Goal: Task Accomplishment & Management: Complete application form

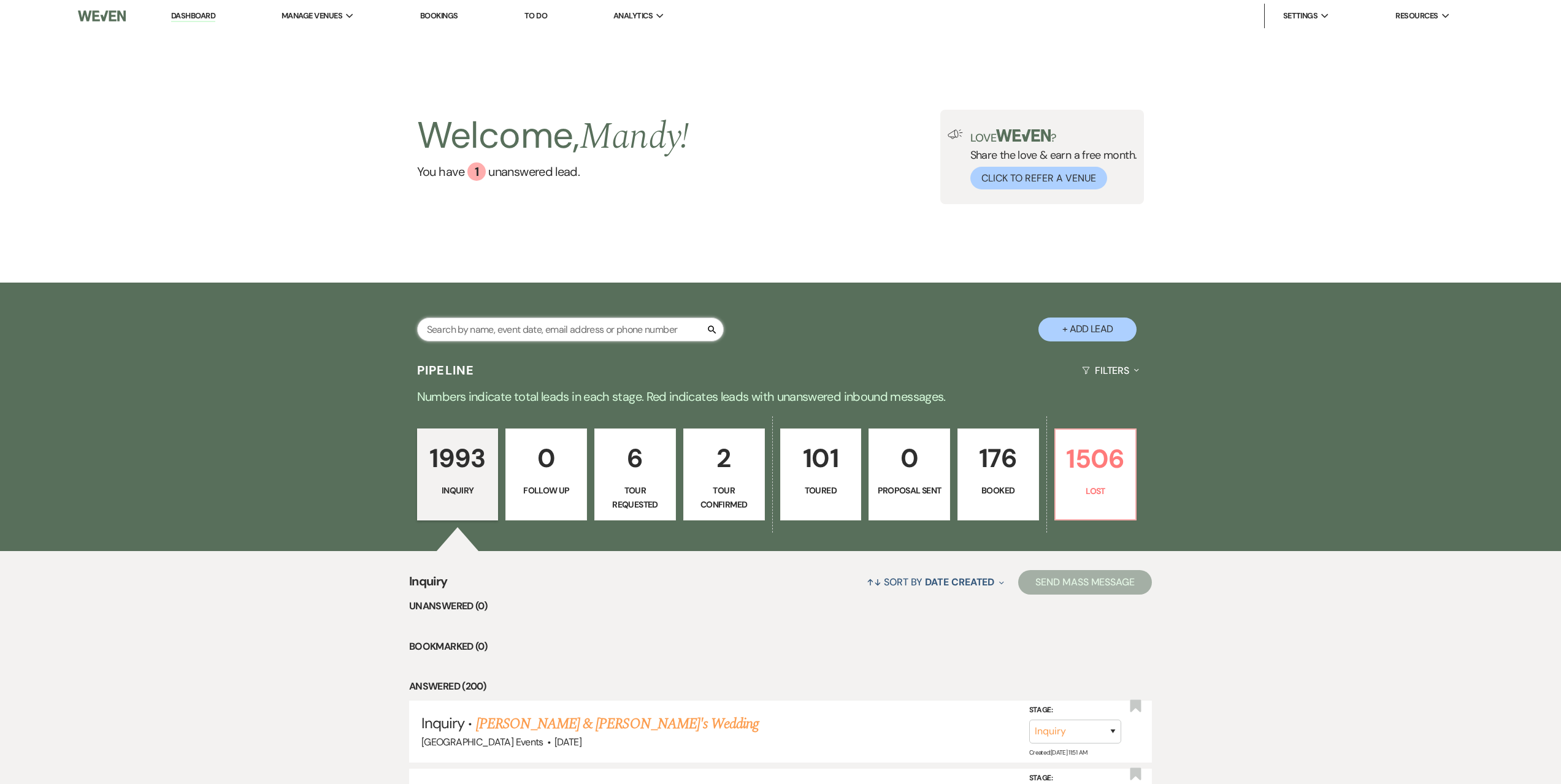
click at [494, 326] on input "text" at bounding box center [570, 329] width 307 height 24
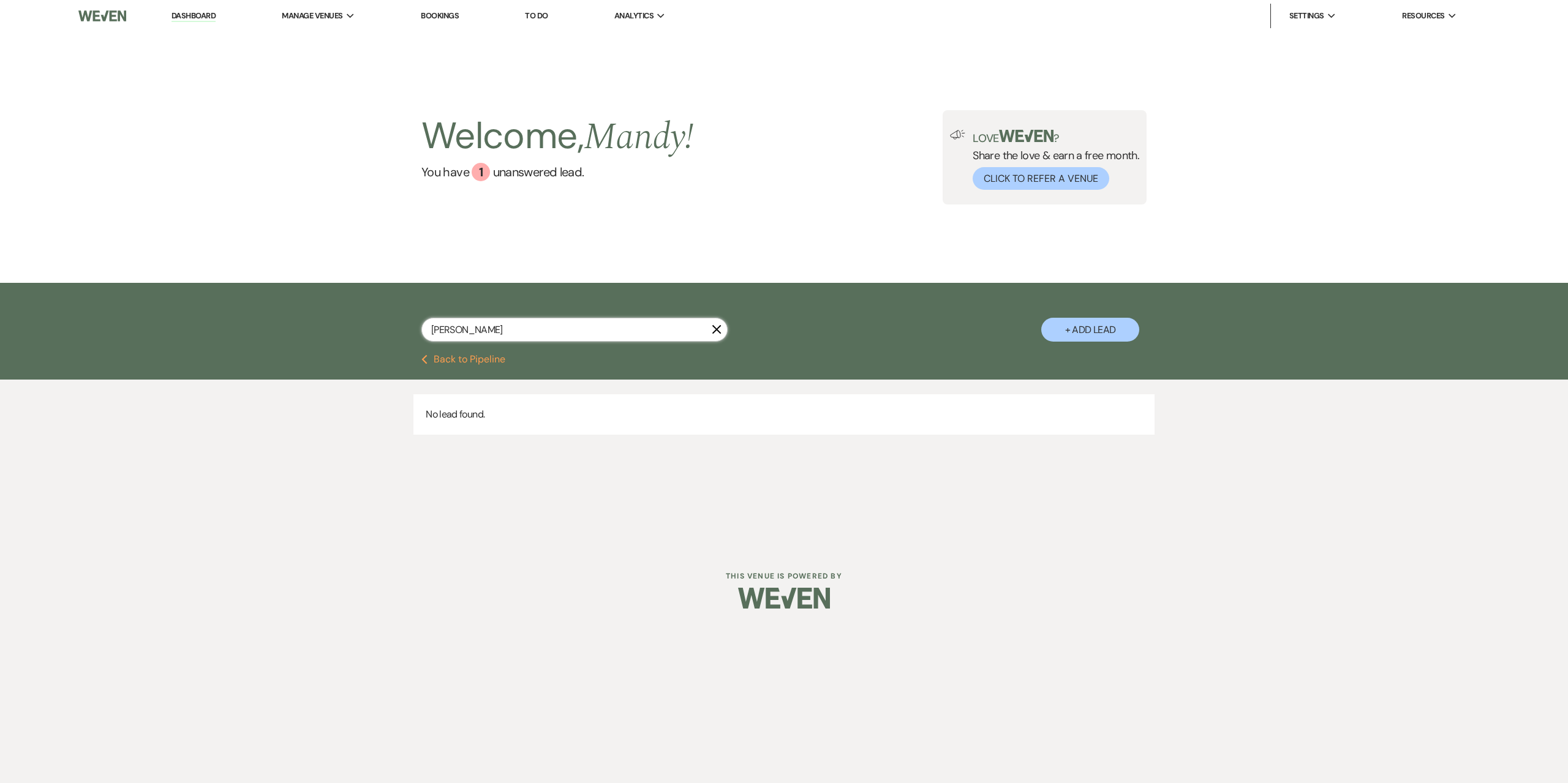
type input "[PERSON_NAME]"
click at [446, 358] on button "Previous Back to Pipeline" at bounding box center [463, 359] width 84 height 10
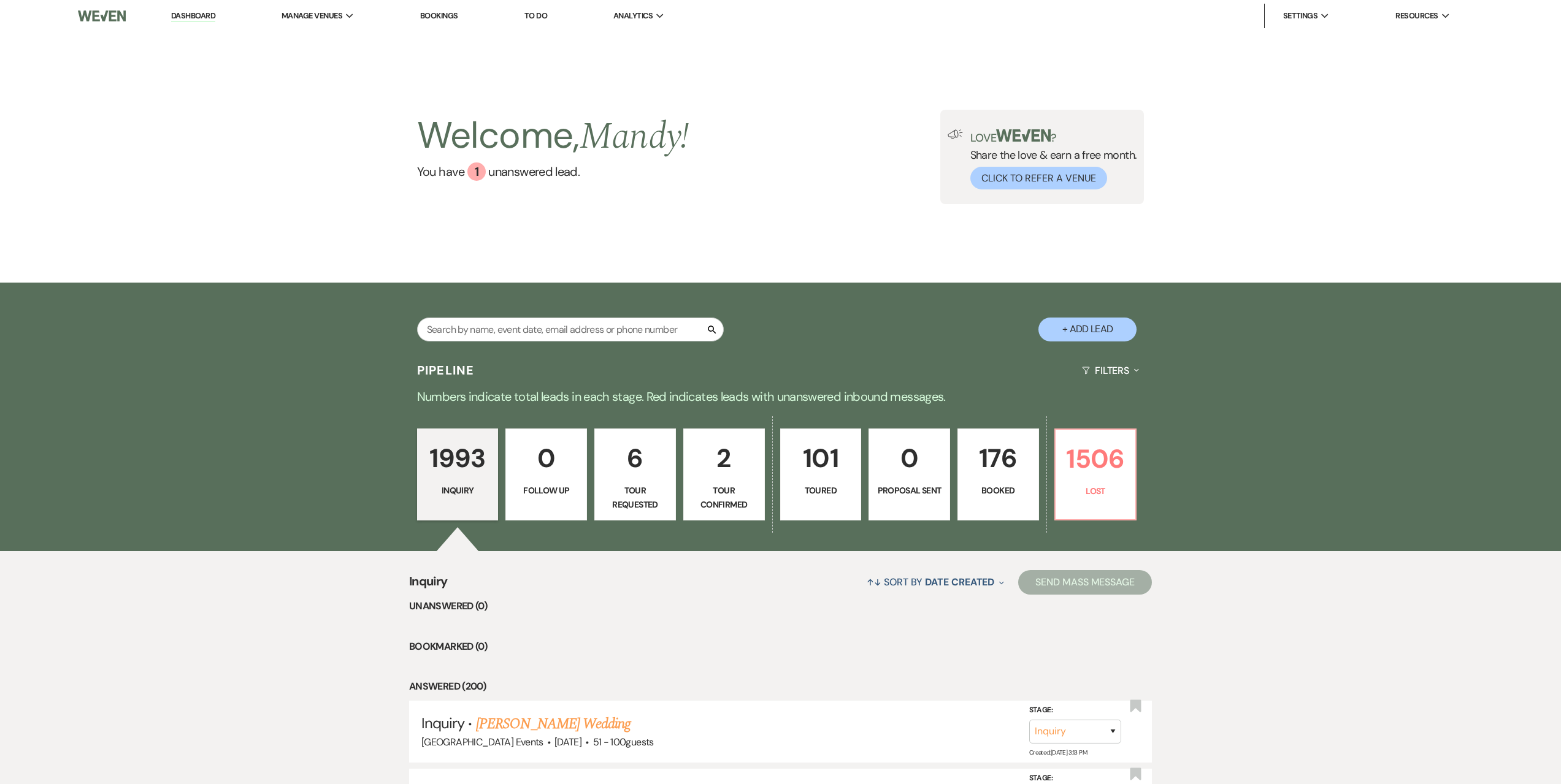
click at [1098, 328] on button "+ Add Lead" at bounding box center [1087, 329] width 98 height 24
select select "524"
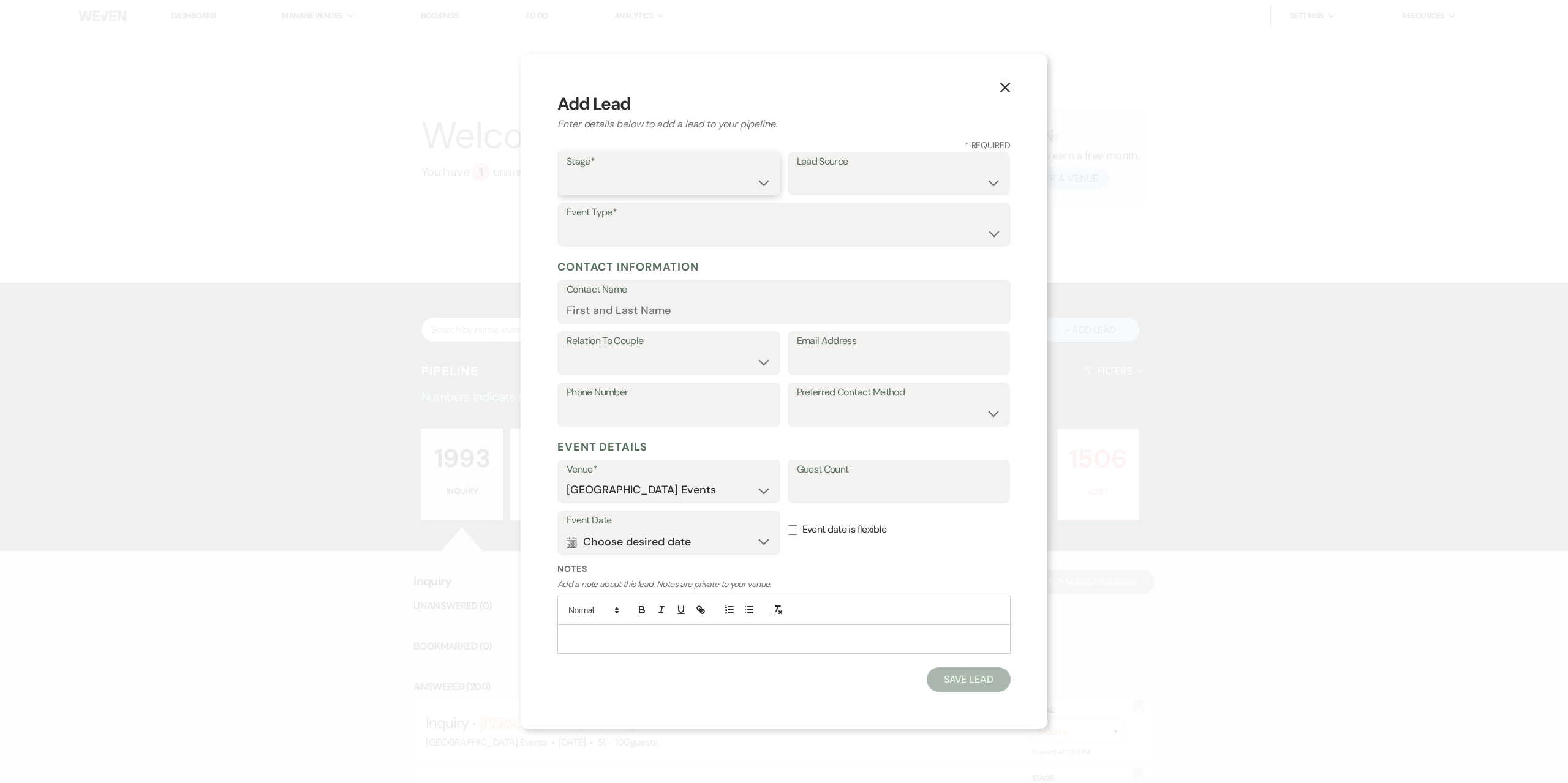
click at [698, 188] on select "Inquiry Follow Up Tour Requested Tour Confirmed Toured Proposal Sent Booked Lost" at bounding box center [669, 182] width 205 height 24
select select "6"
click at [567, 170] on select "Inquiry Follow Up Tour Requested Tour Confirmed Toured Proposal Sent Booked Lost" at bounding box center [669, 182] width 205 height 24
click at [833, 175] on select "Weven Venue Website Instagram Facebook Pinterest Google The Knot Wedding Wire H…" at bounding box center [899, 182] width 205 height 24
select select "5"
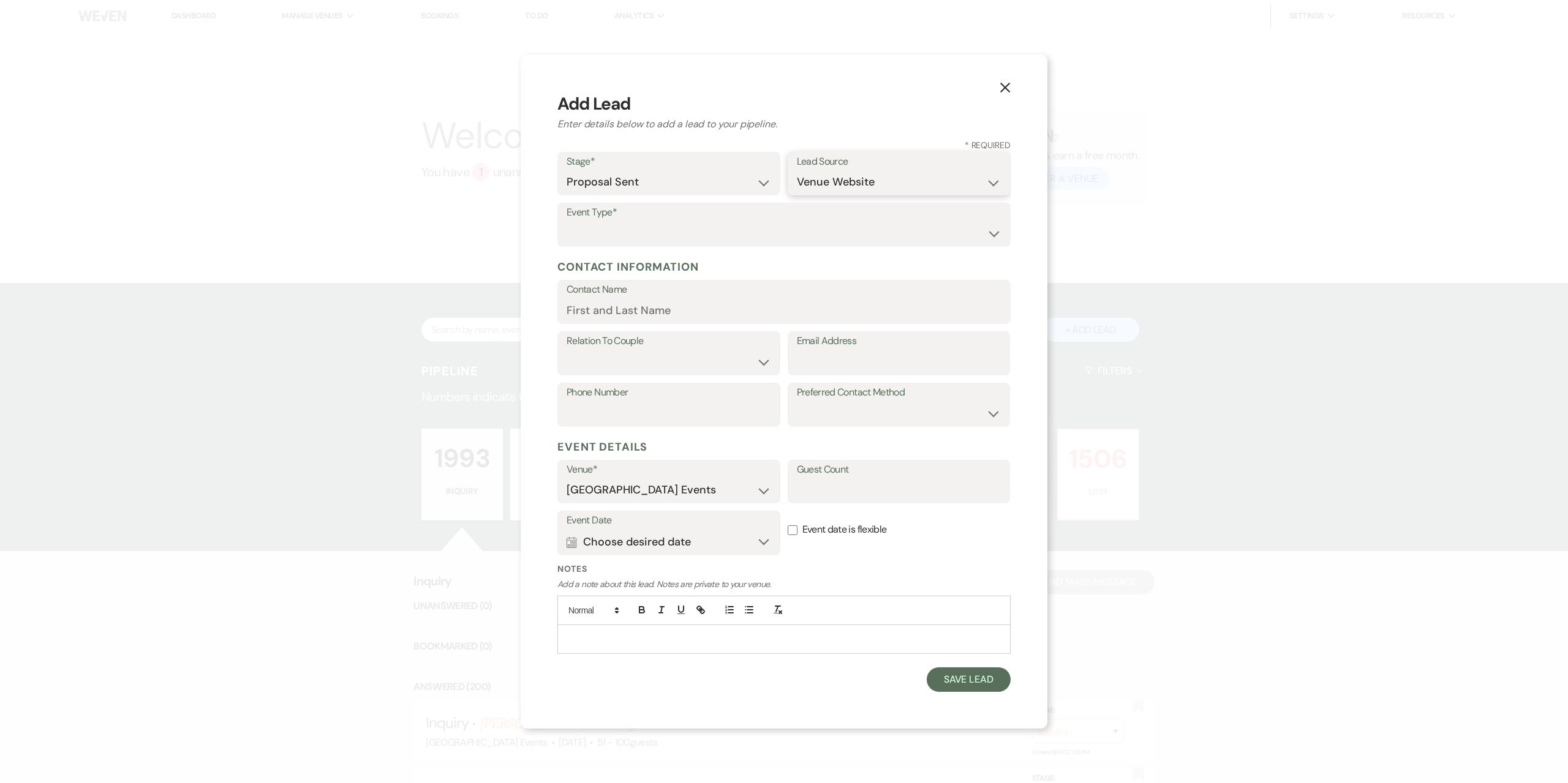
click at [797, 170] on select "Weven Venue Website Instagram Facebook Pinterest Google The Knot Wedding Wire H…" at bounding box center [899, 182] width 205 height 24
click at [736, 223] on select "Wedding Anniversary Party Baby Shower Bachelorette / Bachelor Party Birthday Pa…" at bounding box center [784, 233] width 435 height 24
select select "1"
click at [567, 222] on select "Wedding Anniversary Party Baby Shower Bachelorette / Bachelor Party Birthday Pa…" at bounding box center [784, 233] width 435 height 24
click at [676, 303] on input "Contact Name" at bounding box center [784, 310] width 435 height 24
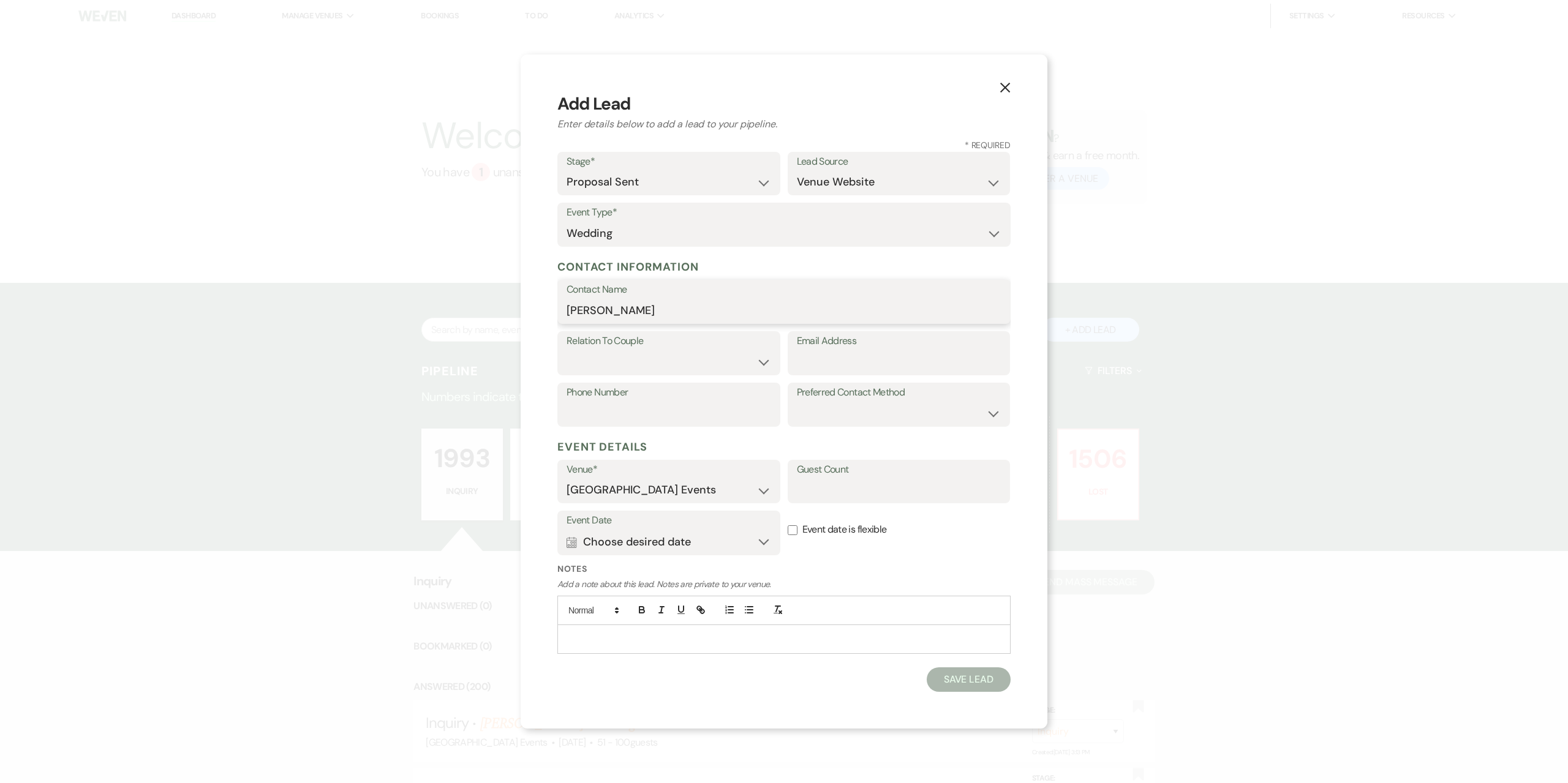
type input "[PERSON_NAME]"
click at [654, 349] on label "Relation To Couple" at bounding box center [669, 341] width 205 height 18
click at [716, 358] on select "Couple Planner Parent of Couple Family Member Friend Other" at bounding box center [669, 362] width 205 height 24
select select "1"
click at [567, 350] on select "Couple Planner Parent of Couple Family Member Friend Other" at bounding box center [669, 362] width 205 height 24
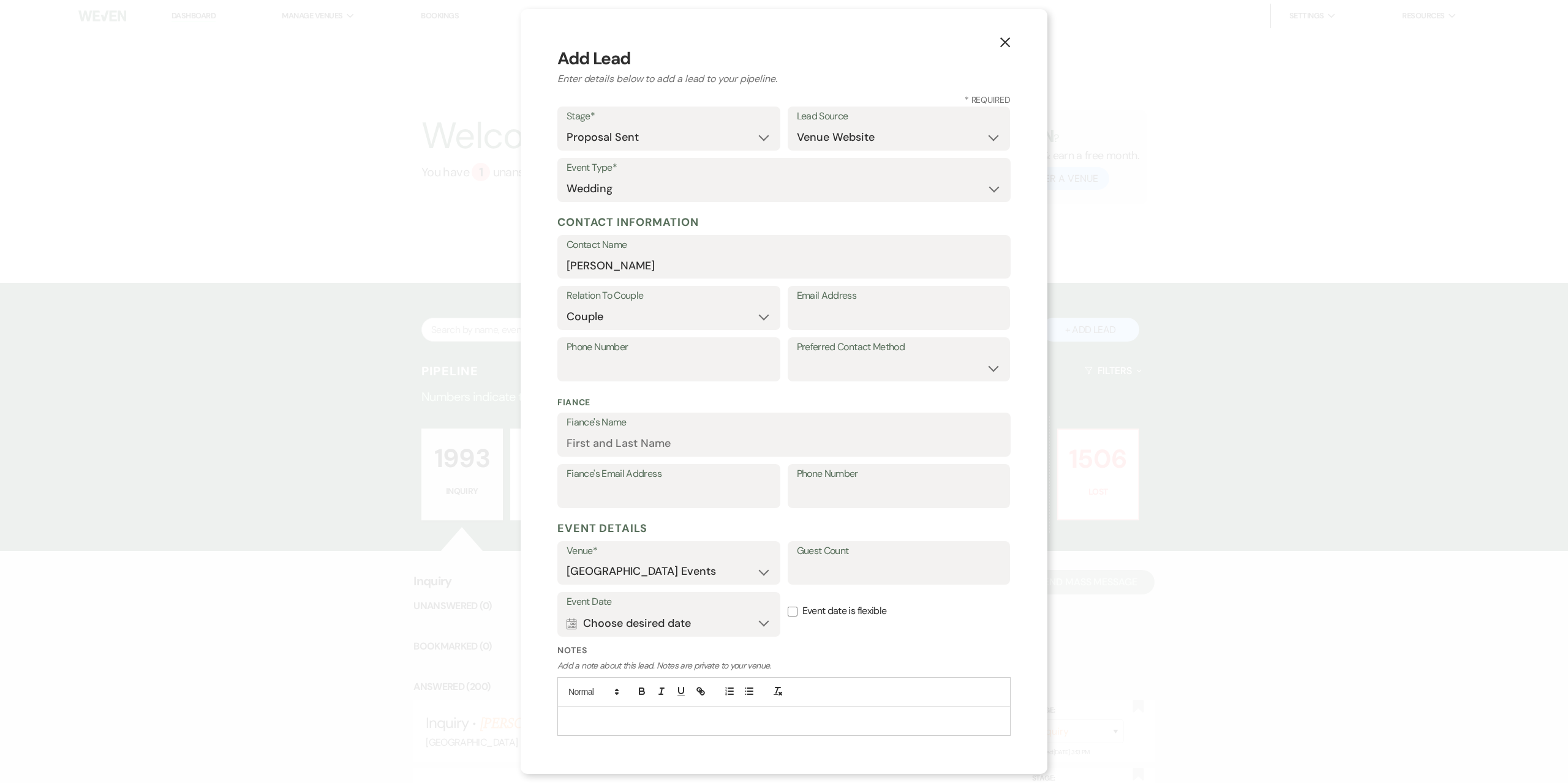
click at [847, 351] on label "Preferred Contact Method" at bounding box center [899, 347] width 205 height 18
click at [847, 358] on select "Email Phone Text" at bounding box center [899, 368] width 205 height 24
click at [853, 316] on input "Email Address" at bounding box center [899, 317] width 205 height 24
type input "[EMAIL_ADDRESS][DOMAIN_NAME]"
click at [716, 375] on input "Phone Number" at bounding box center [669, 368] width 205 height 24
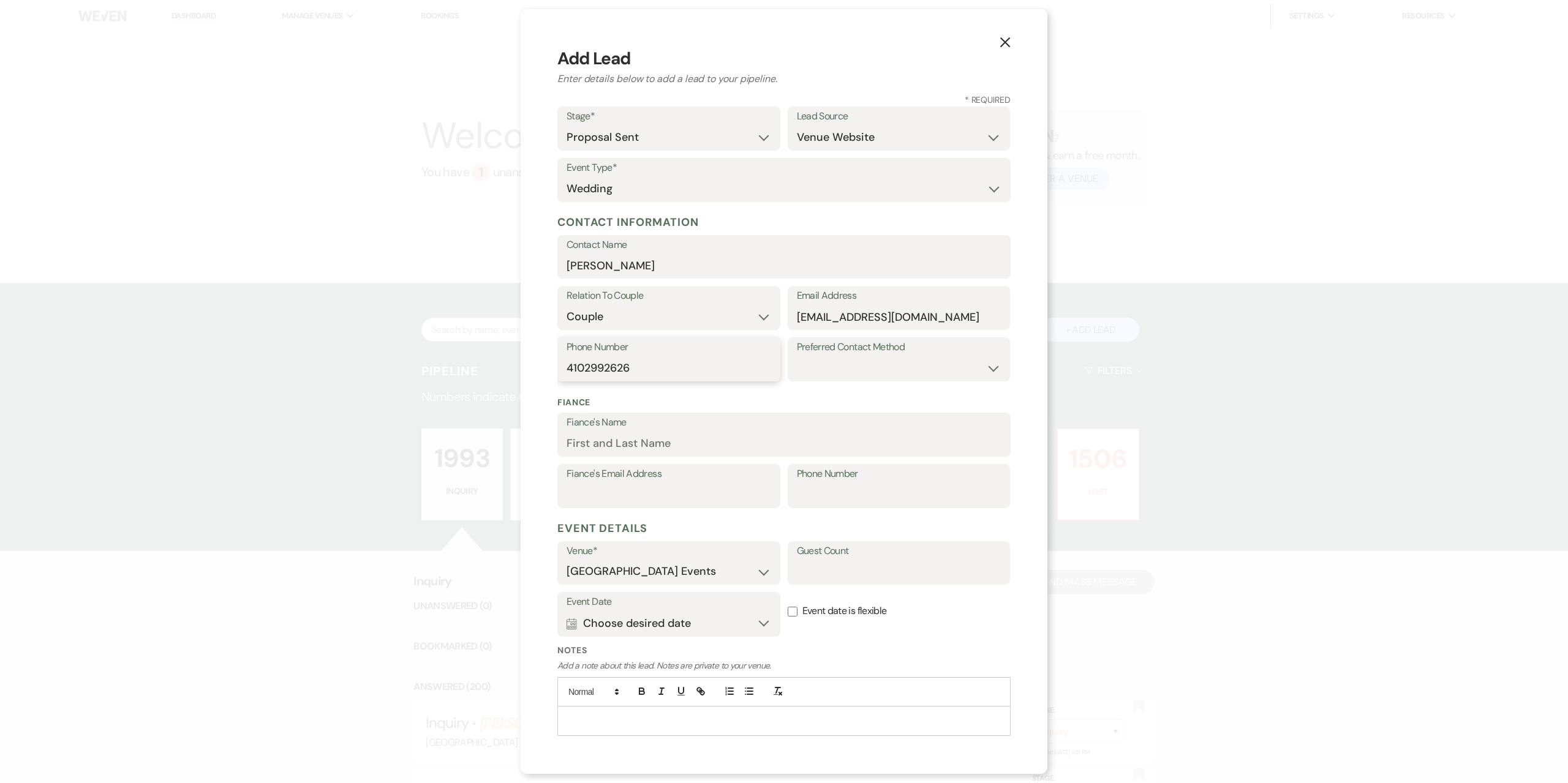
type input "4102992626"
click at [671, 444] on input "Fiance's Name" at bounding box center [784, 444] width 435 height 24
type input "[PERSON_NAME]"
click at [701, 487] on input "Fiance's Email Address" at bounding box center [669, 495] width 205 height 24
type input "[EMAIL_ADDRESS][DOMAIN_NAME]"
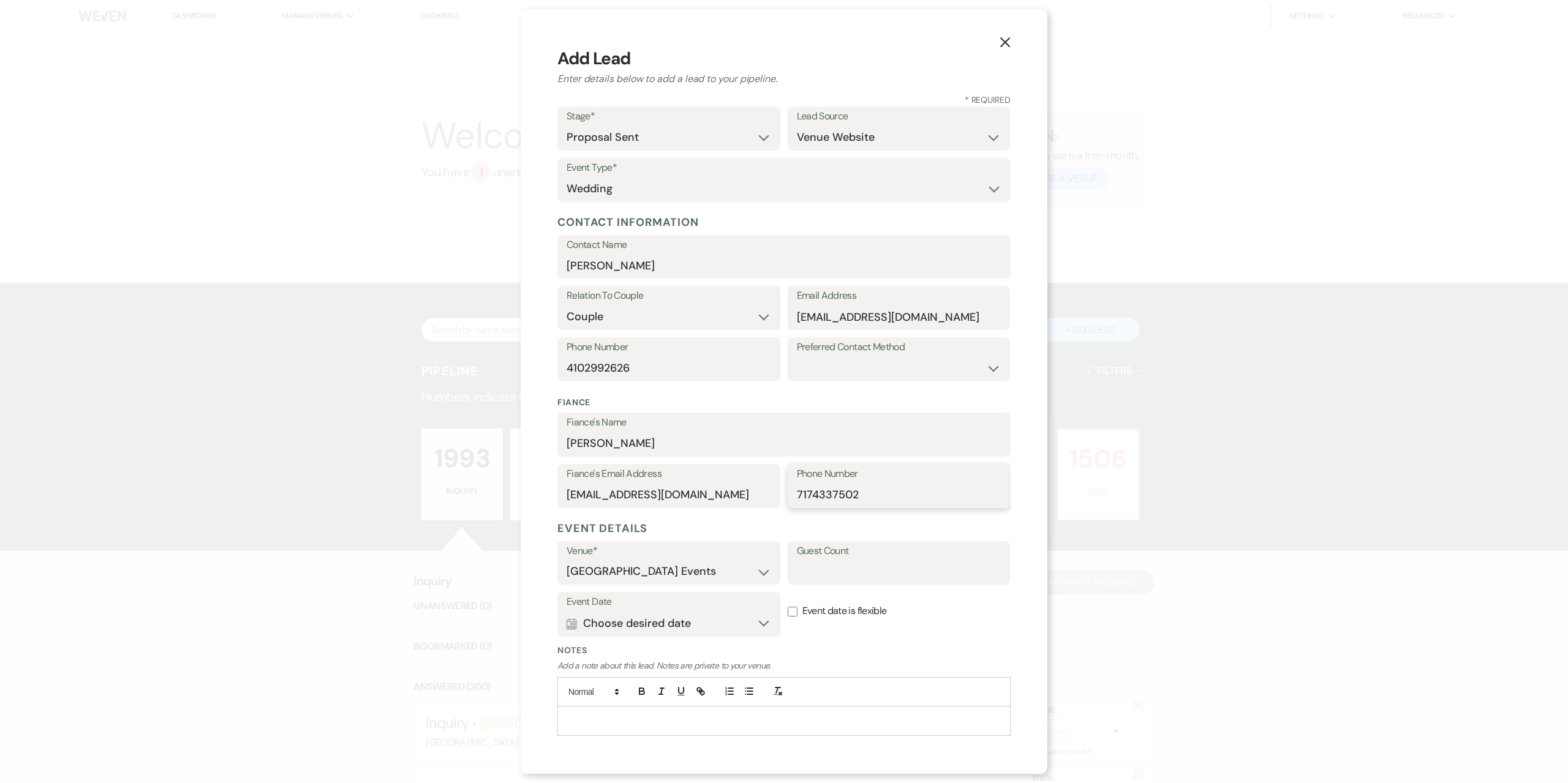
type input "7174337502"
click at [827, 572] on input "Guest Count" at bounding box center [899, 571] width 205 height 24
type input "100-150"
click at [632, 629] on button "Calendar Choose desired date Expand" at bounding box center [669, 623] width 205 height 24
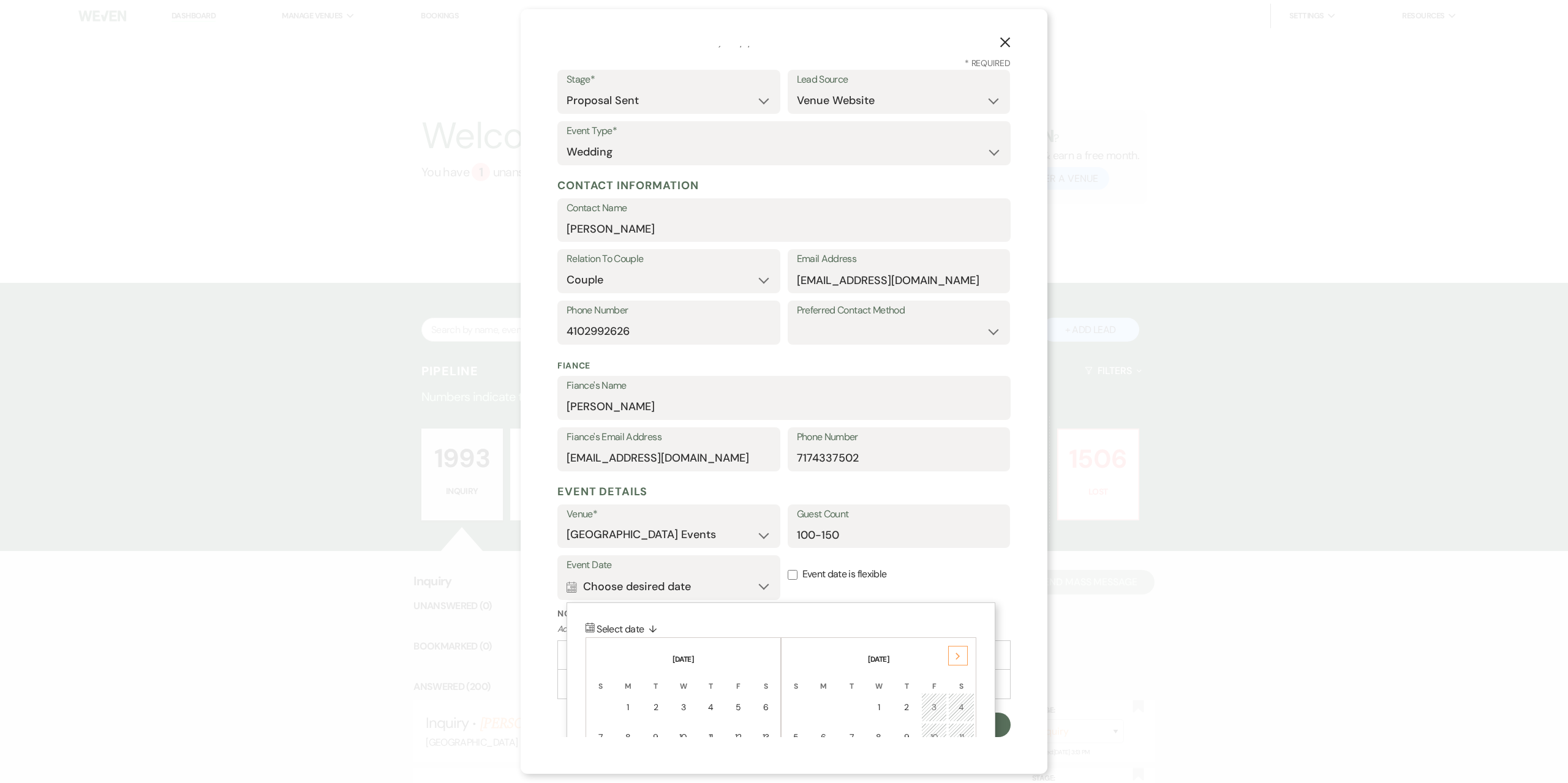
click at [956, 661] on div "Next" at bounding box center [958, 656] width 20 height 20
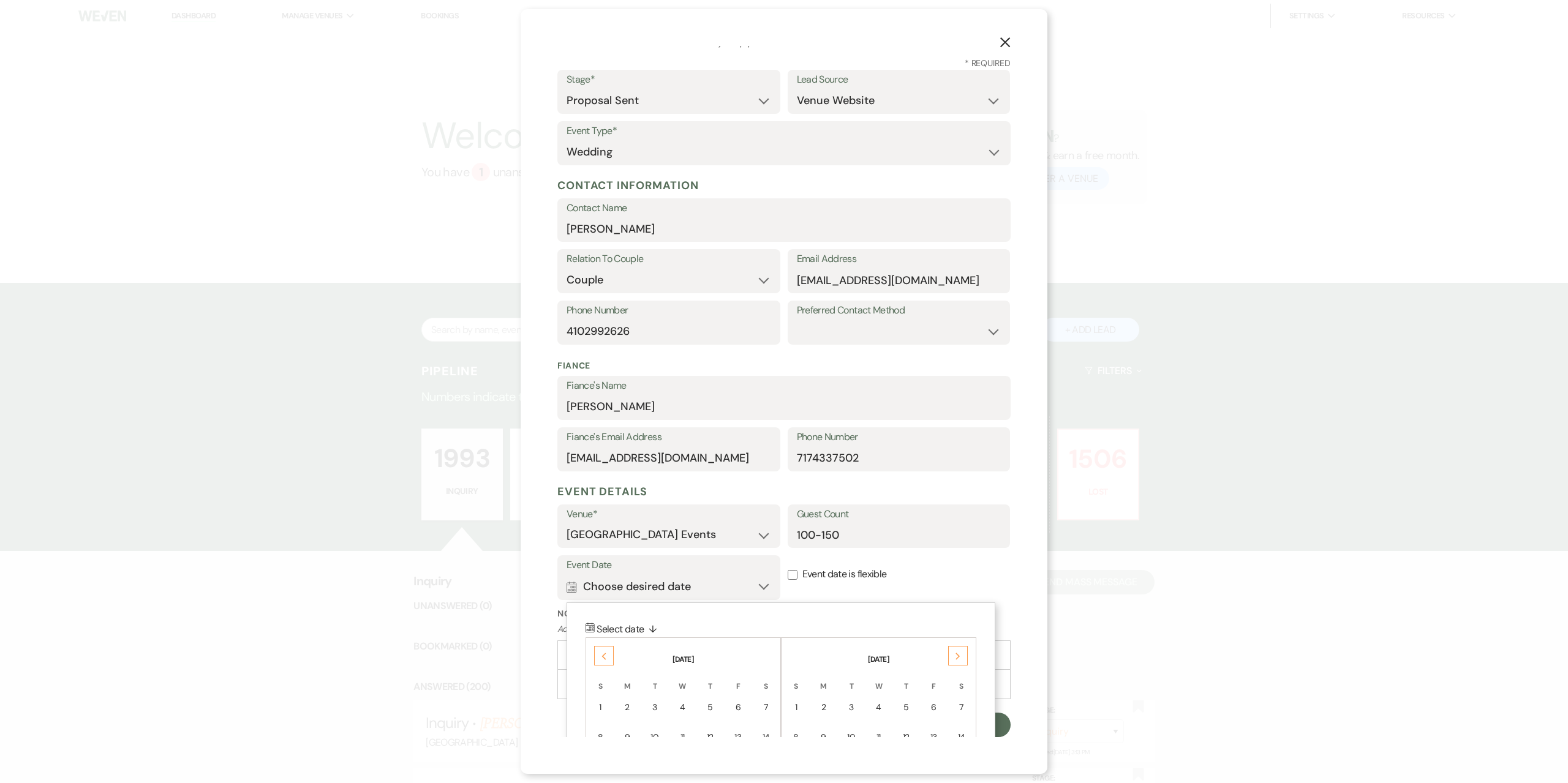
click at [956, 661] on div "Next" at bounding box center [958, 656] width 20 height 20
click at [956, 660] on div "Next" at bounding box center [958, 656] width 20 height 20
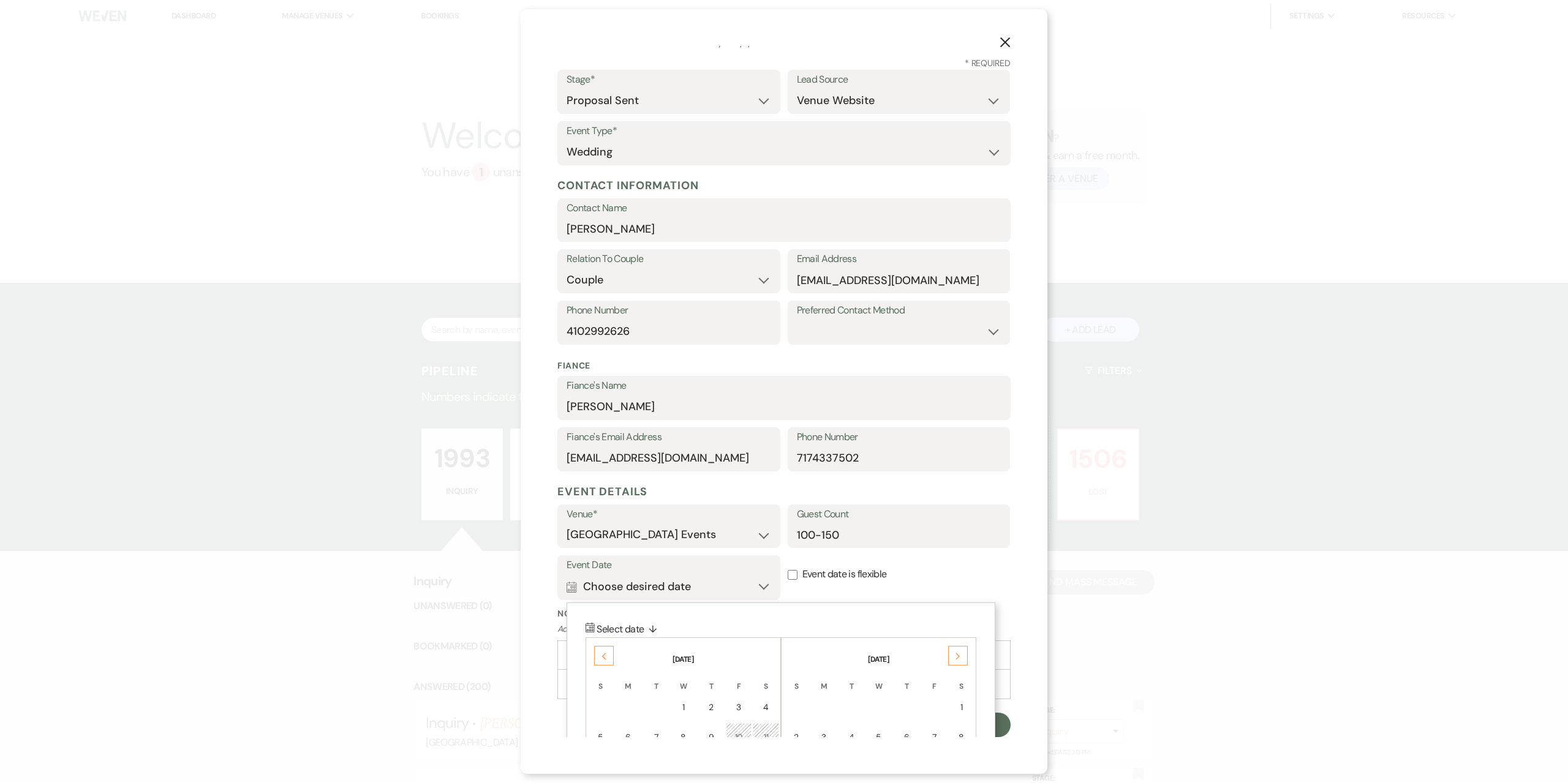
click at [956, 660] on div "Next" at bounding box center [958, 656] width 20 height 20
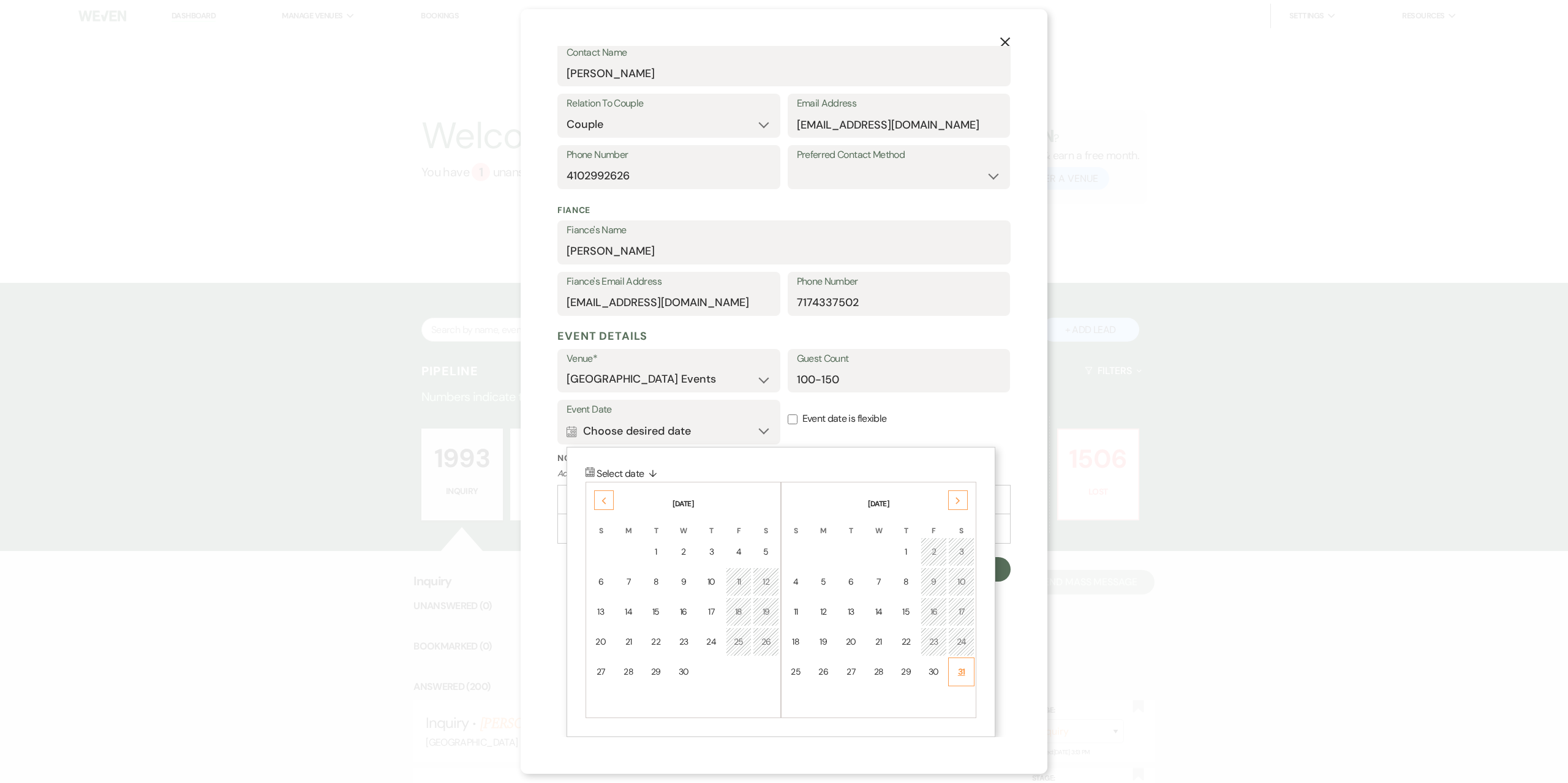
click at [958, 663] on td "31" at bounding box center [961, 672] width 26 height 29
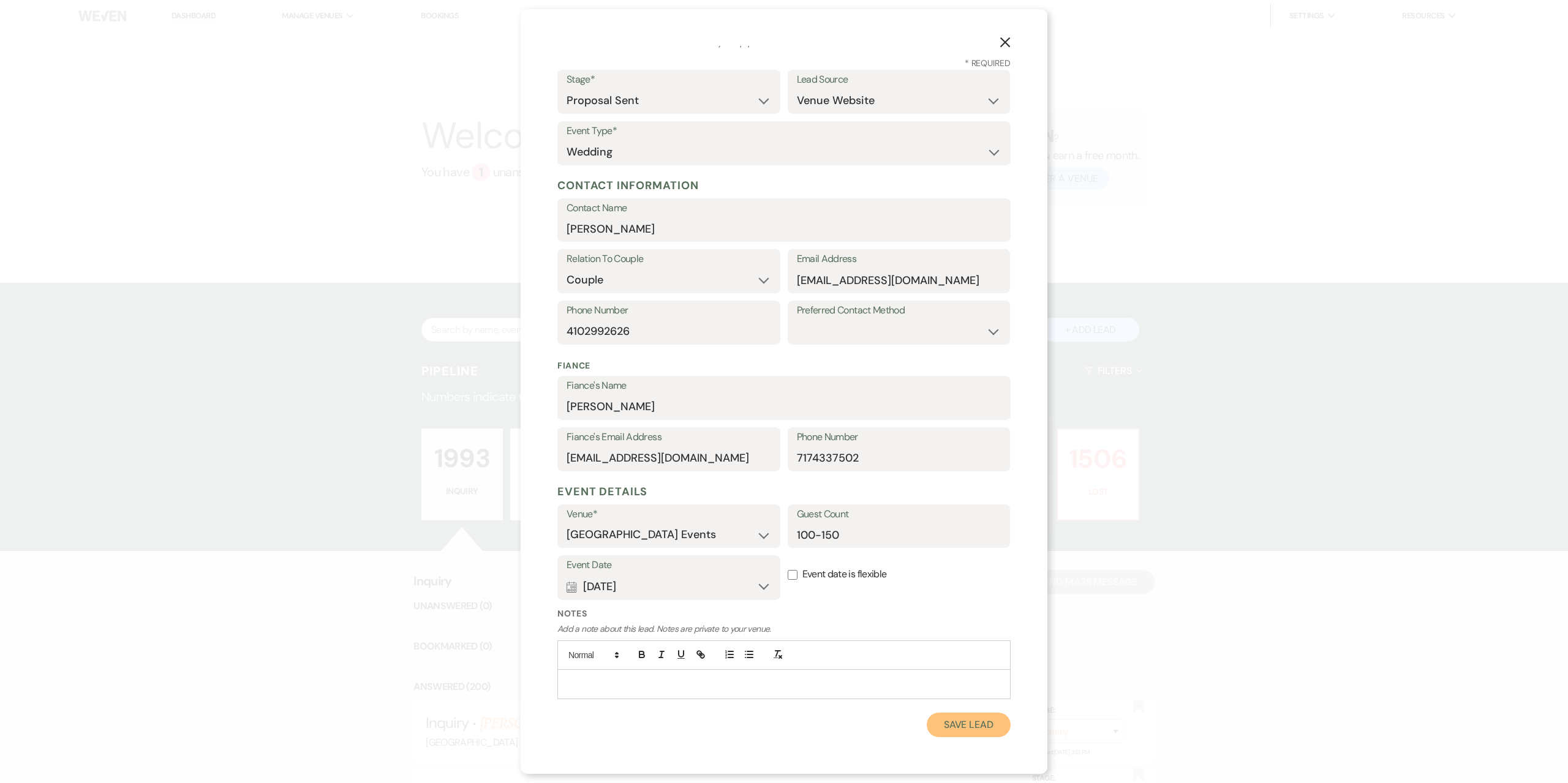
click at [931, 725] on button "Save Lead" at bounding box center [969, 725] width 84 height 24
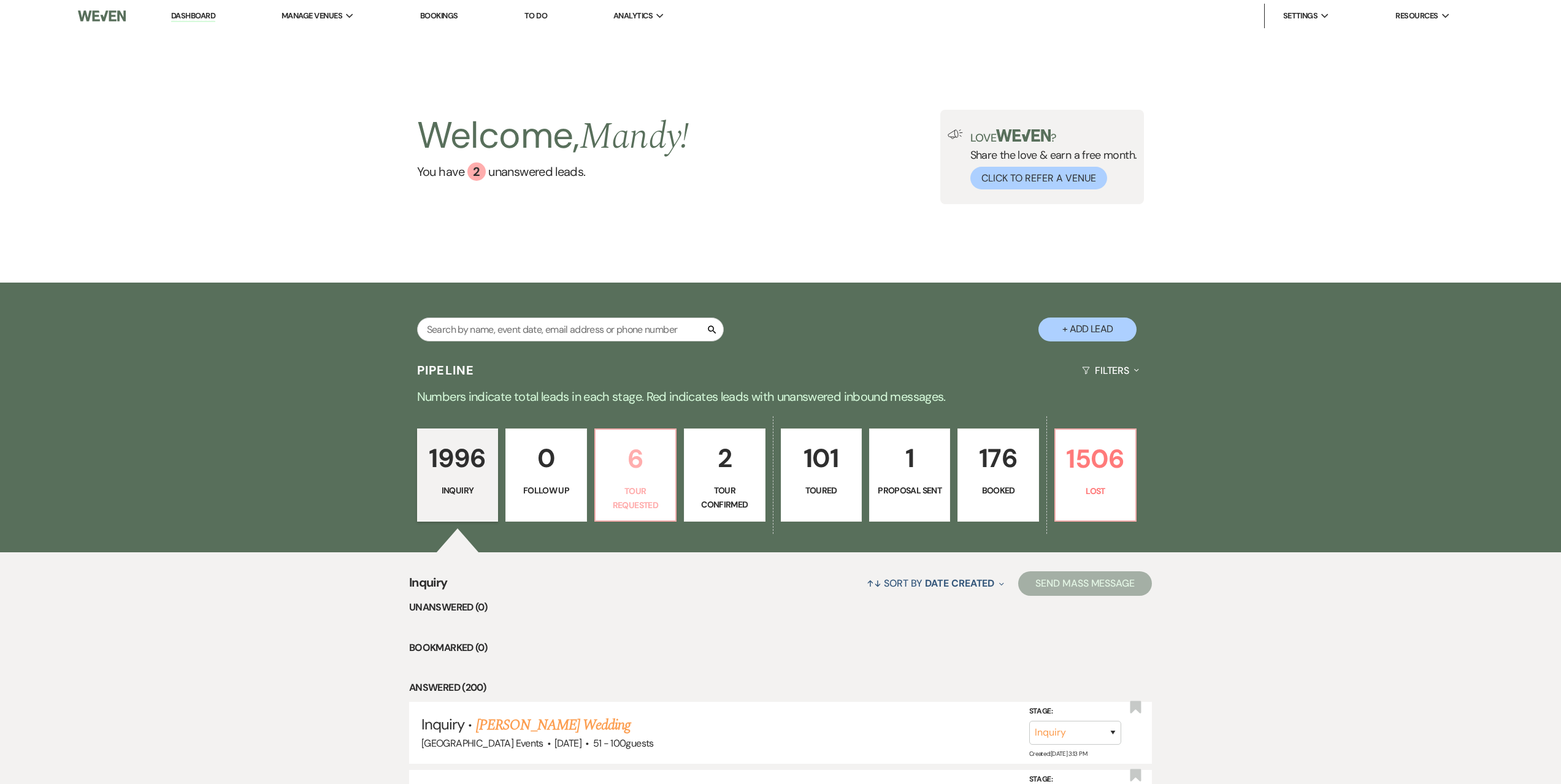
click at [641, 490] on p "Tour Requested" at bounding box center [635, 498] width 65 height 27
select select "2"
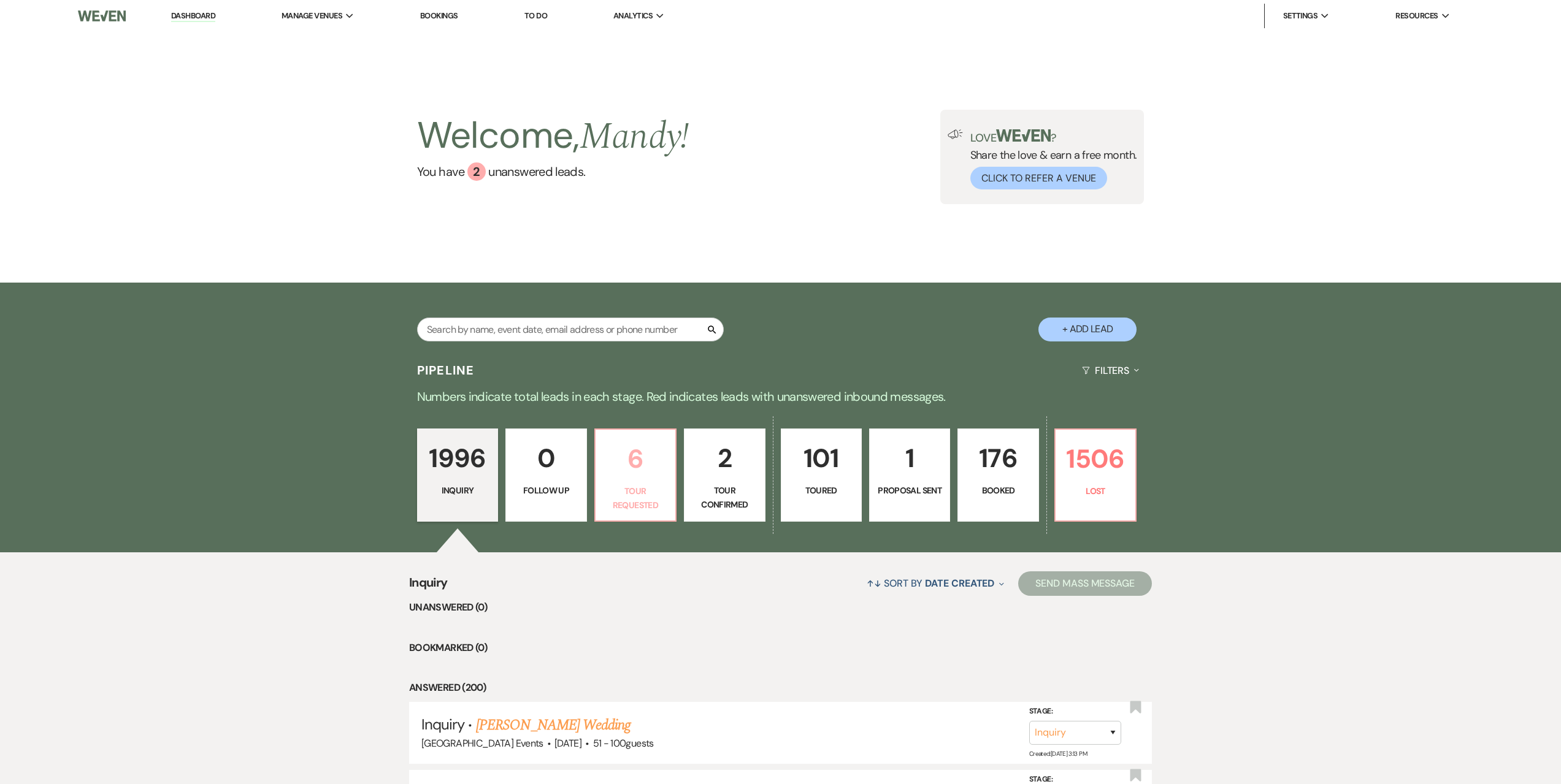
select select "2"
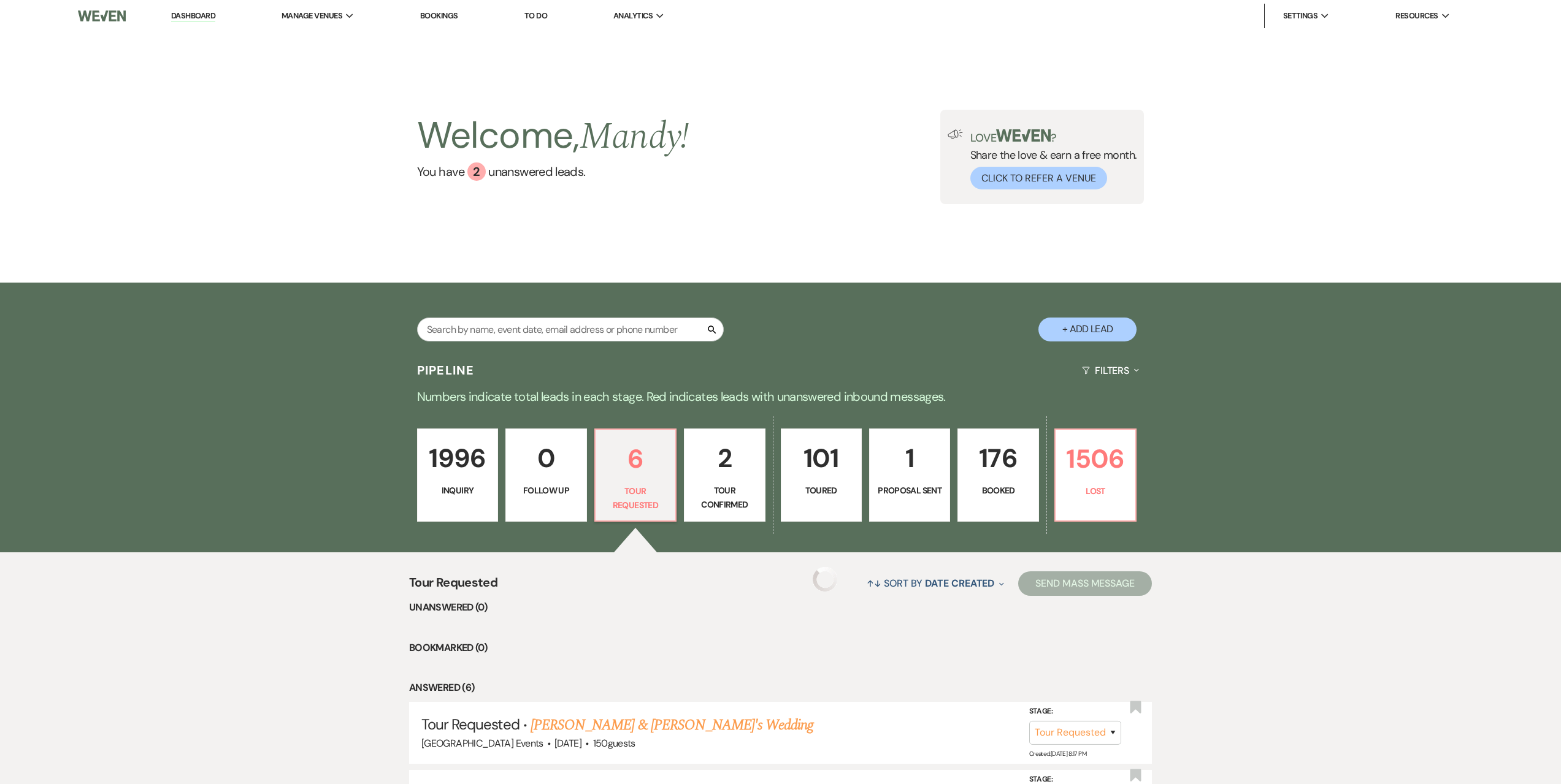
select select "2"
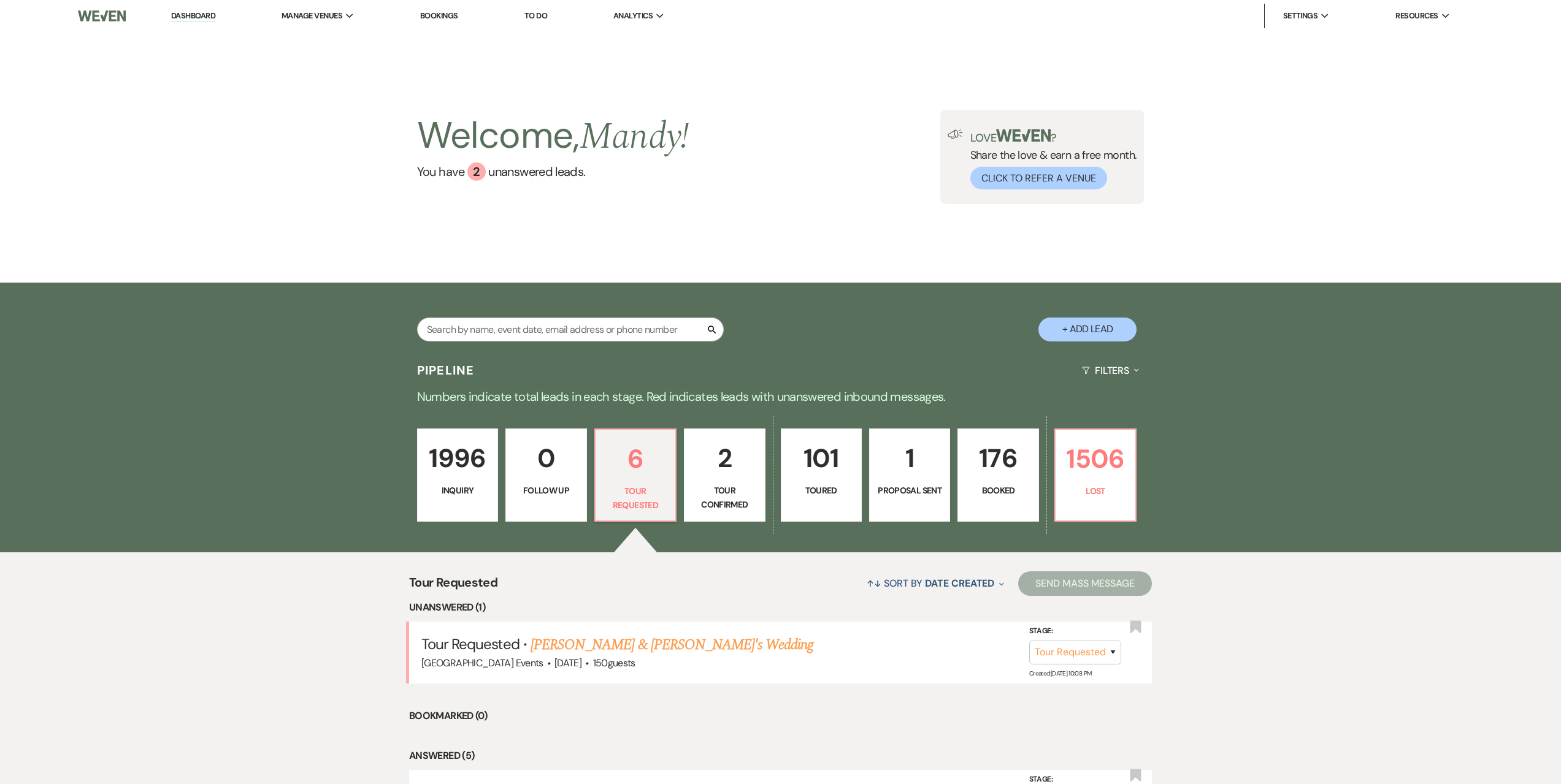
click at [837, 463] on p "101" at bounding box center [821, 458] width 65 height 41
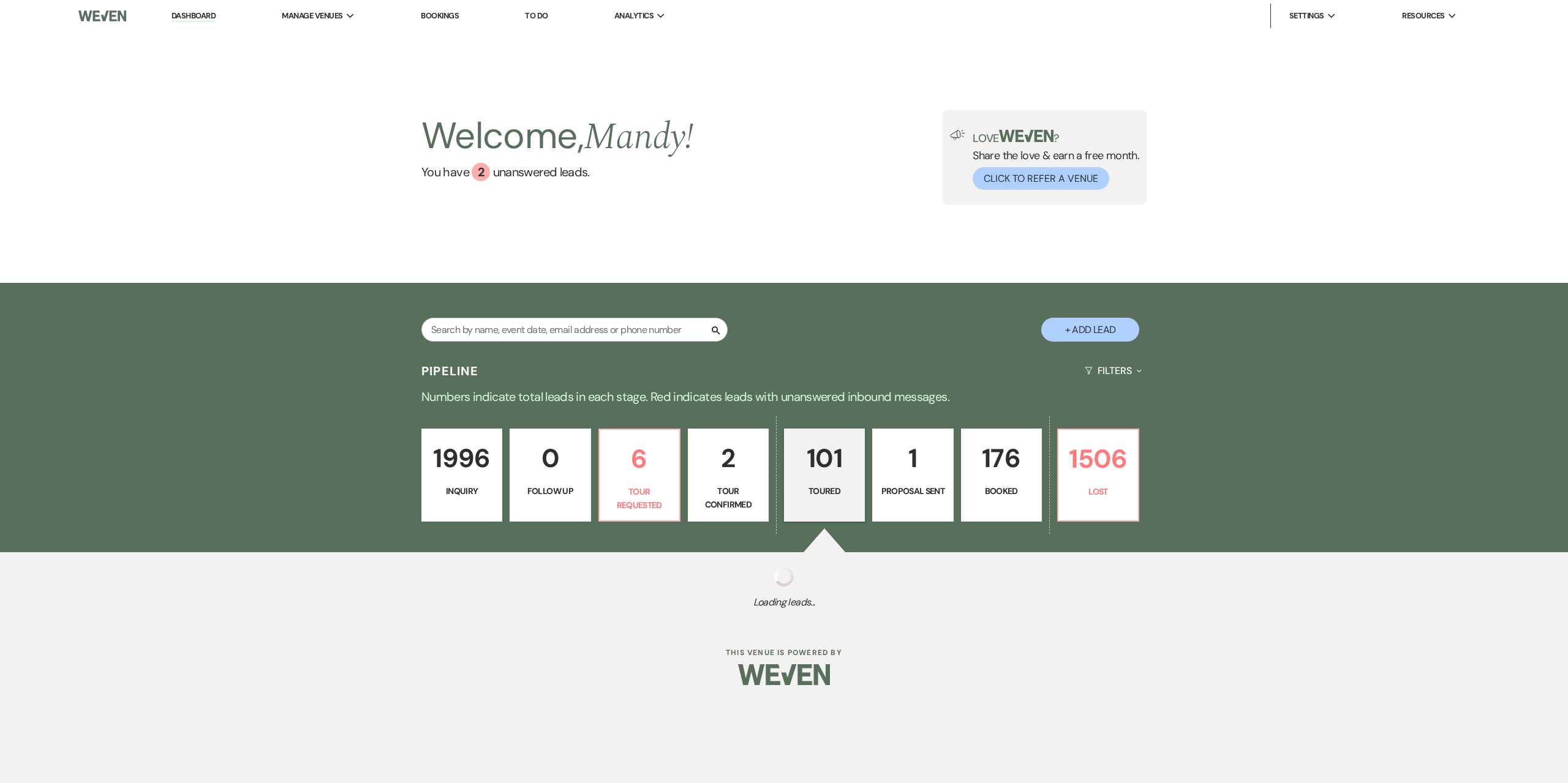
select select "5"
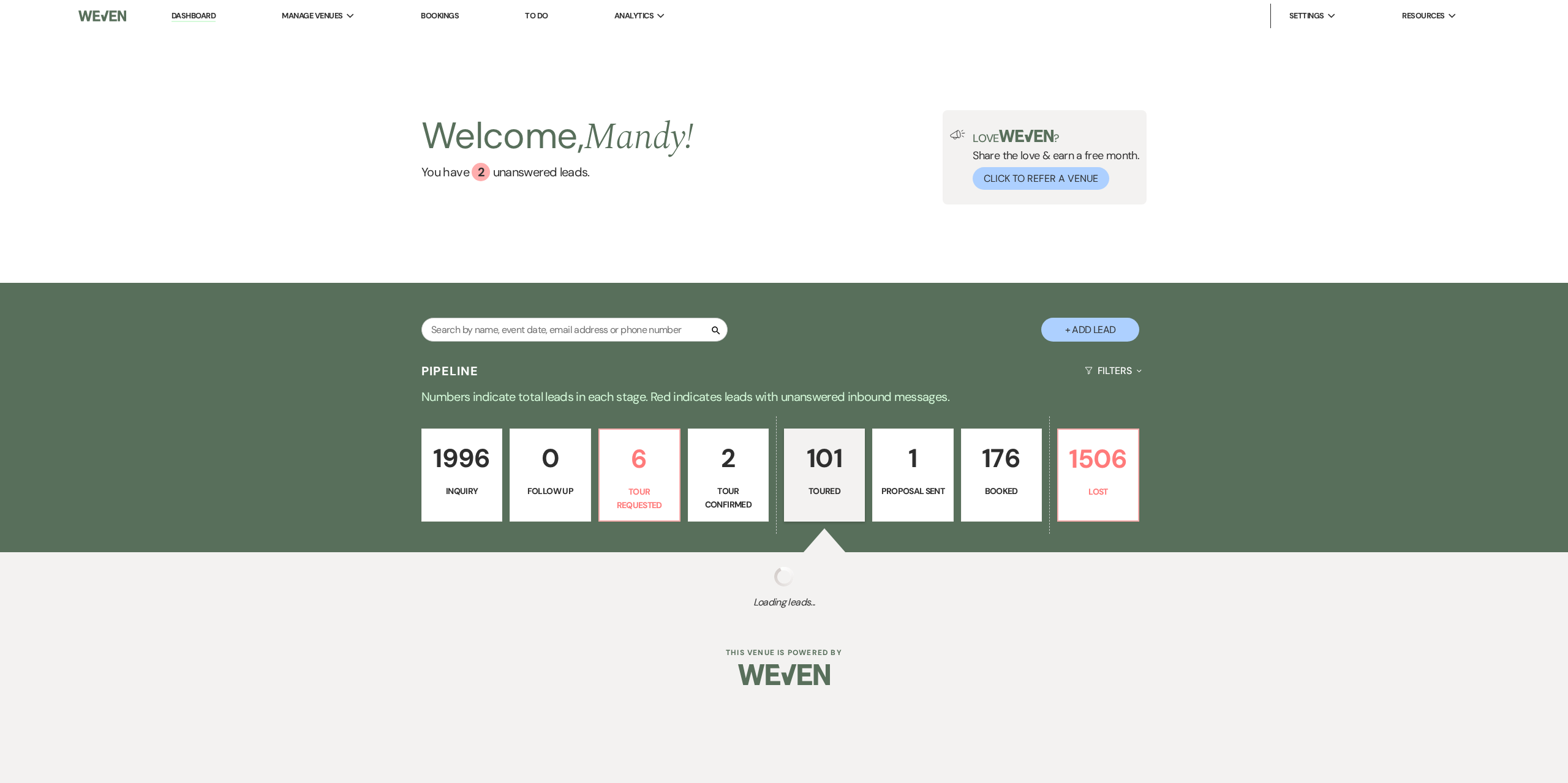
select select "5"
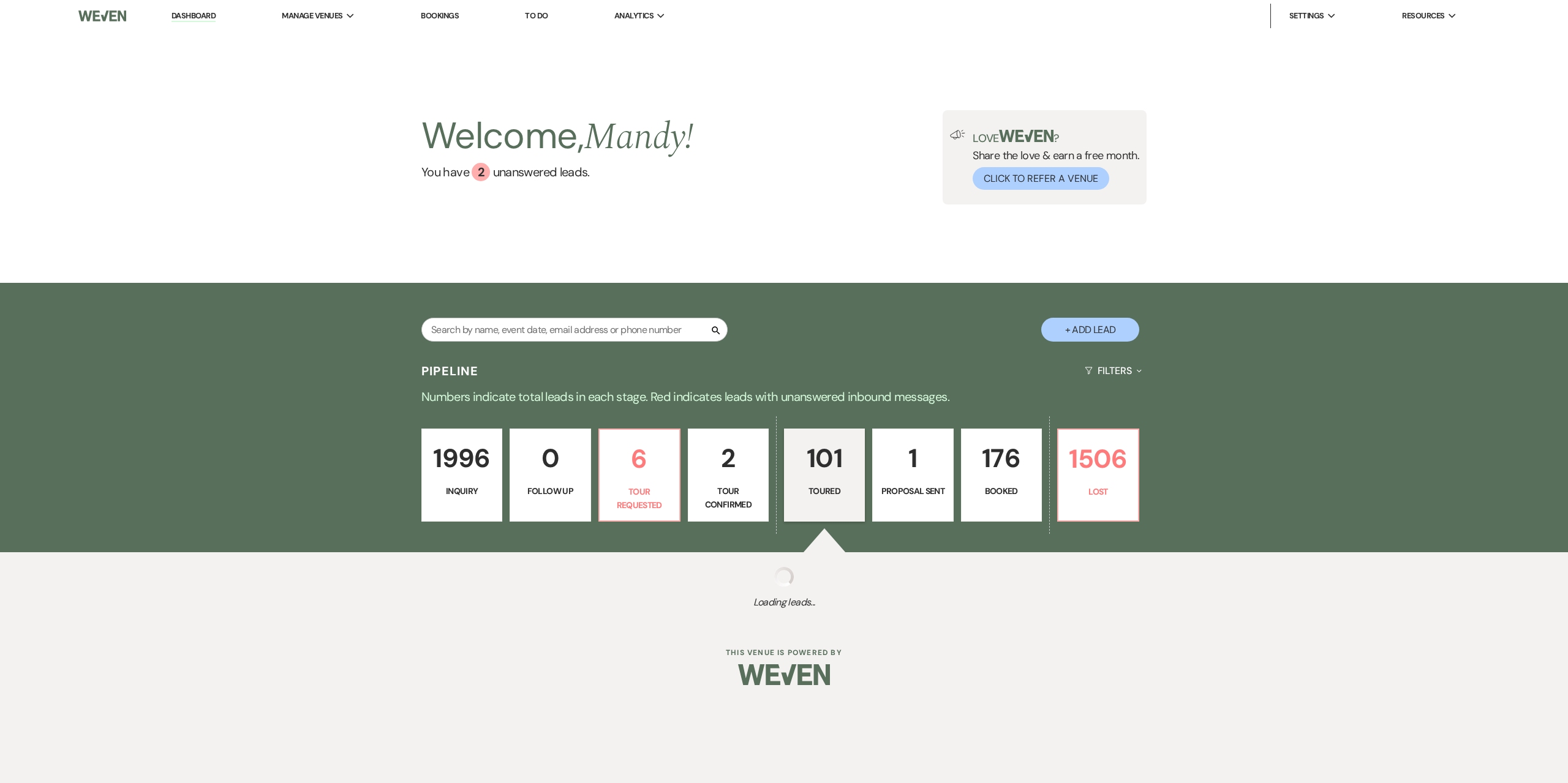
select select "5"
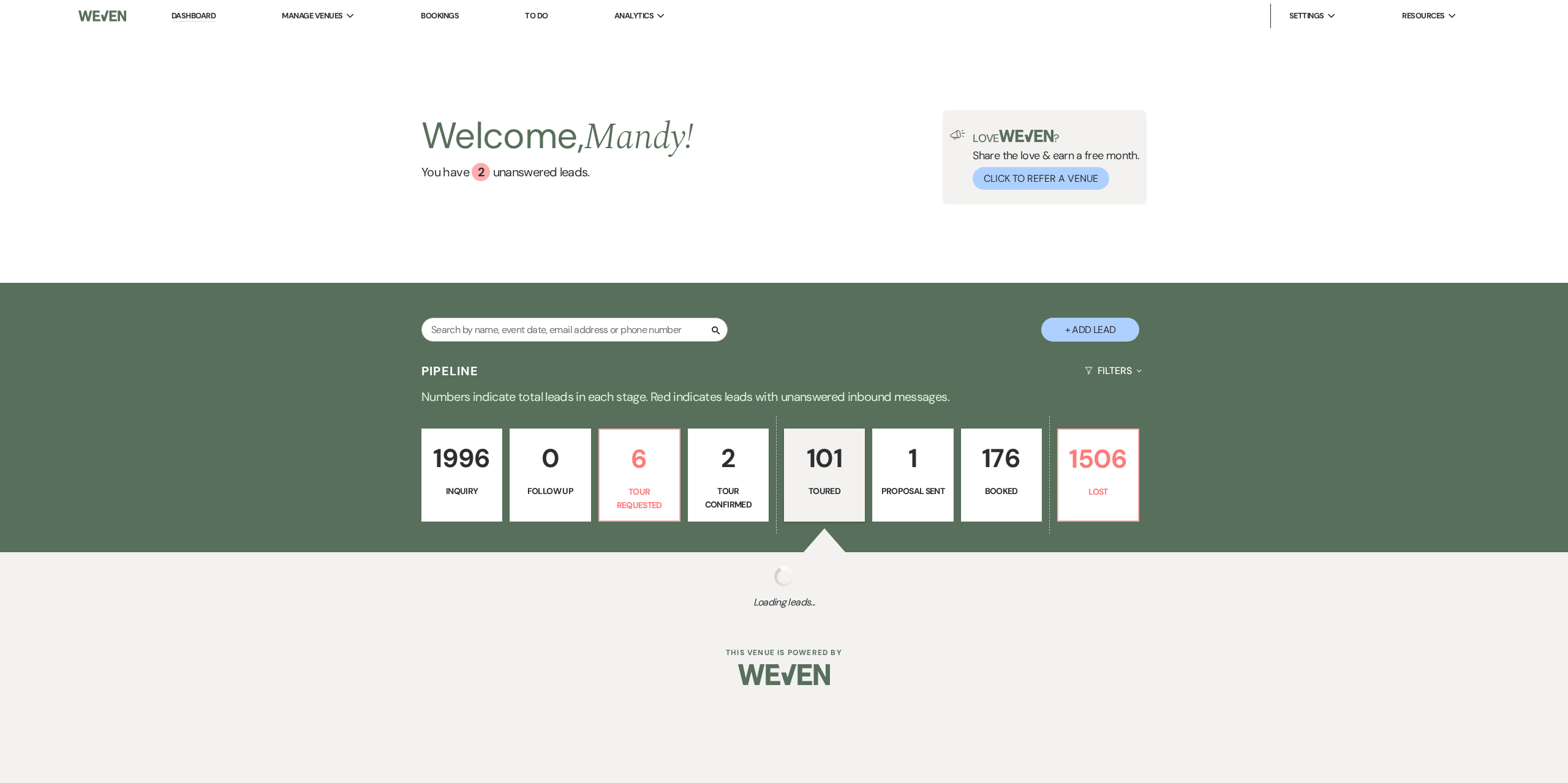
select select "5"
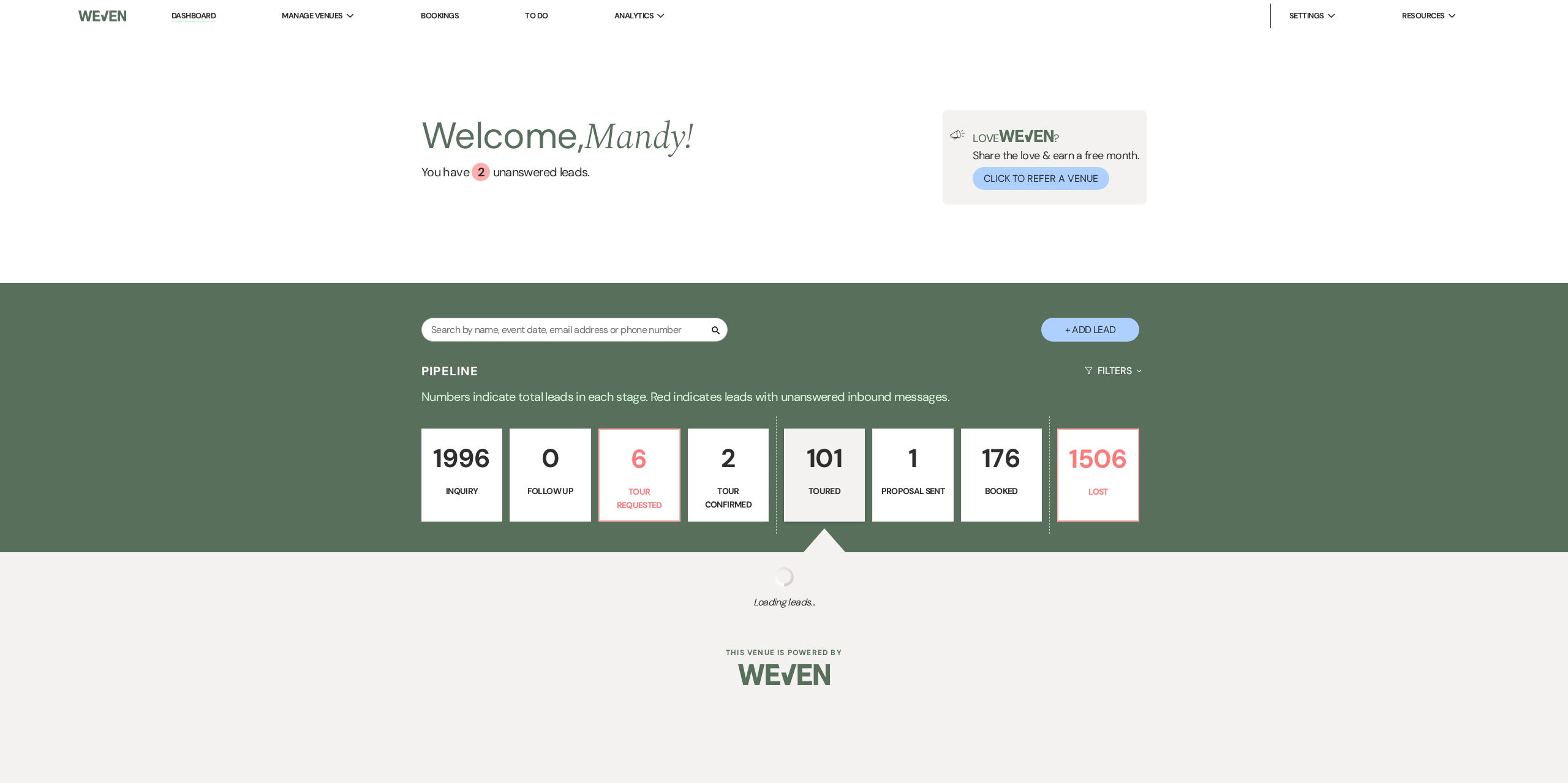
select select "5"
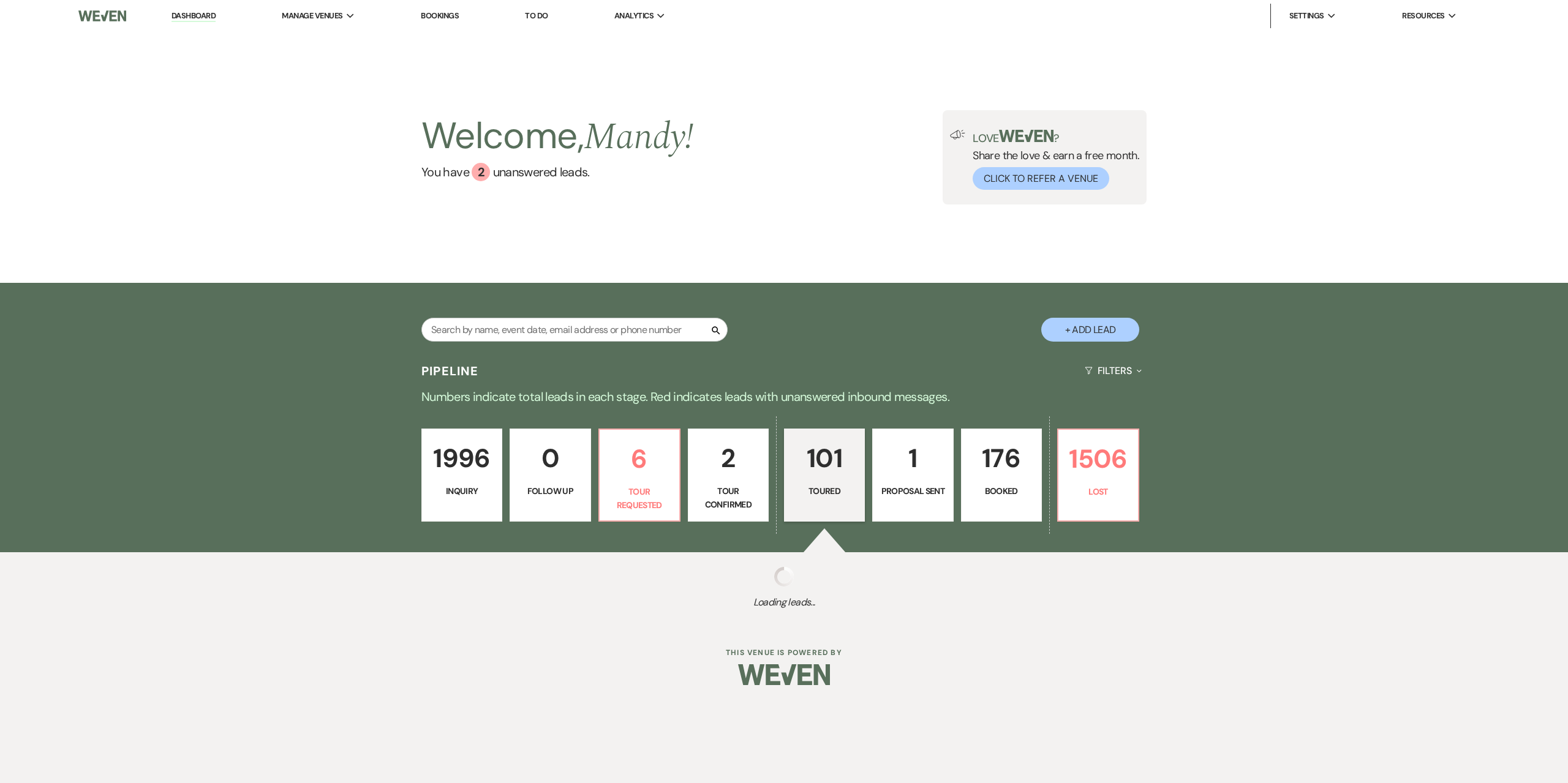
select select "5"
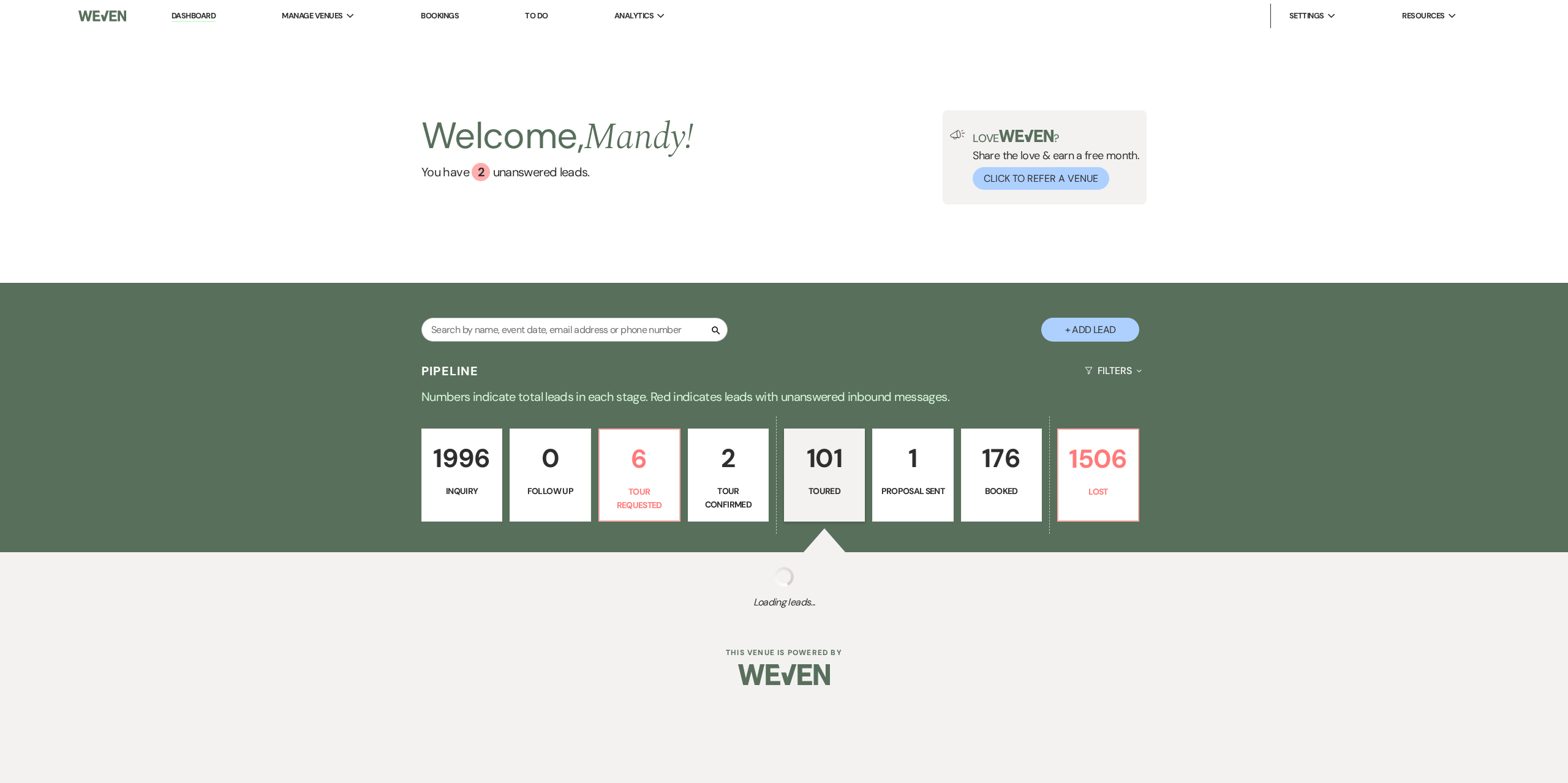
select select "5"
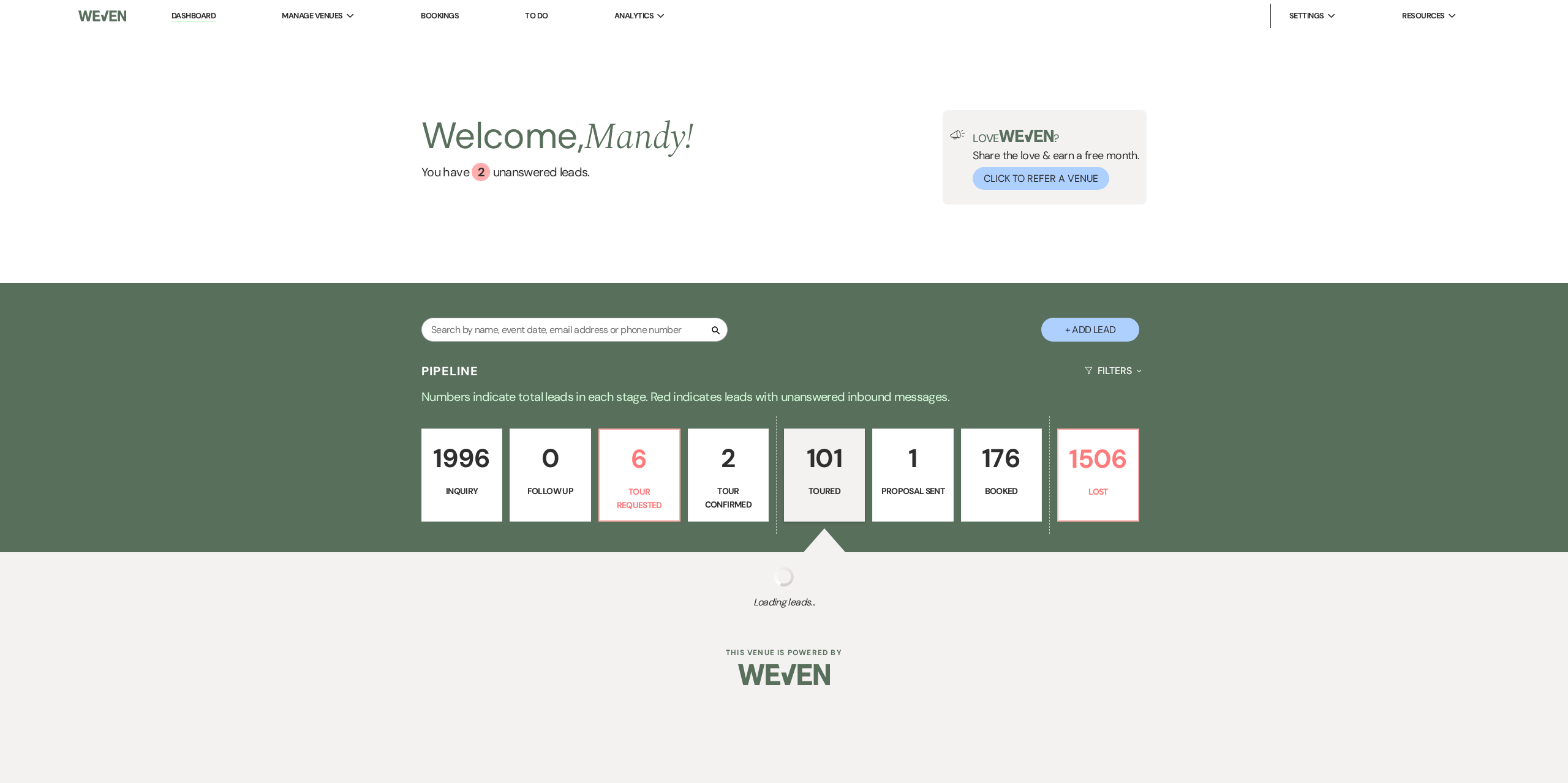
select select "5"
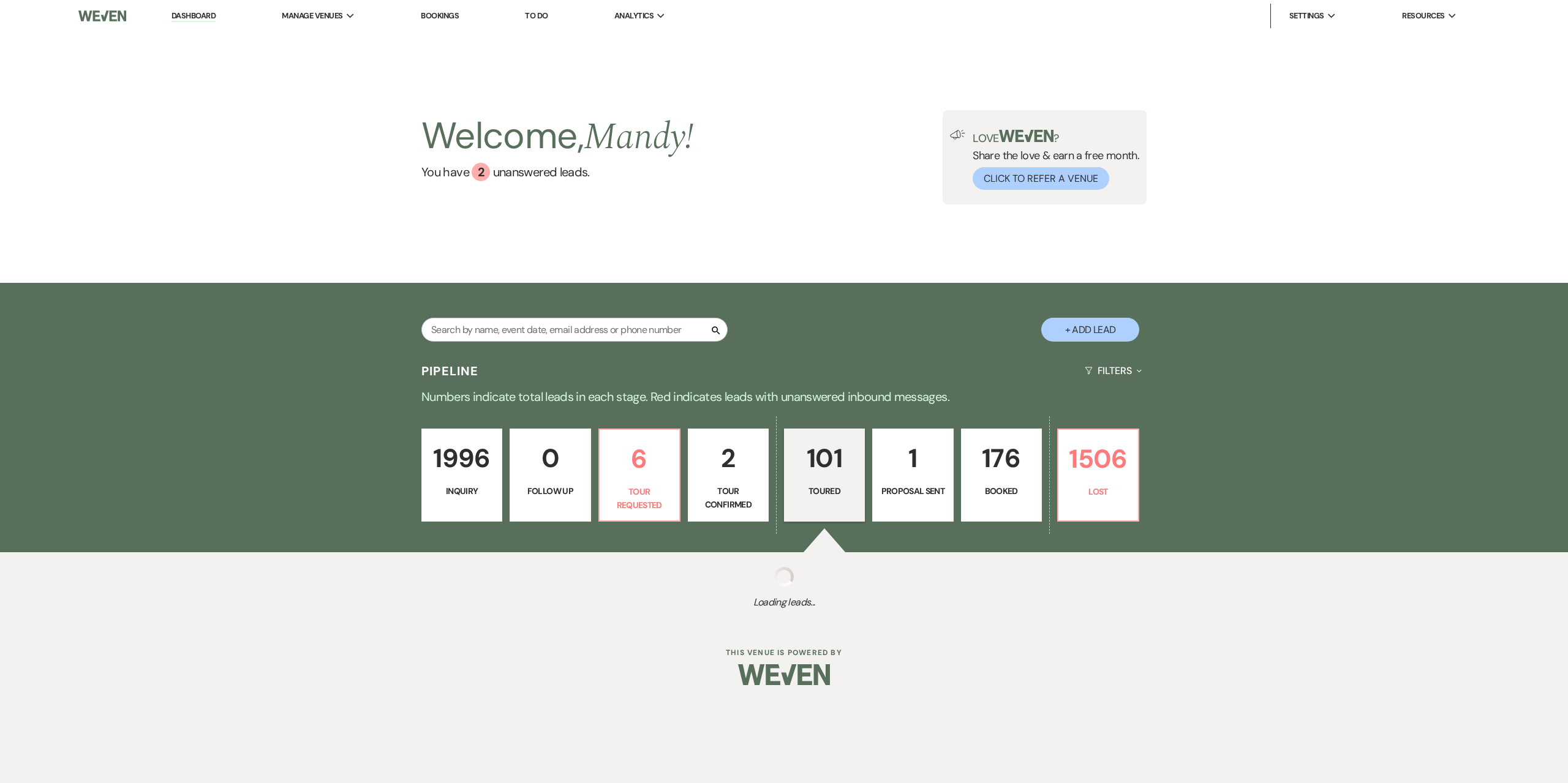
select select "5"
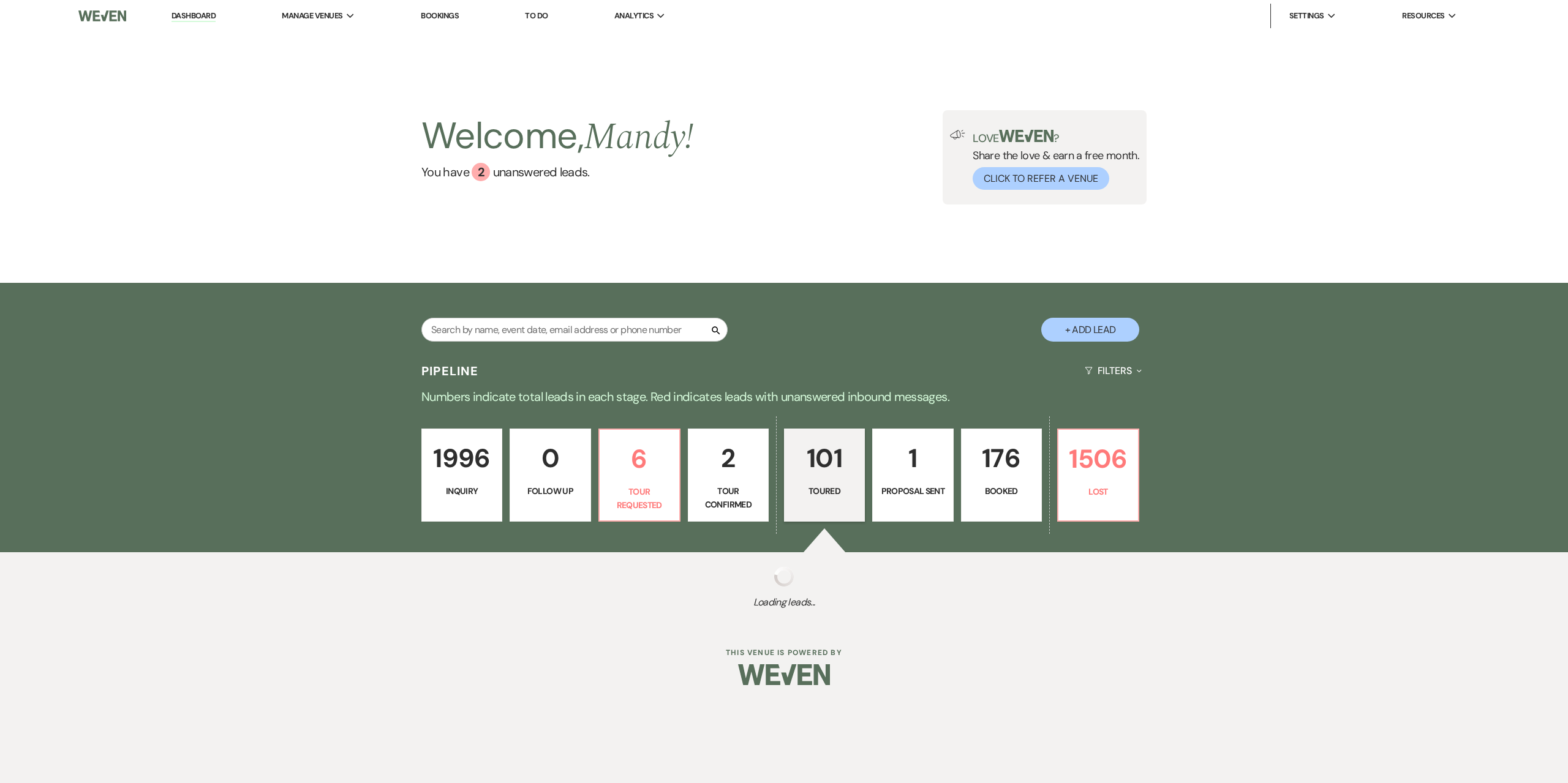
select select "5"
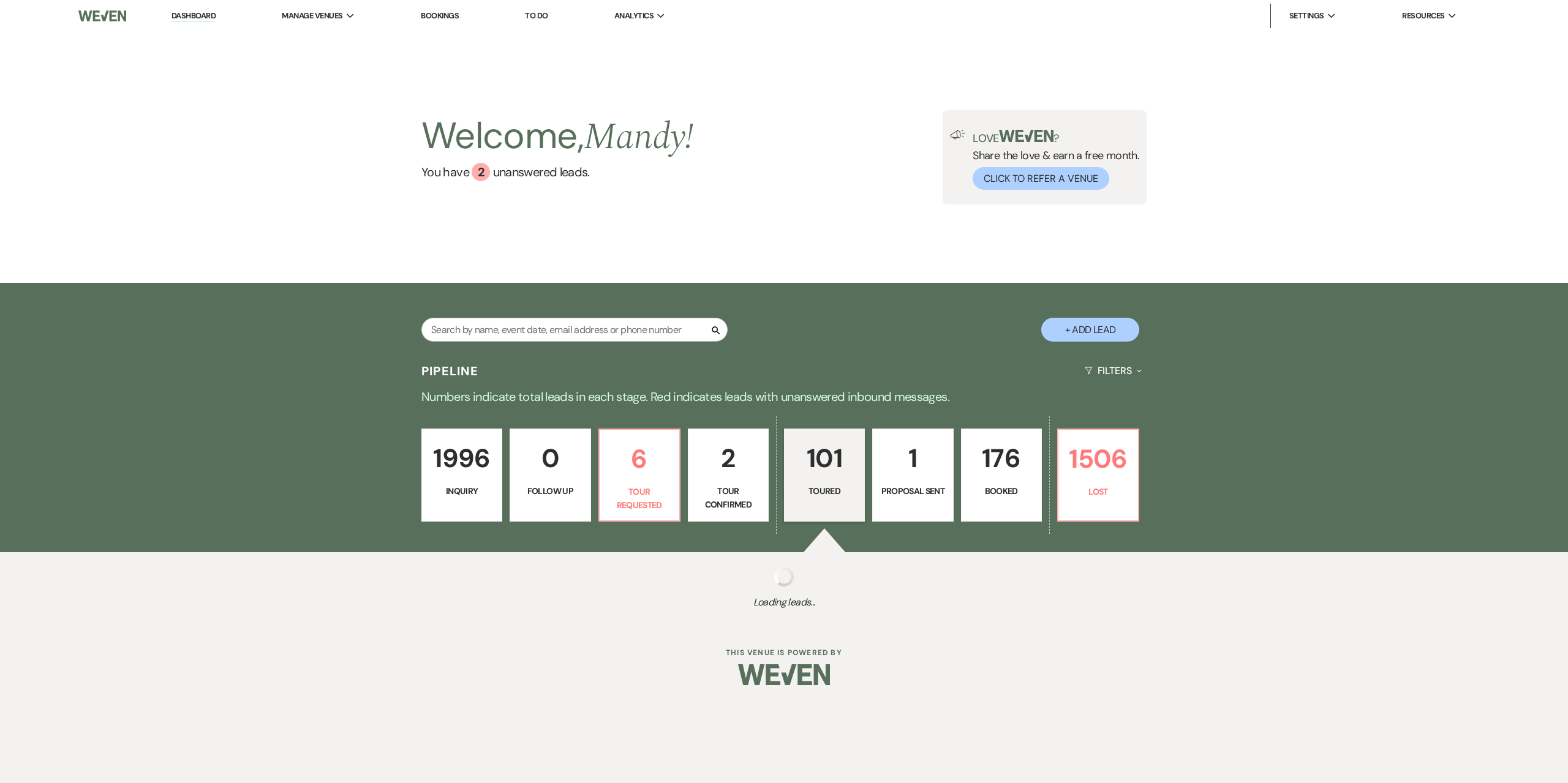
select select "5"
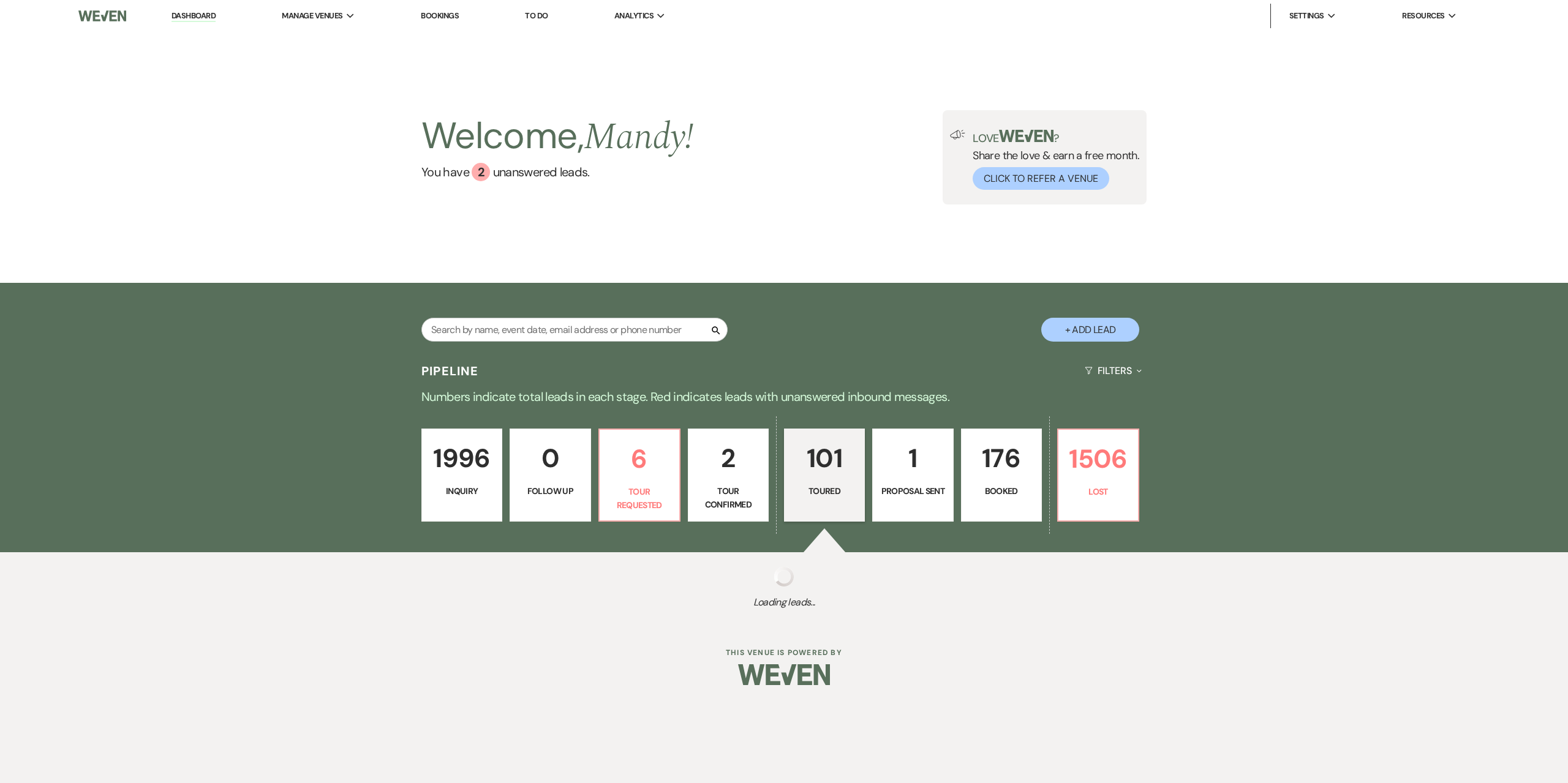
select select "5"
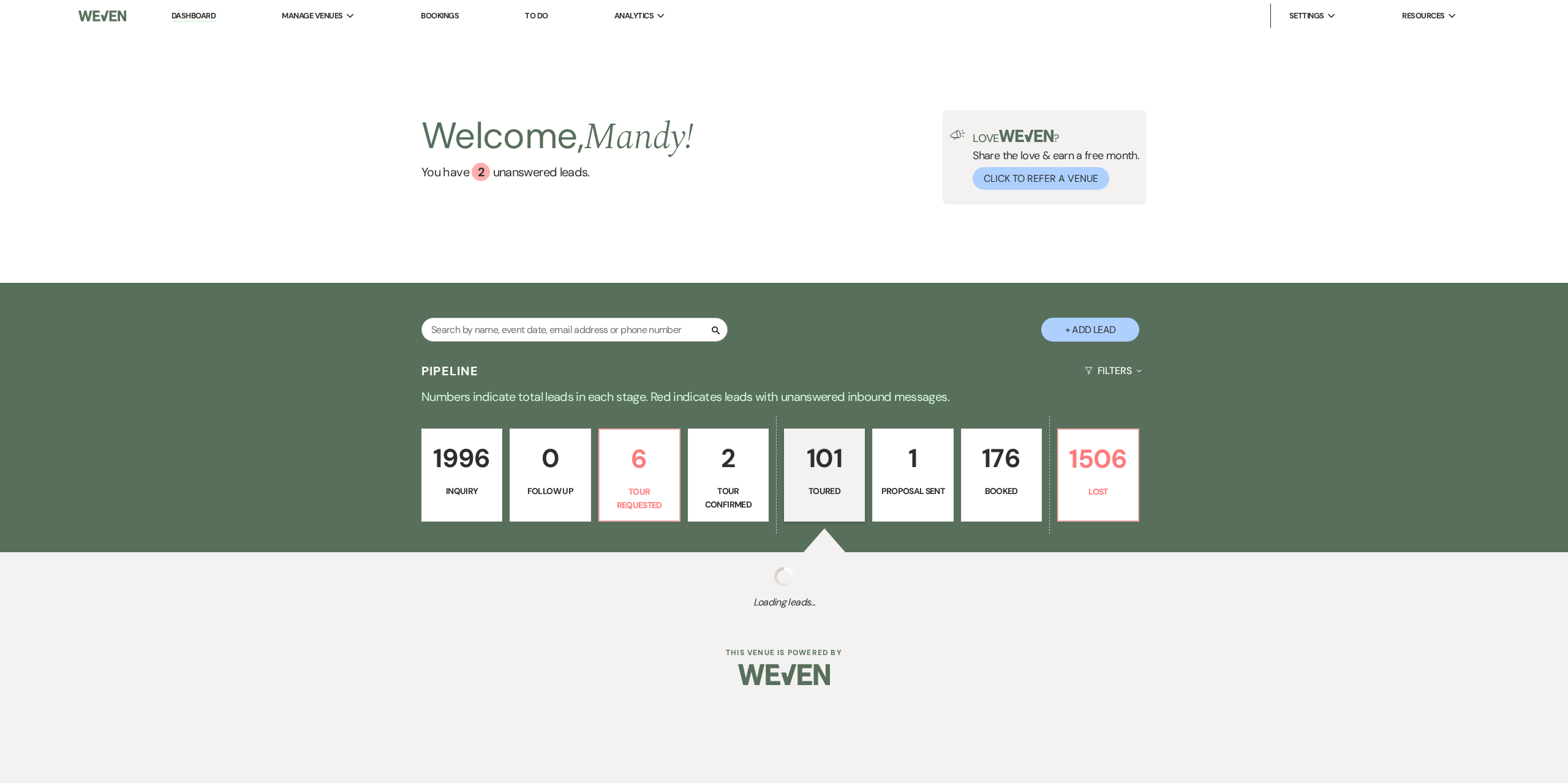
select select "5"
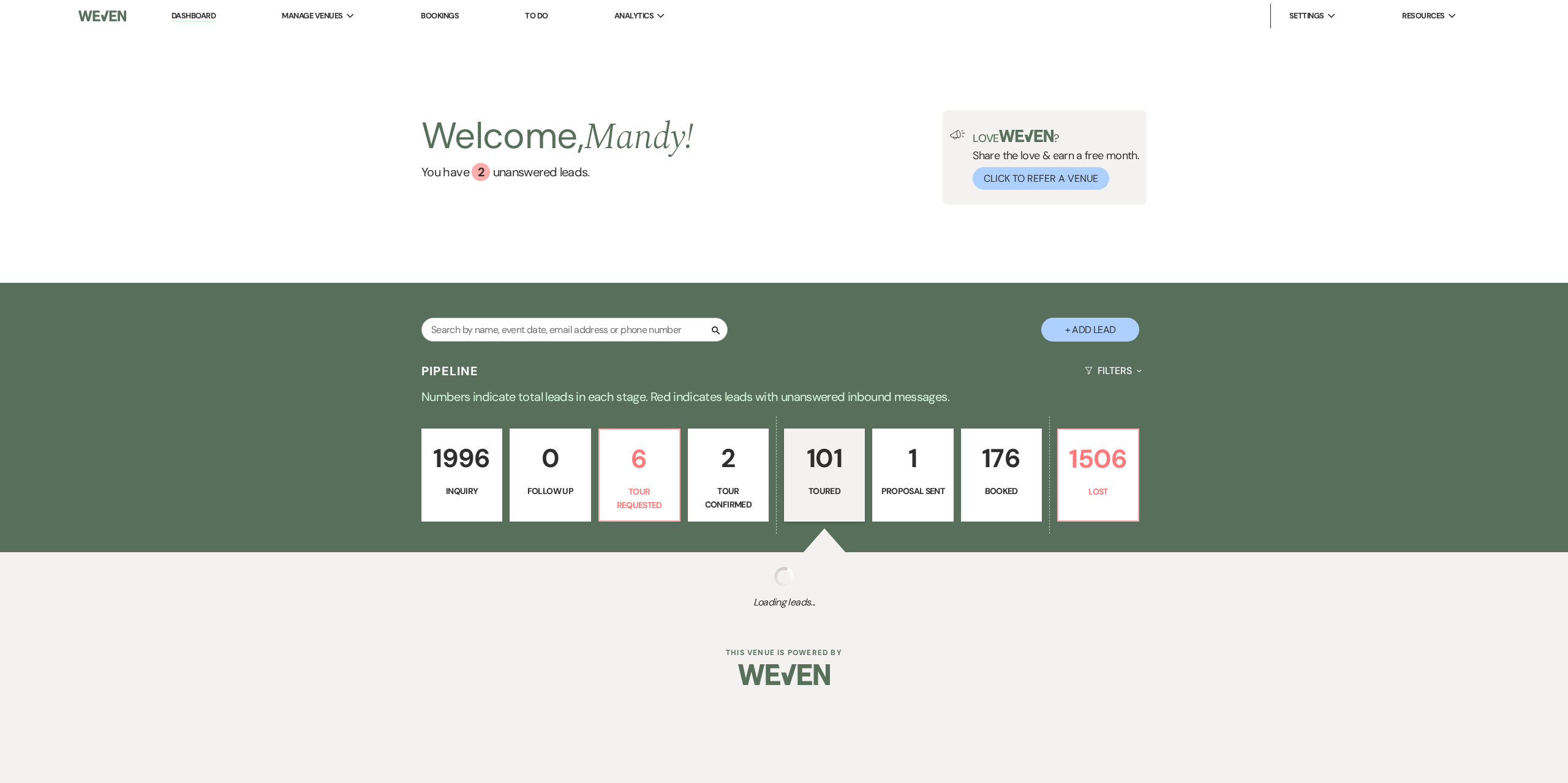
select select "5"
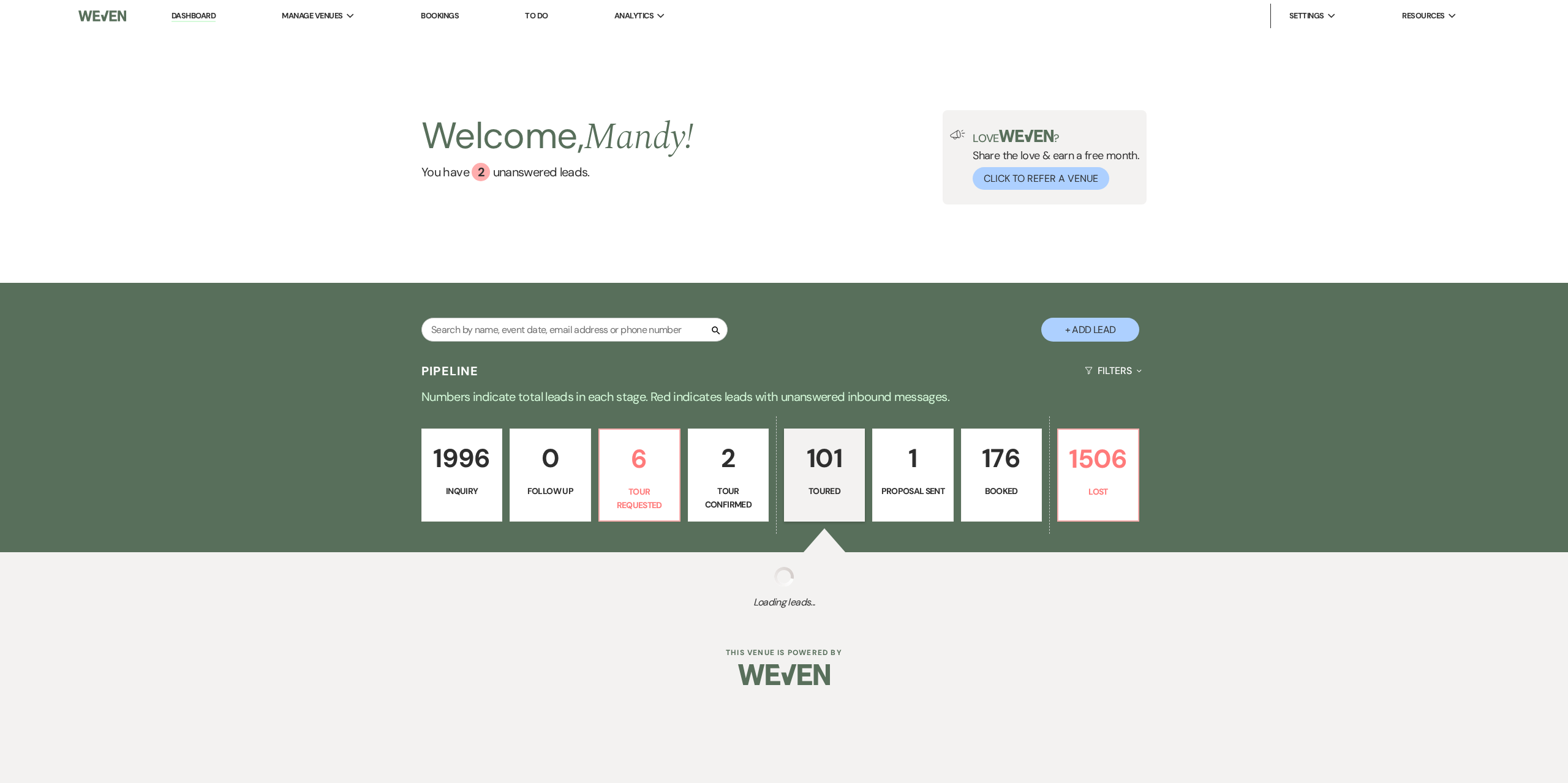
select select "5"
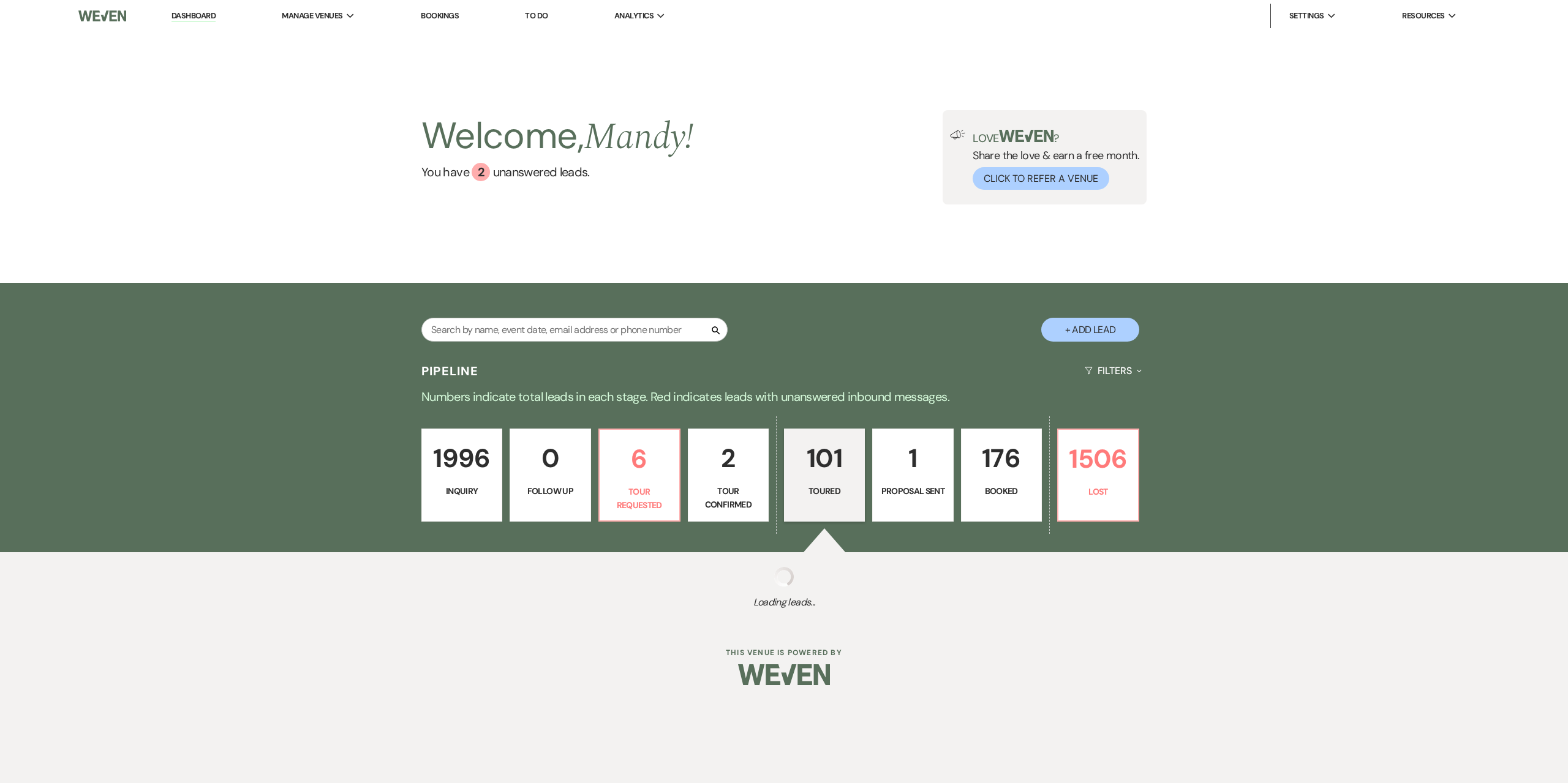
select select "5"
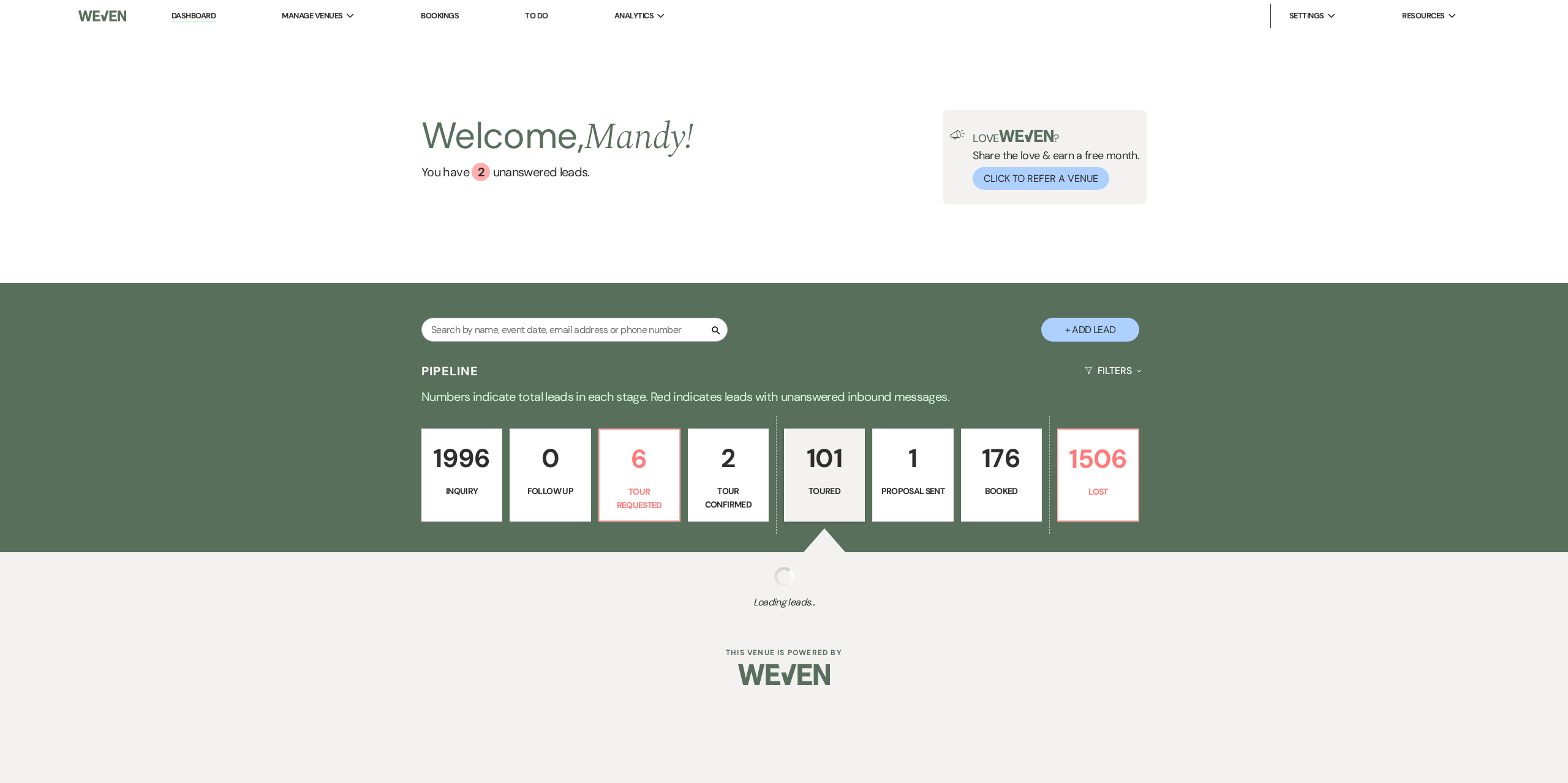
select select "5"
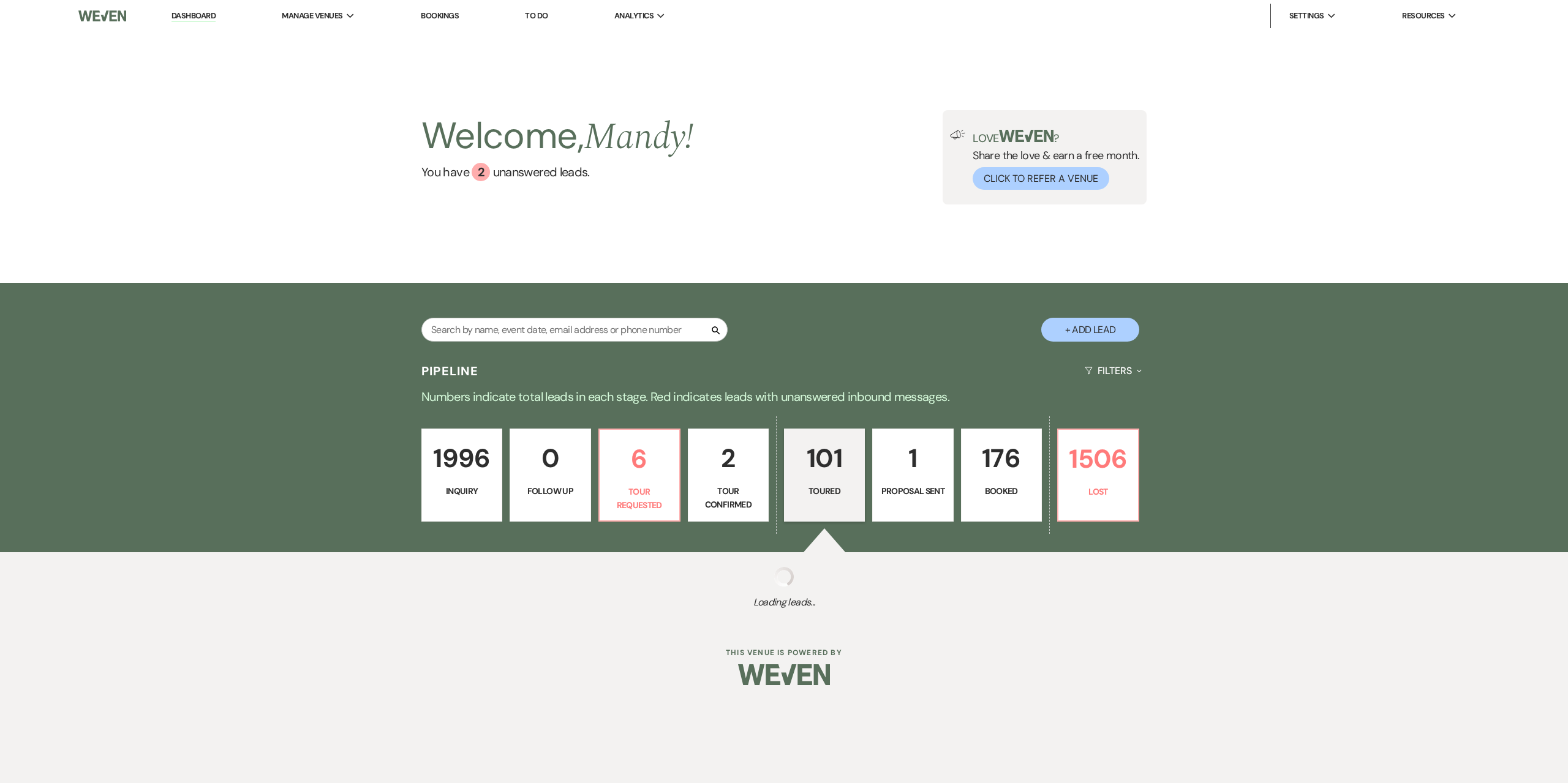
select select "5"
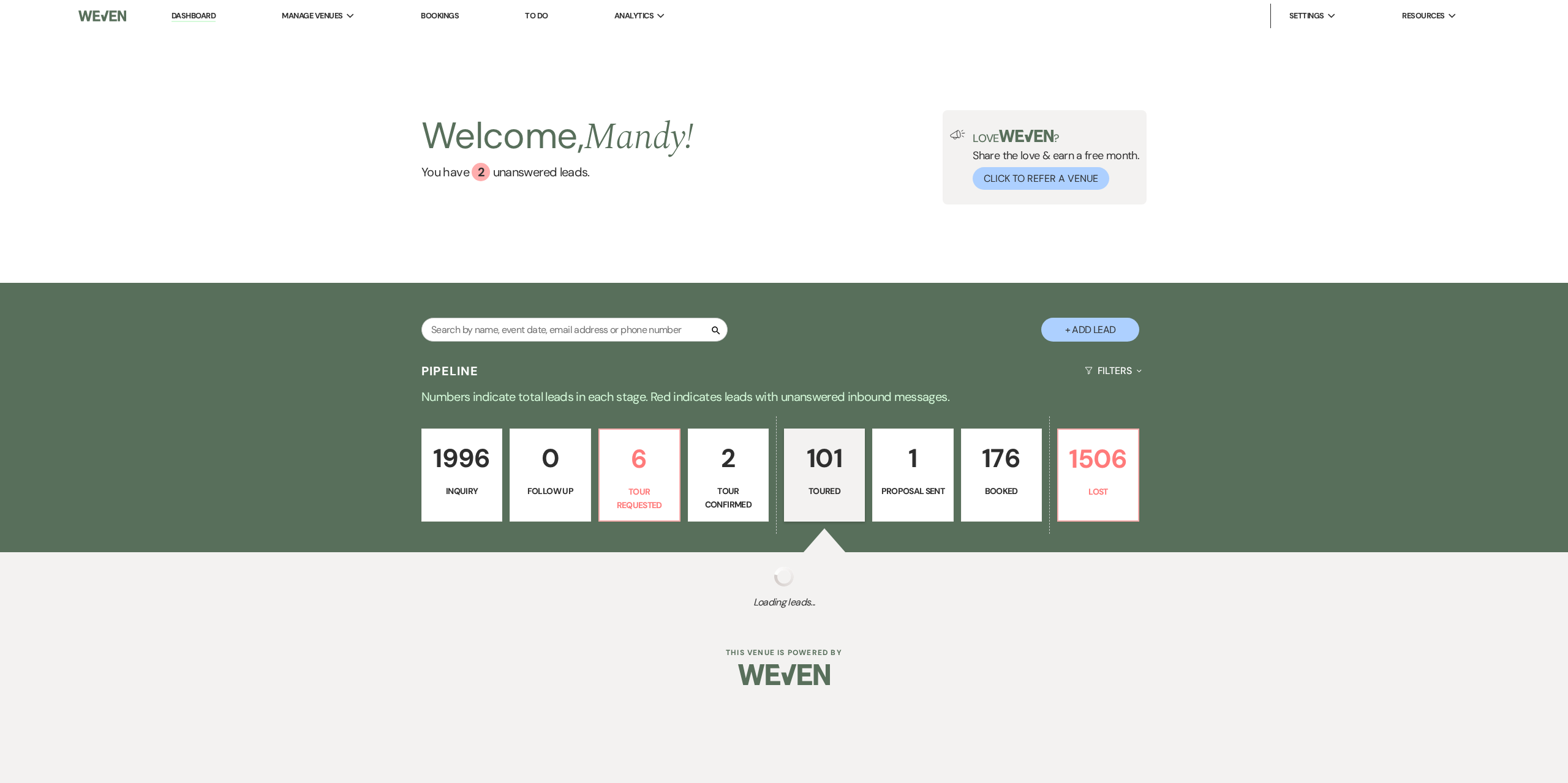
select select "5"
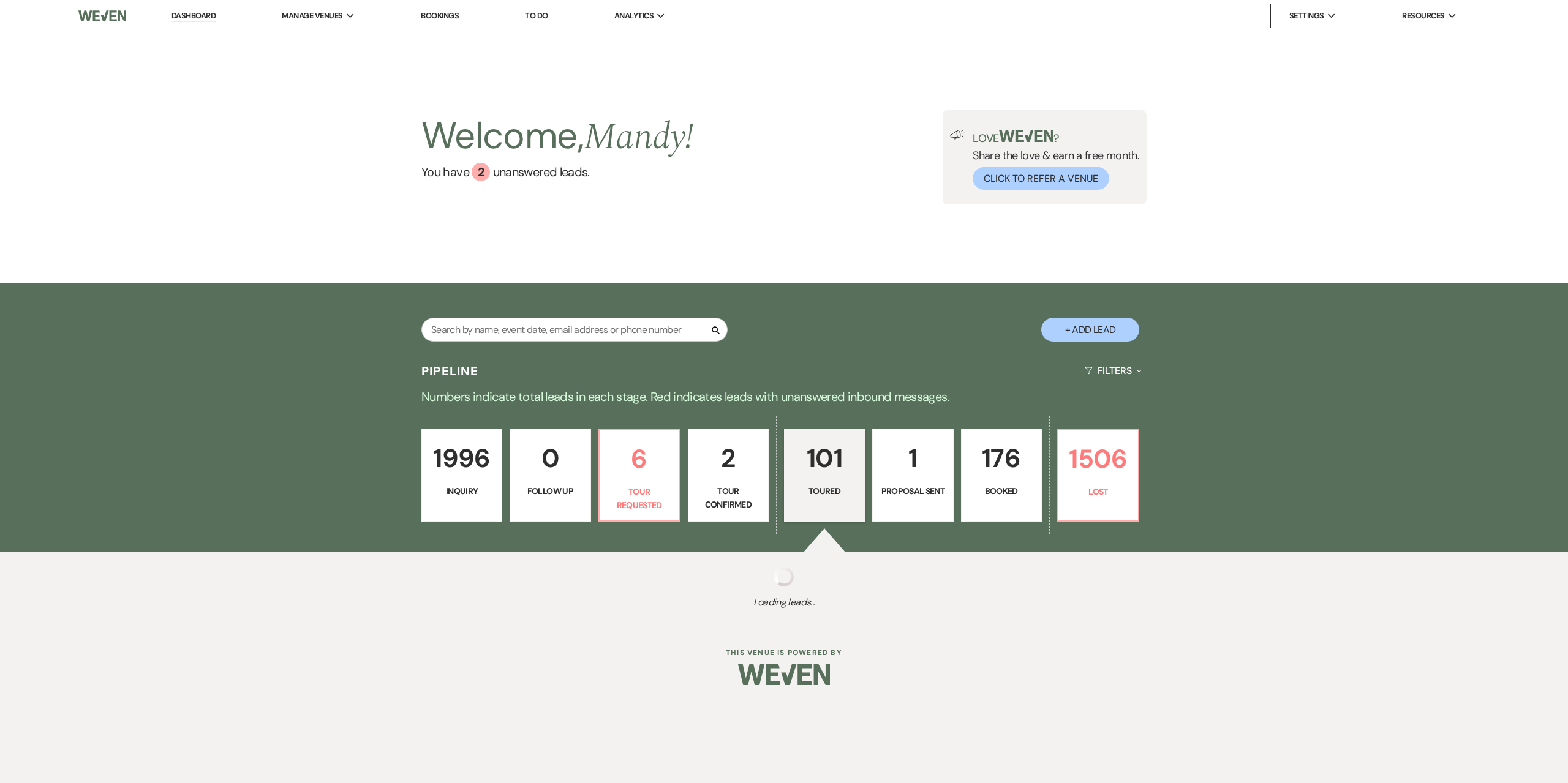
select select "5"
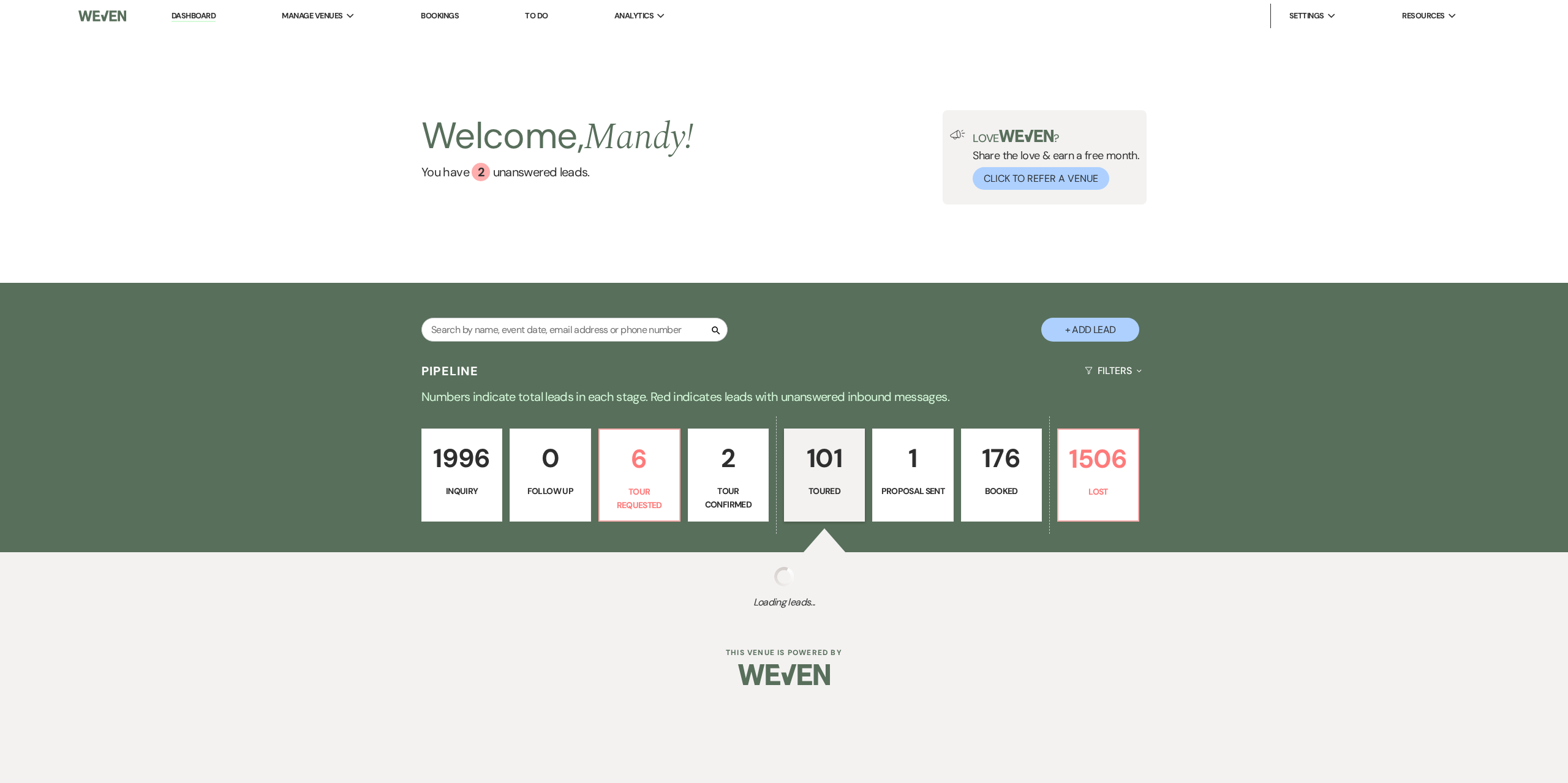
select select "5"
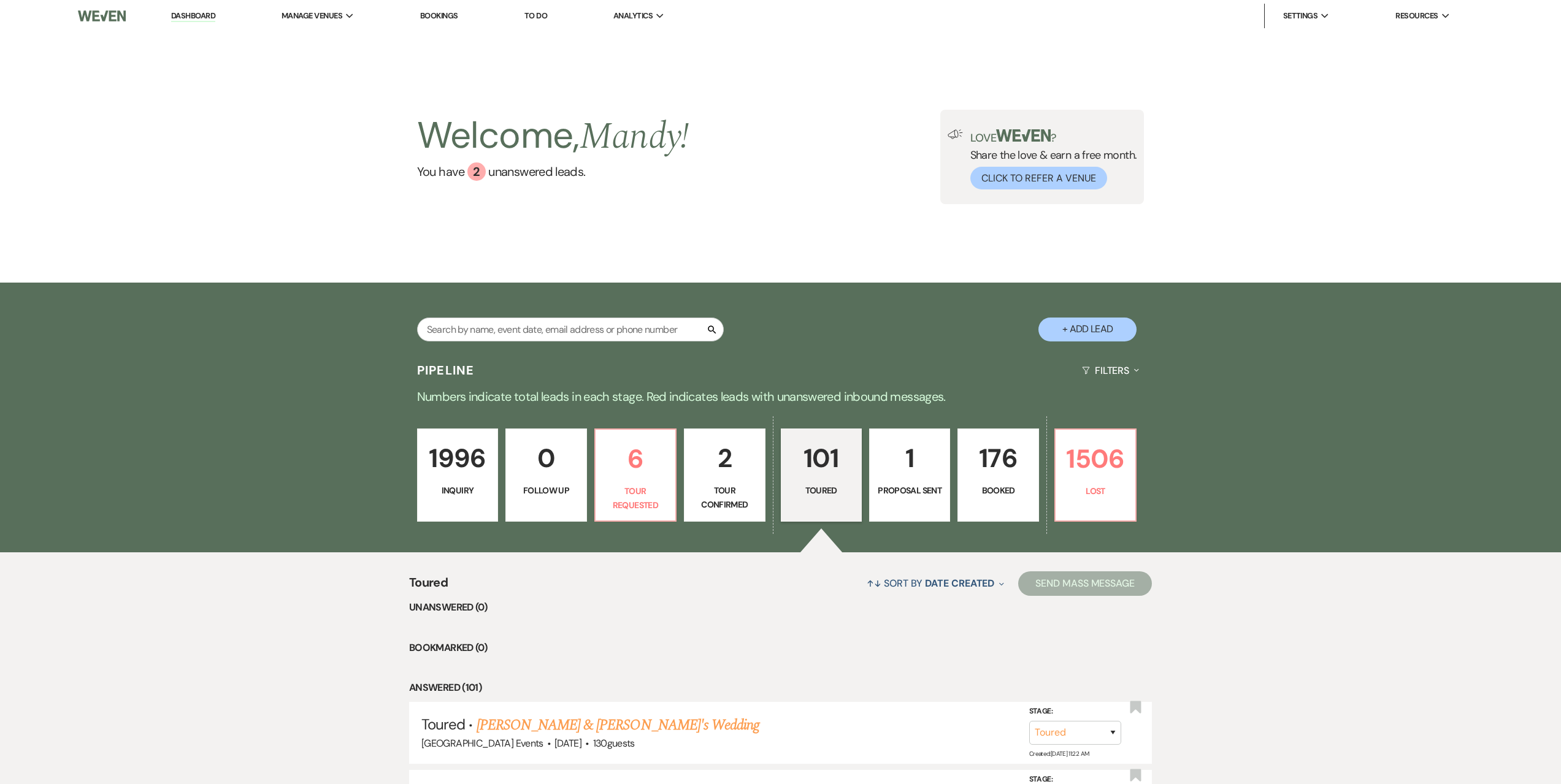
click at [888, 463] on p "1" at bounding box center [909, 458] width 65 height 41
select select "6"
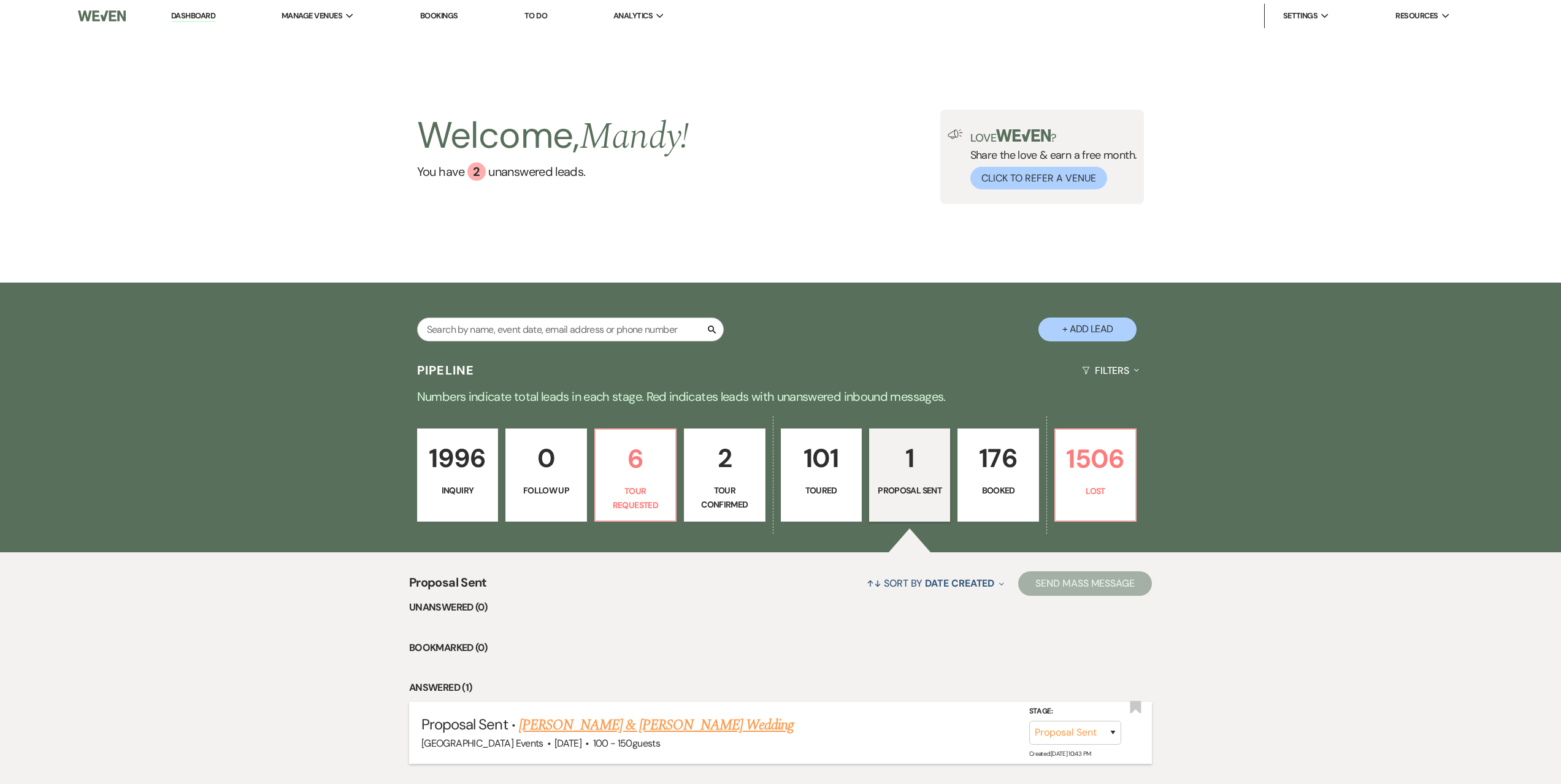
click at [704, 722] on link "[PERSON_NAME] & [PERSON_NAME] Wedding" at bounding box center [656, 726] width 275 height 22
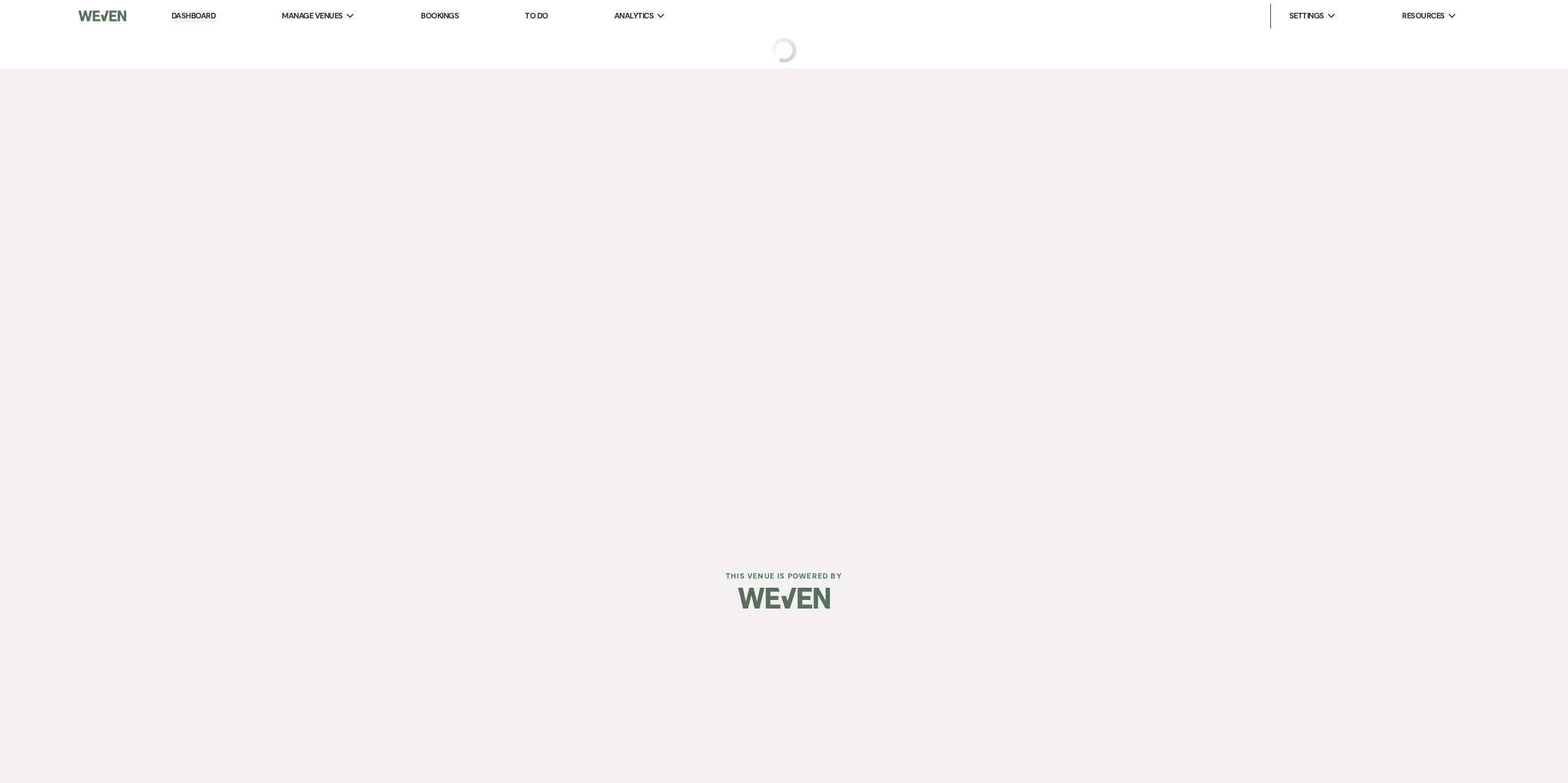
select select "6"
select select "5"
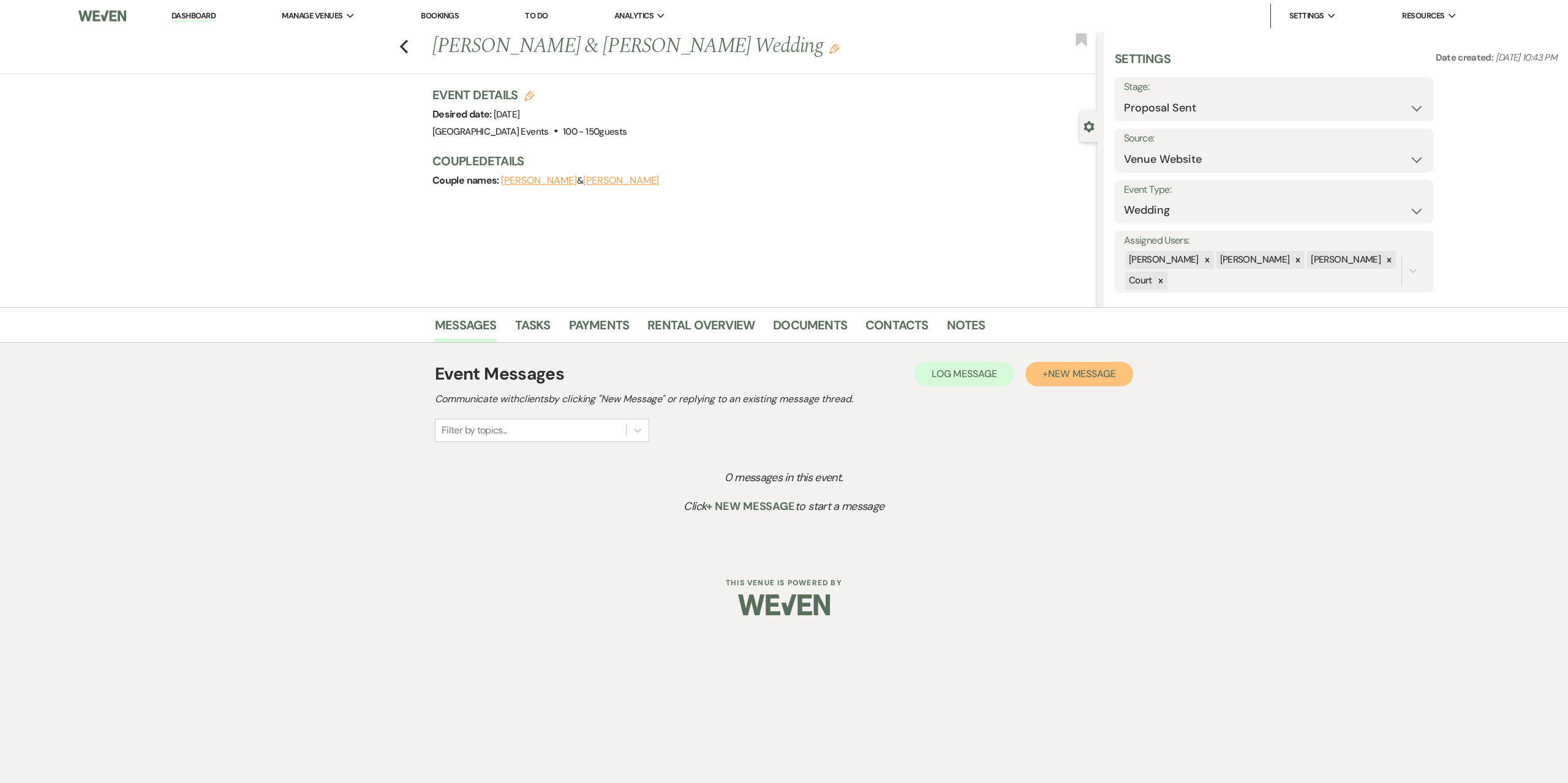
click at [1114, 372] on span "New Message" at bounding box center [1082, 374] width 68 height 13
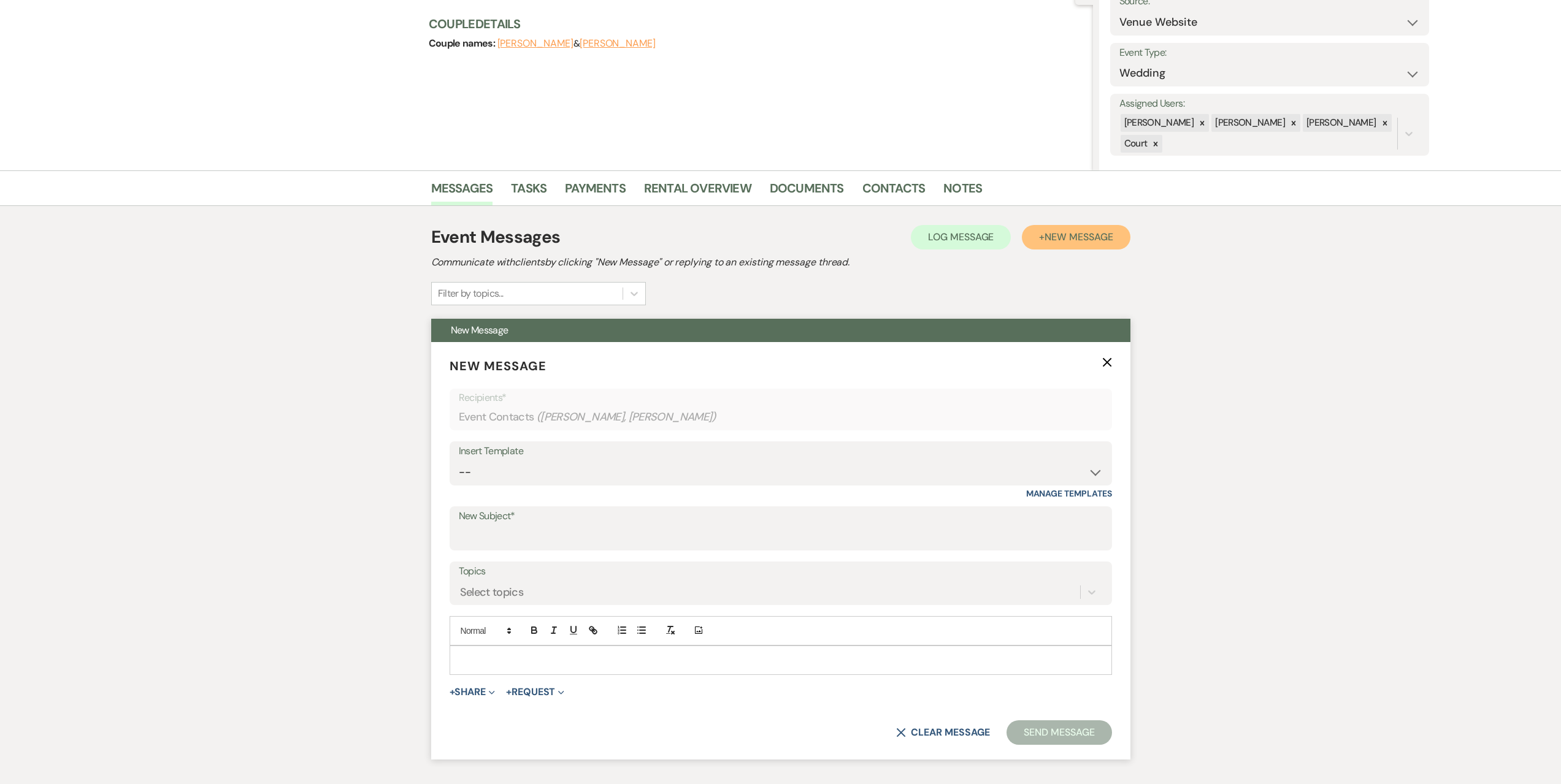
scroll to position [245, 0]
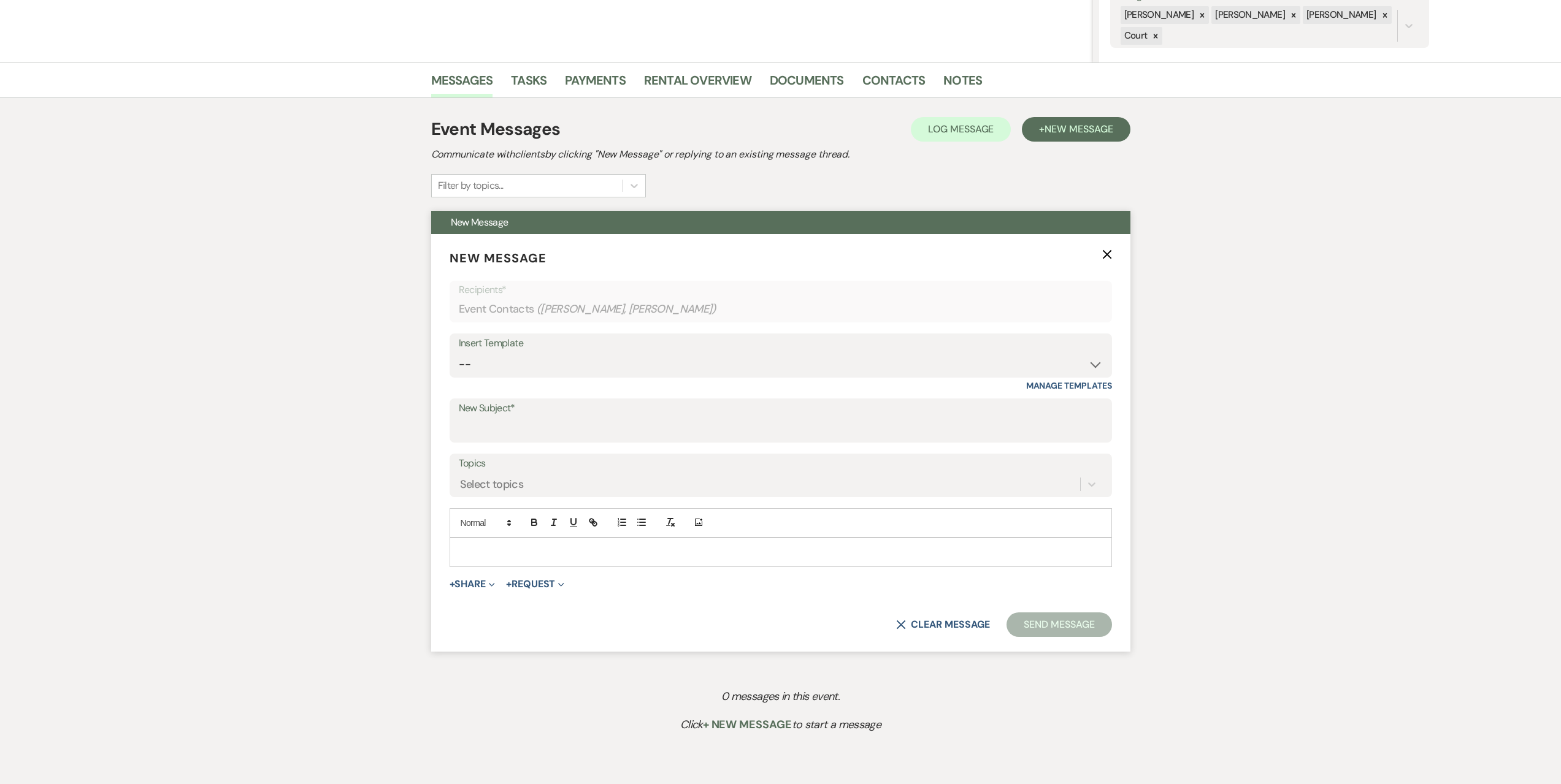
click at [526, 552] on p at bounding box center [781, 552] width 643 height 14
click at [497, 419] on input "New Subject*" at bounding box center [781, 429] width 644 height 24
click at [513, 337] on div "Insert Template" at bounding box center [781, 344] width 644 height 18
click at [516, 355] on select "-- Seating Chart [PERSON_NAME] Weven Portal Introduction Payment Template Follo…" at bounding box center [781, 365] width 644 height 24
select select "6027"
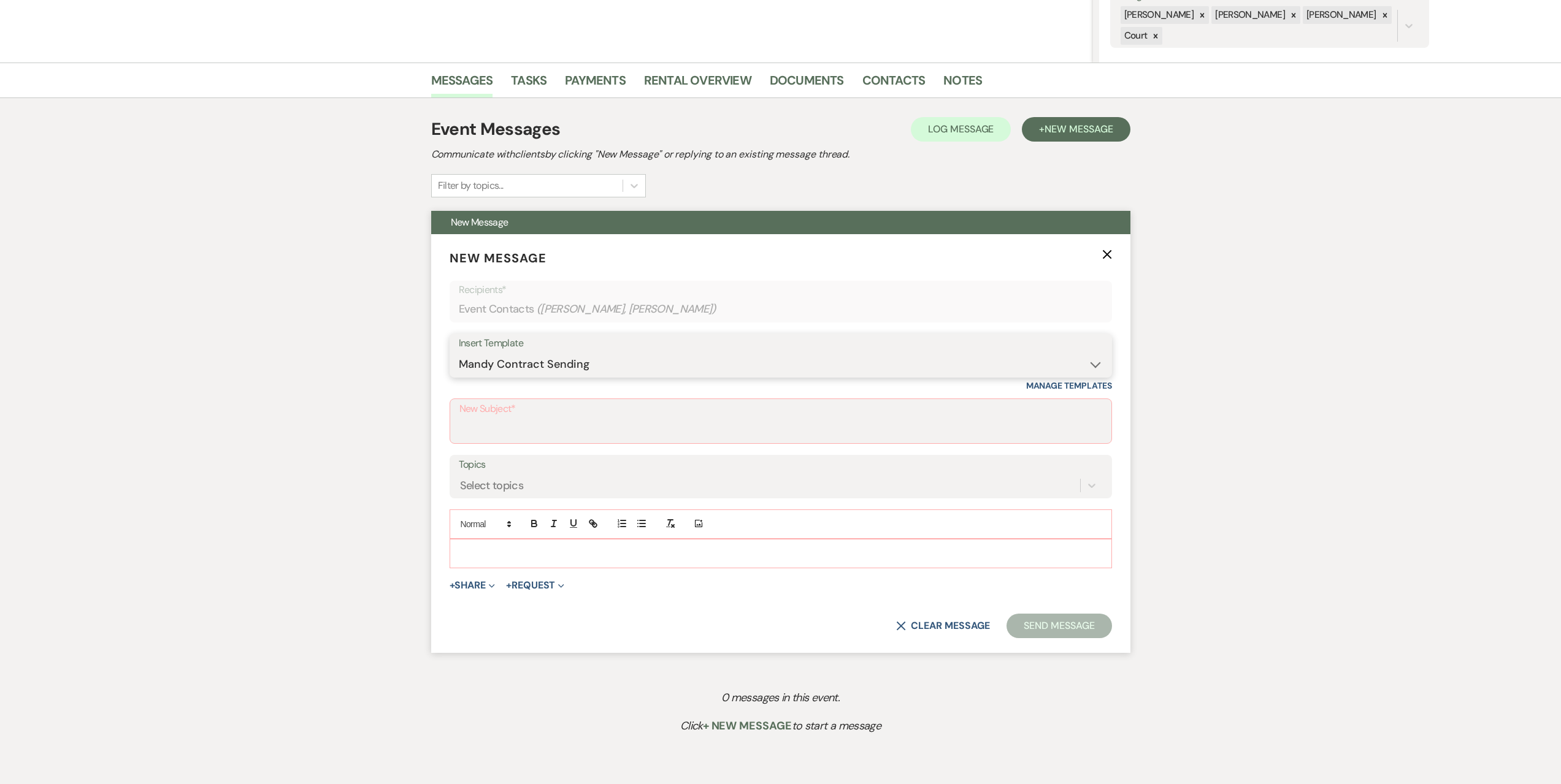
click at [459, 353] on select "-- Seating Chart [PERSON_NAME] Weven Portal Introduction Payment Template Follo…" at bounding box center [781, 365] width 644 height 24
type input "Your Wedding Contract – Lake View Farms Events"
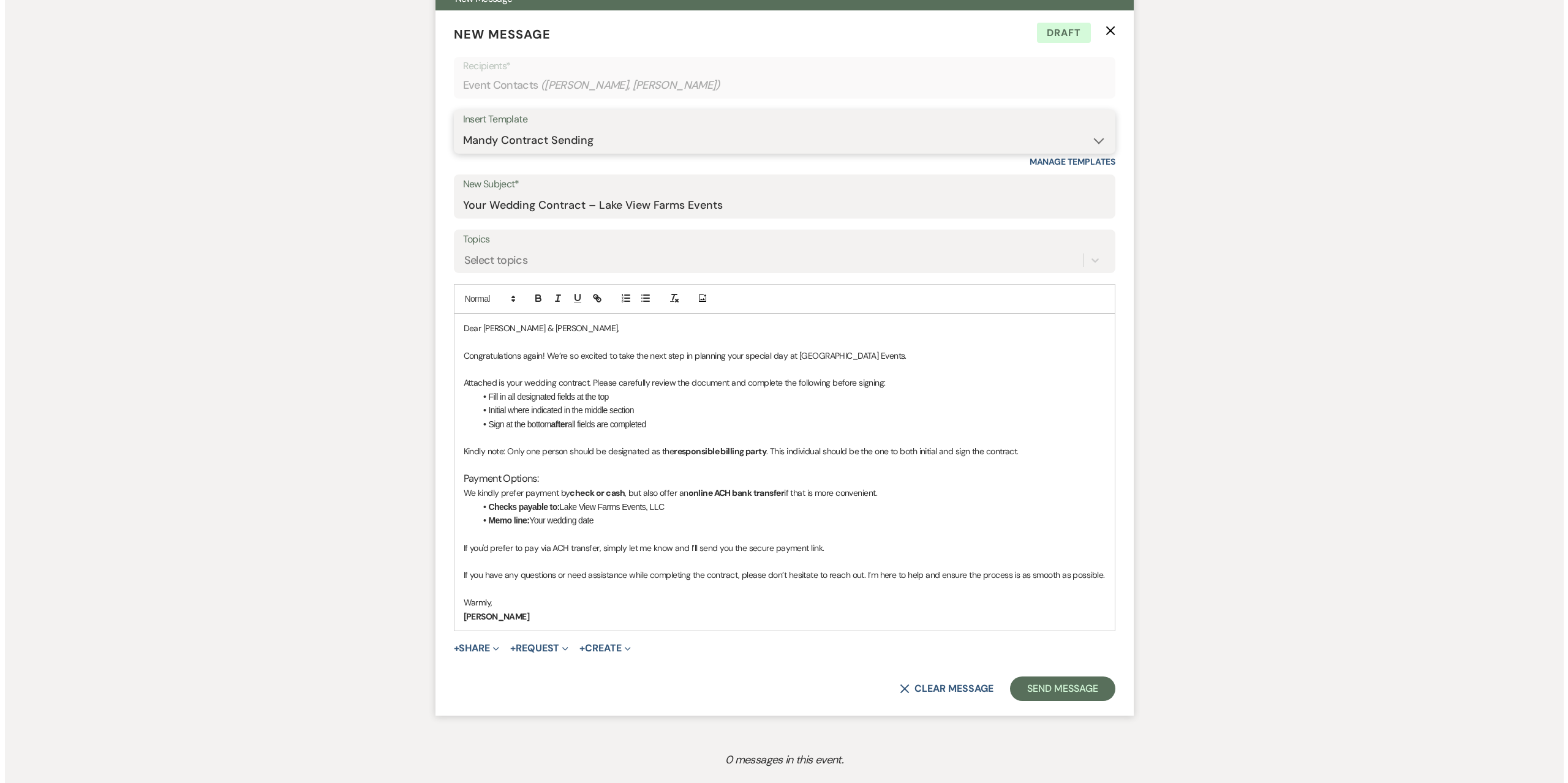
scroll to position [490, 0]
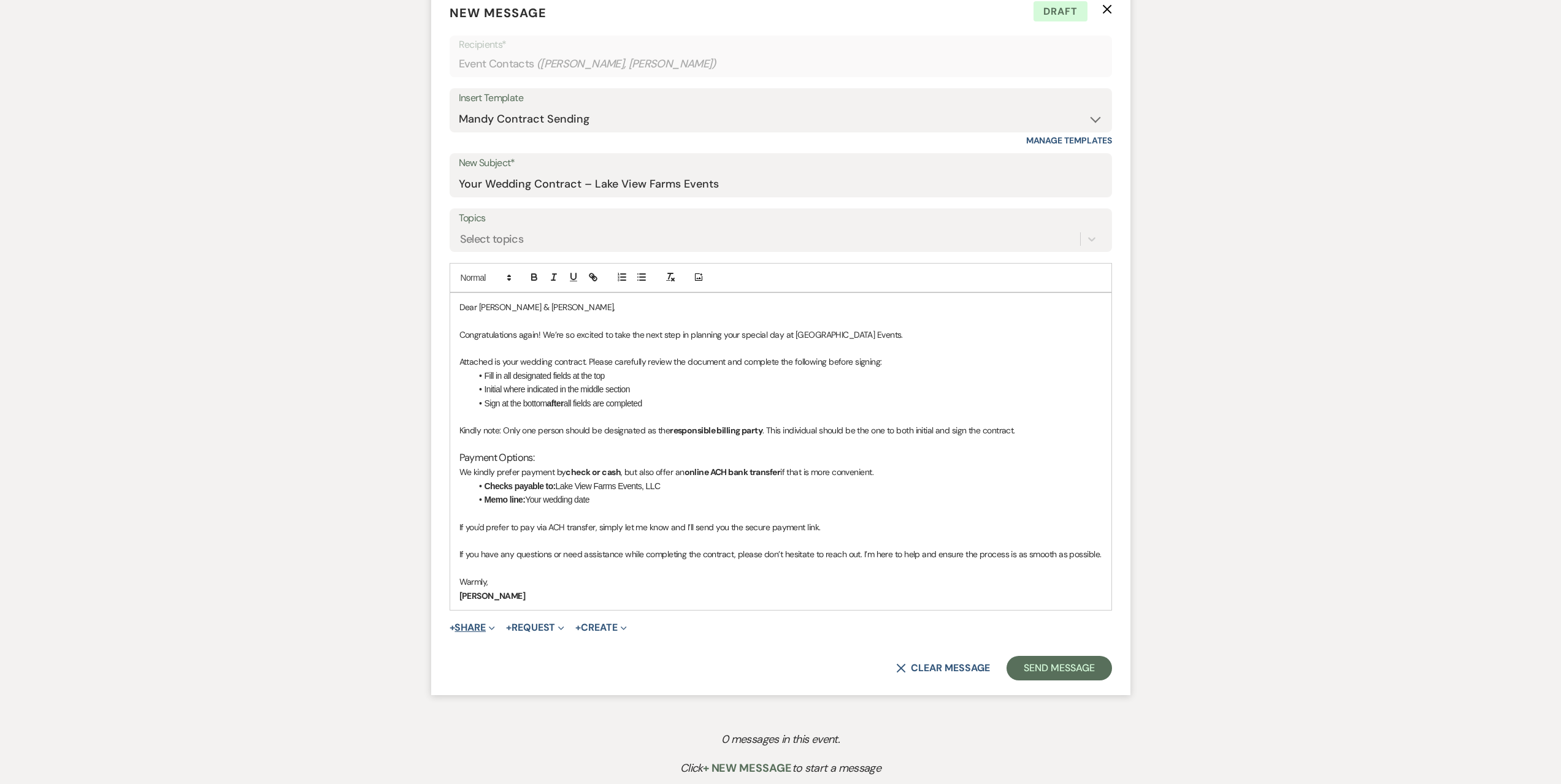
click at [484, 632] on button "+ Share Expand" at bounding box center [473, 628] width 46 height 10
click at [504, 647] on span "Doc Upload Documents" at bounding box center [499, 652] width 70 height 13
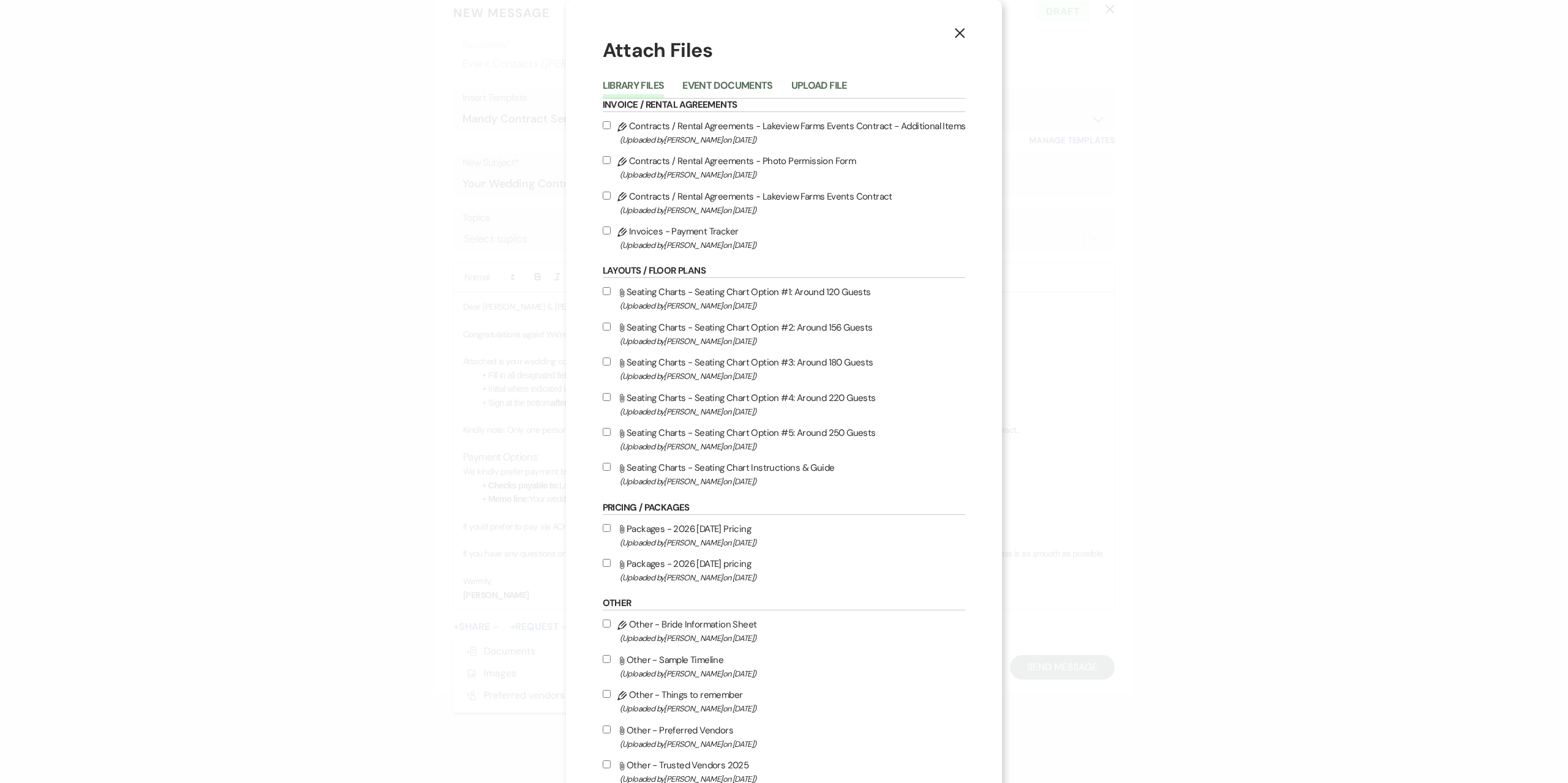
click at [722, 131] on label "Pencil Contracts / Rental Agreements - Lakeview Farms Events Contract - Additio…" at bounding box center [784, 133] width 363 height 29
click at [610, 129] on input "Pencil Contracts / Rental Agreements - Lakeview Farms Events Contract - Additio…" at bounding box center [607, 125] width 8 height 8
click at [722, 131] on label "Pencil Contracts / Rental Agreements - Lakeview Farms Events Contract - Additio…" at bounding box center [784, 133] width 363 height 29
click at [610, 129] on input "Pencil Contracts / Rental Agreements - Lakeview Farms Events Contract - Additio…" at bounding box center [607, 125] width 8 height 8
checkbox input "false"
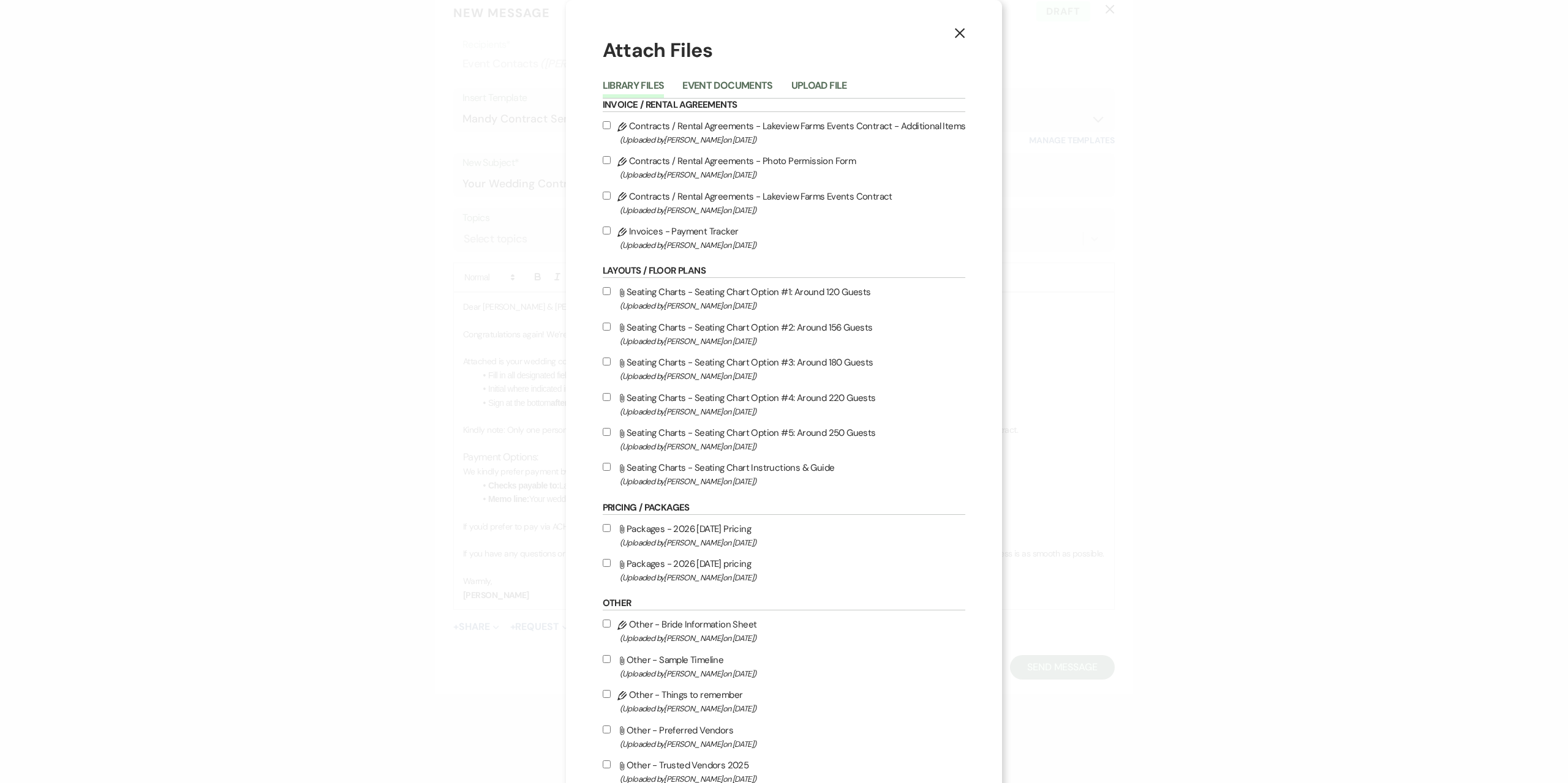
click at [705, 187] on div "Pencil Contracts / Rental Agreements - Lakeview Farms Events Contract - Additio…" at bounding box center [784, 186] width 363 height 135
click at [705, 201] on label "Pencil Contracts / Rental Agreements - Lakeview Farms Events Contract (Uploaded…" at bounding box center [784, 203] width 363 height 29
click at [610, 199] on input "Pencil Contracts / Rental Agreements - Lakeview Farms Events Contract (Uploaded…" at bounding box center [607, 195] width 8 height 8
checkbox input "true"
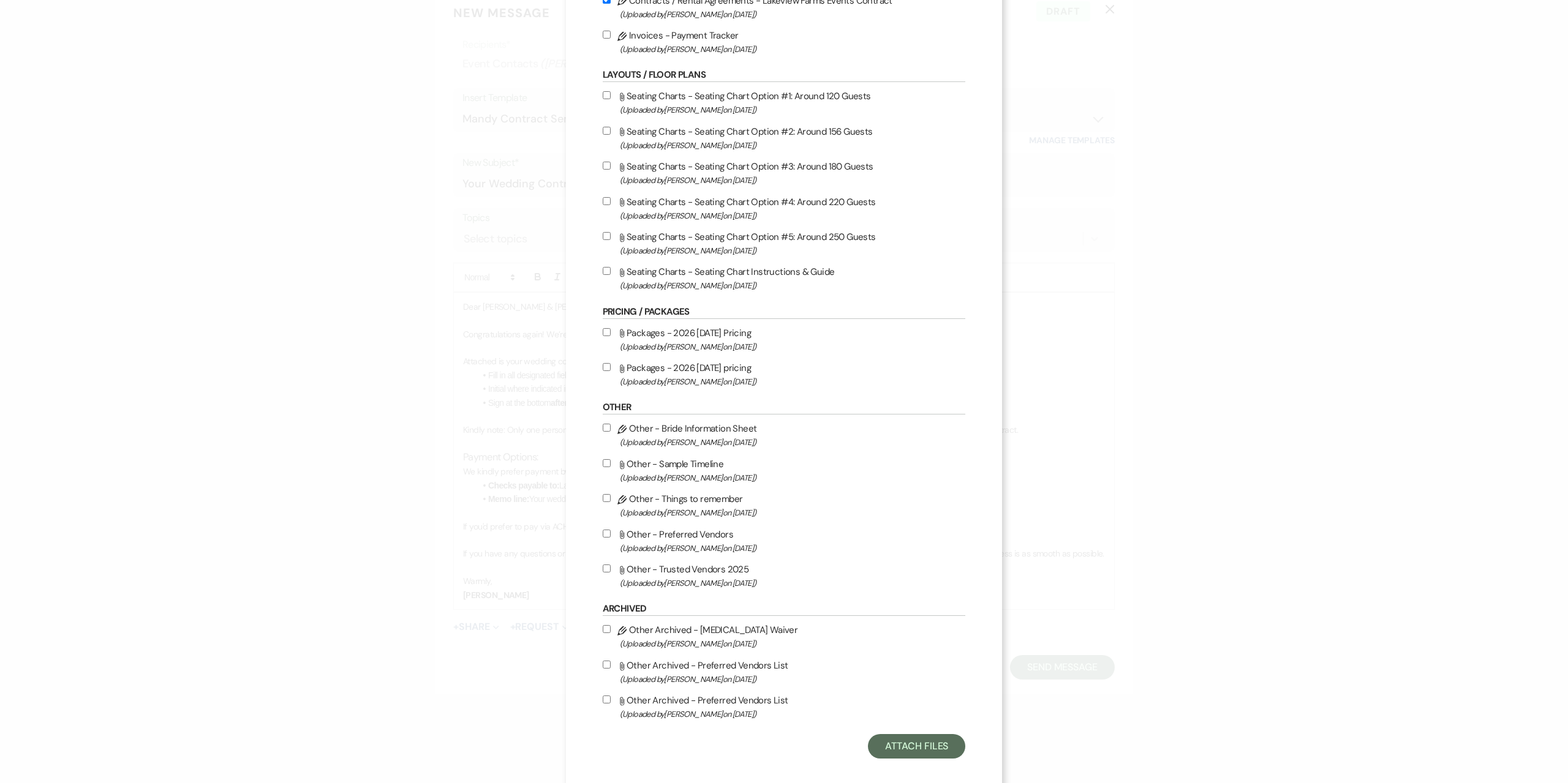
scroll to position [208, 0]
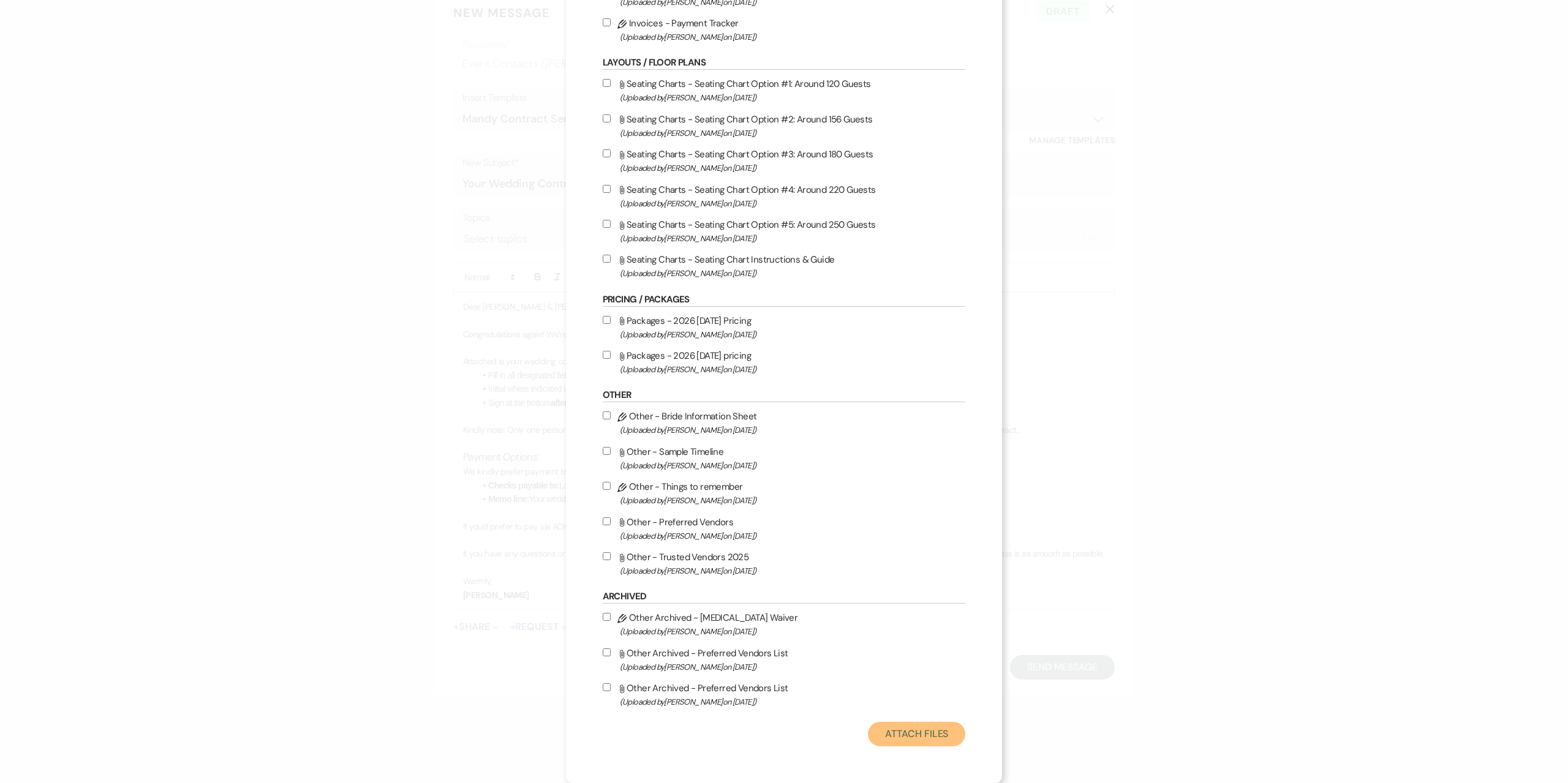
click at [925, 739] on button "Attach Files" at bounding box center [916, 734] width 97 height 24
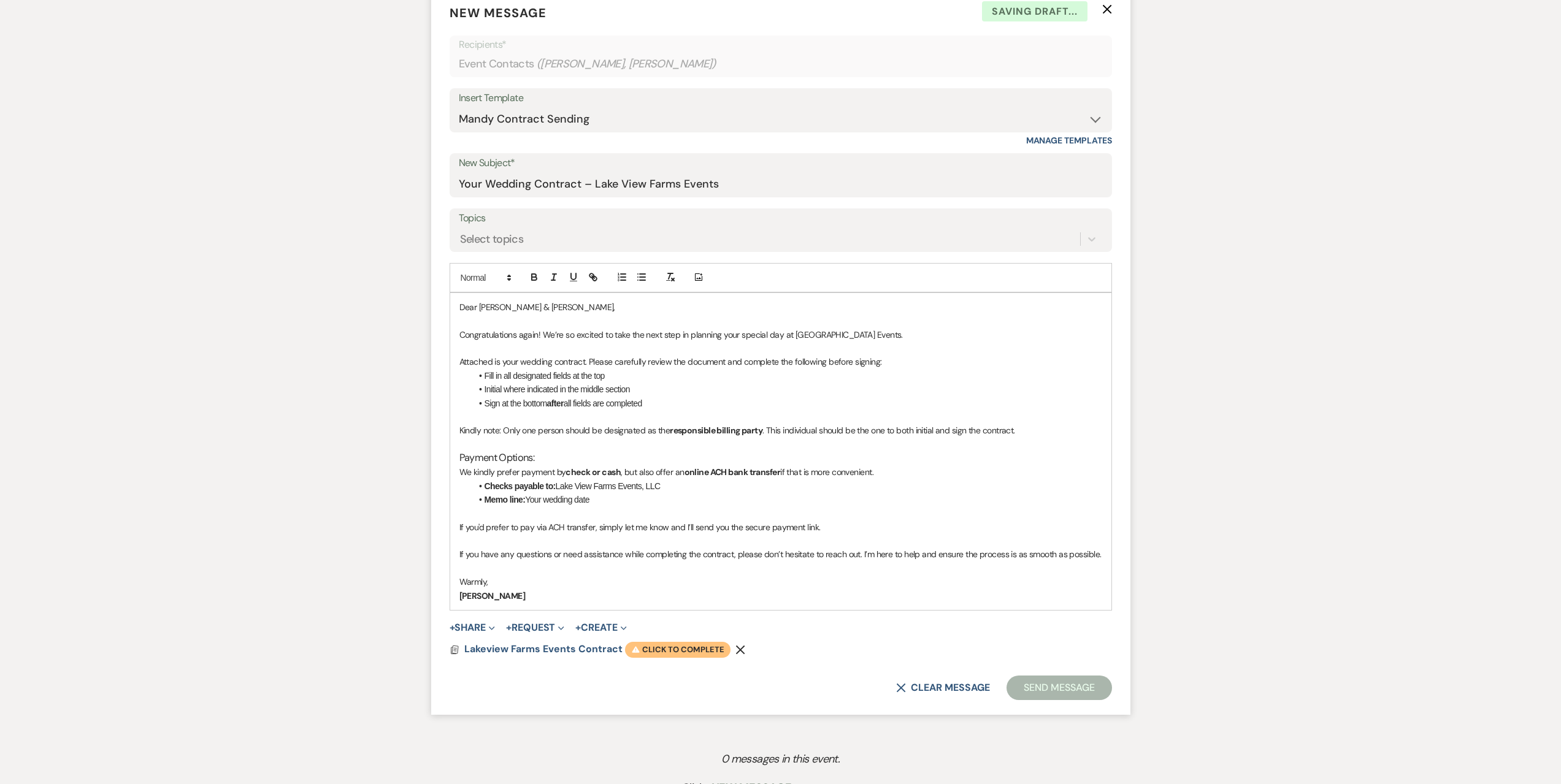
click at [696, 654] on span "Warning Click to complete" at bounding box center [677, 650] width 105 height 16
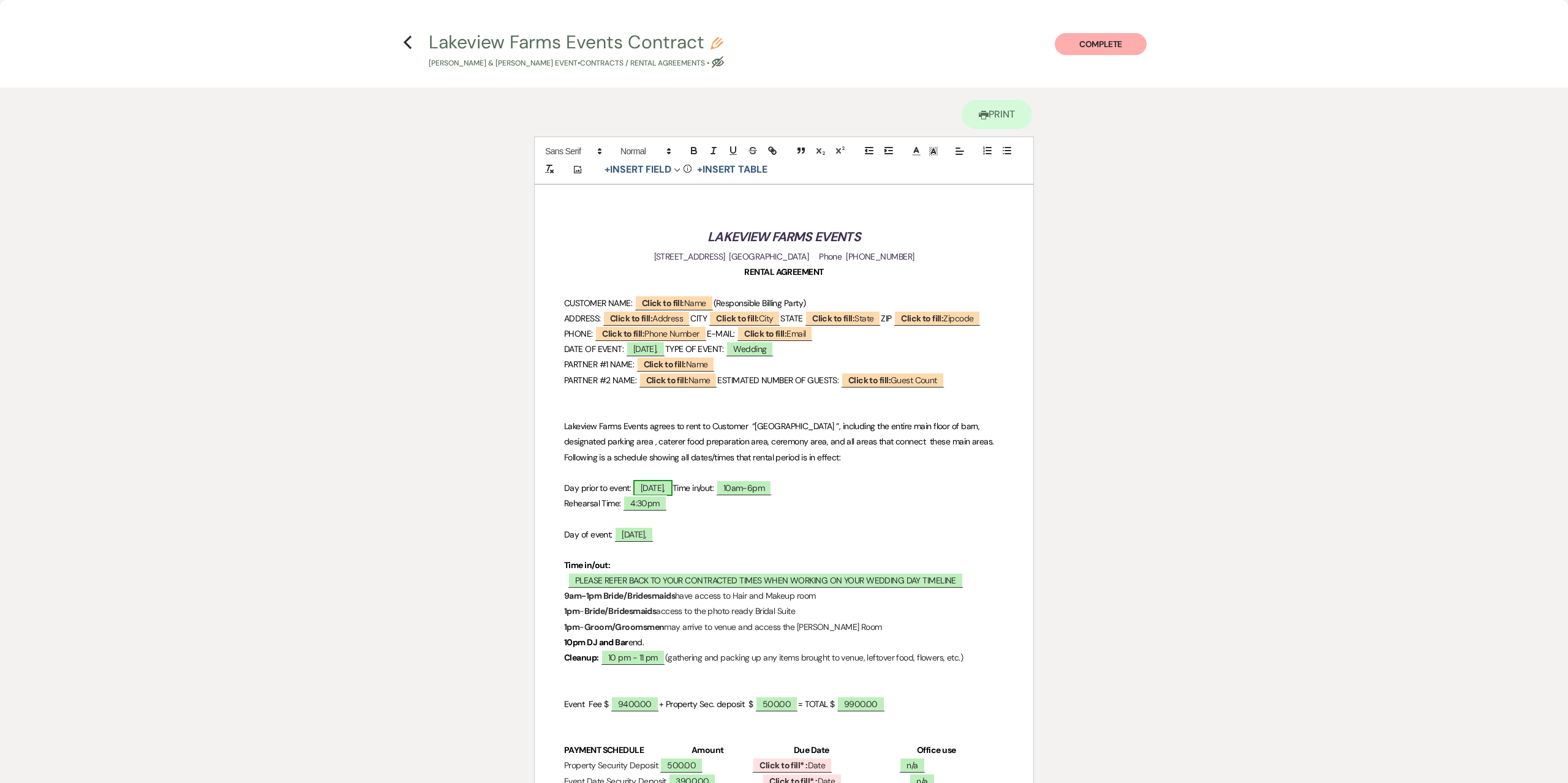
click at [667, 496] on span "[DATE]," at bounding box center [653, 488] width 39 height 16
select select "owner"
select select "Date"
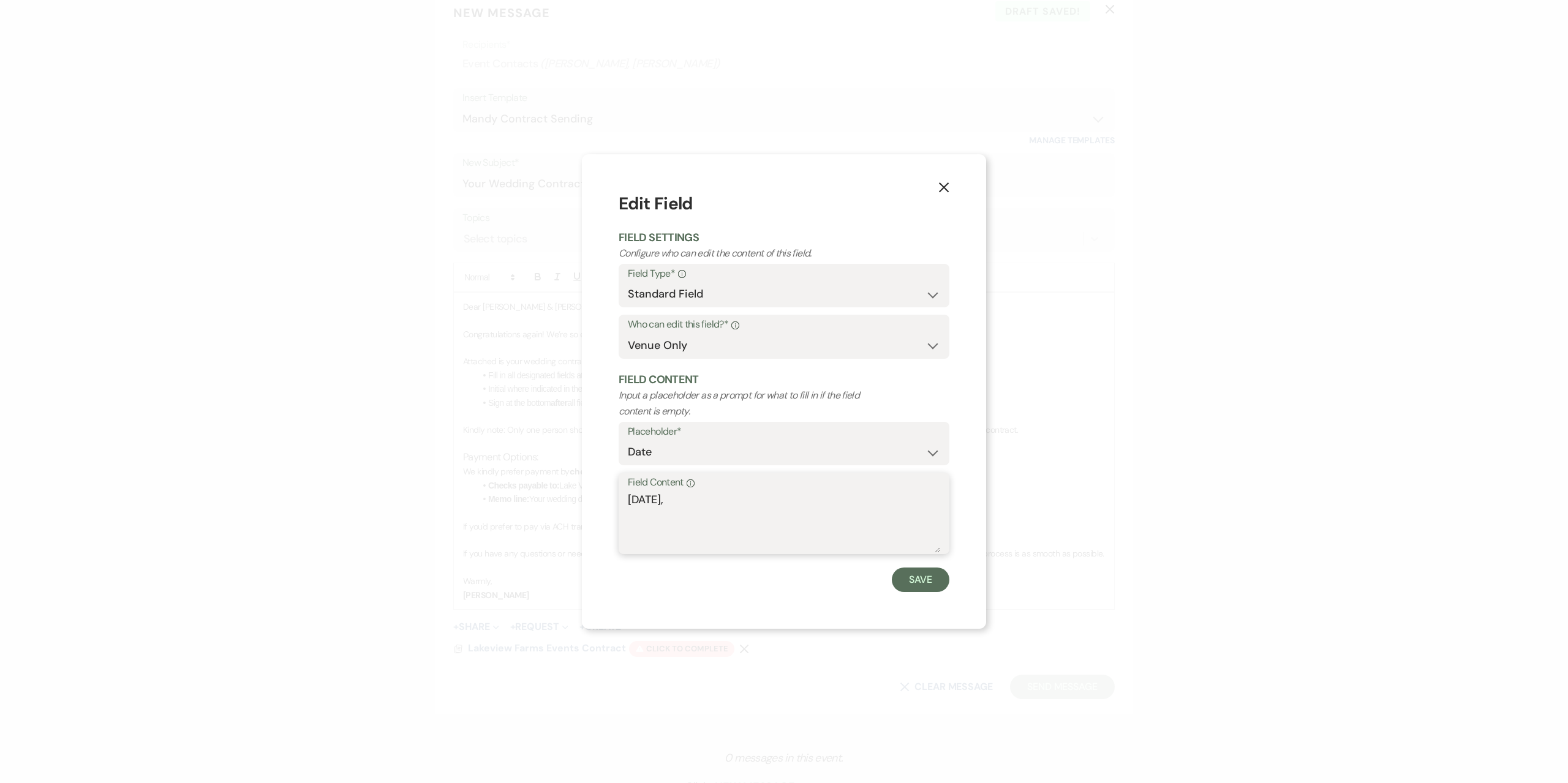
click at [695, 495] on textarea "[DATE]," at bounding box center [784, 522] width 312 height 61
type textarea "[DATE]"
click at [925, 584] on button "Save" at bounding box center [920, 580] width 58 height 24
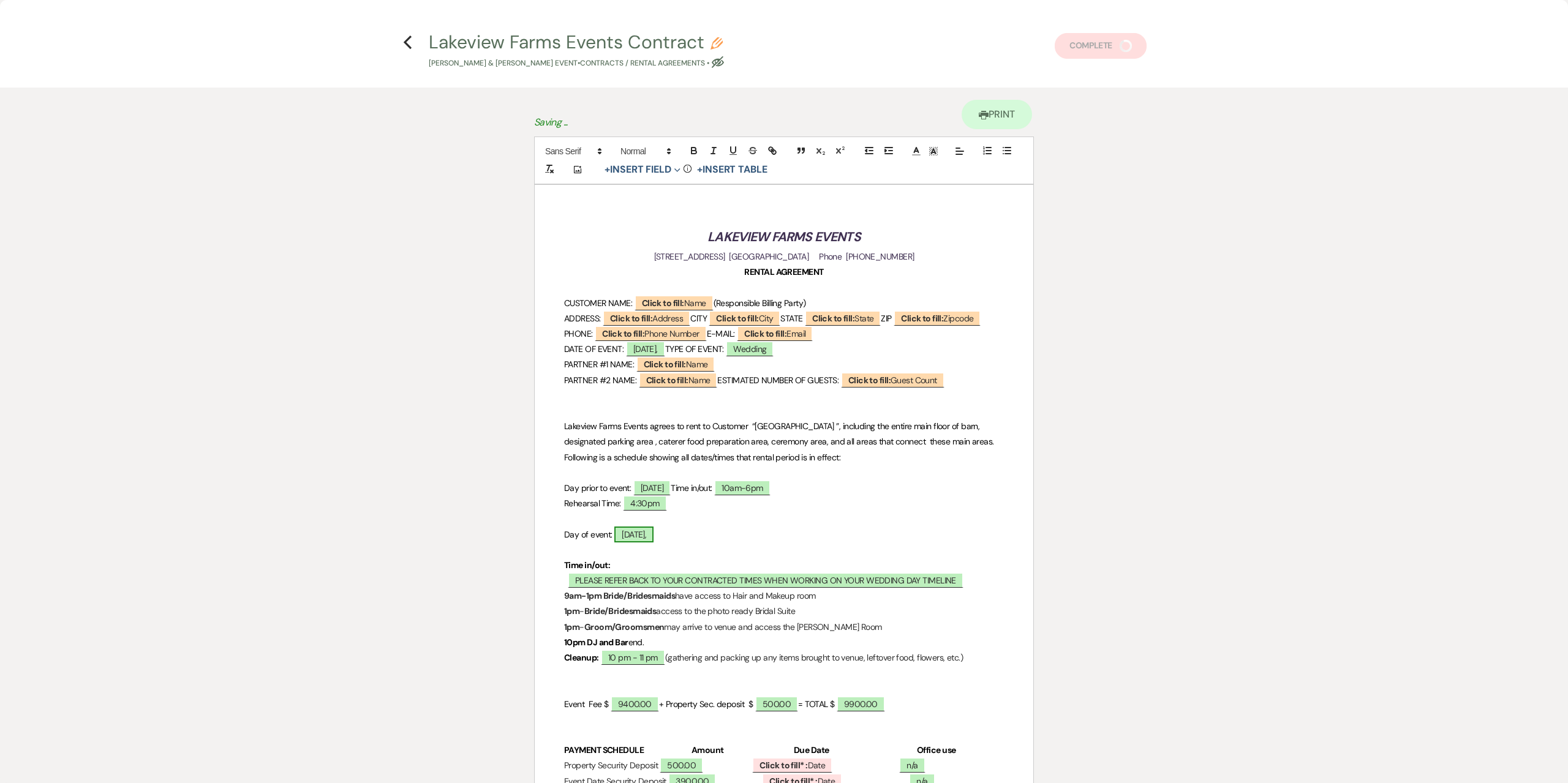
click at [654, 542] on span "[DATE]," at bounding box center [634, 535] width 39 height 16
select select "owner"
select select "Date"
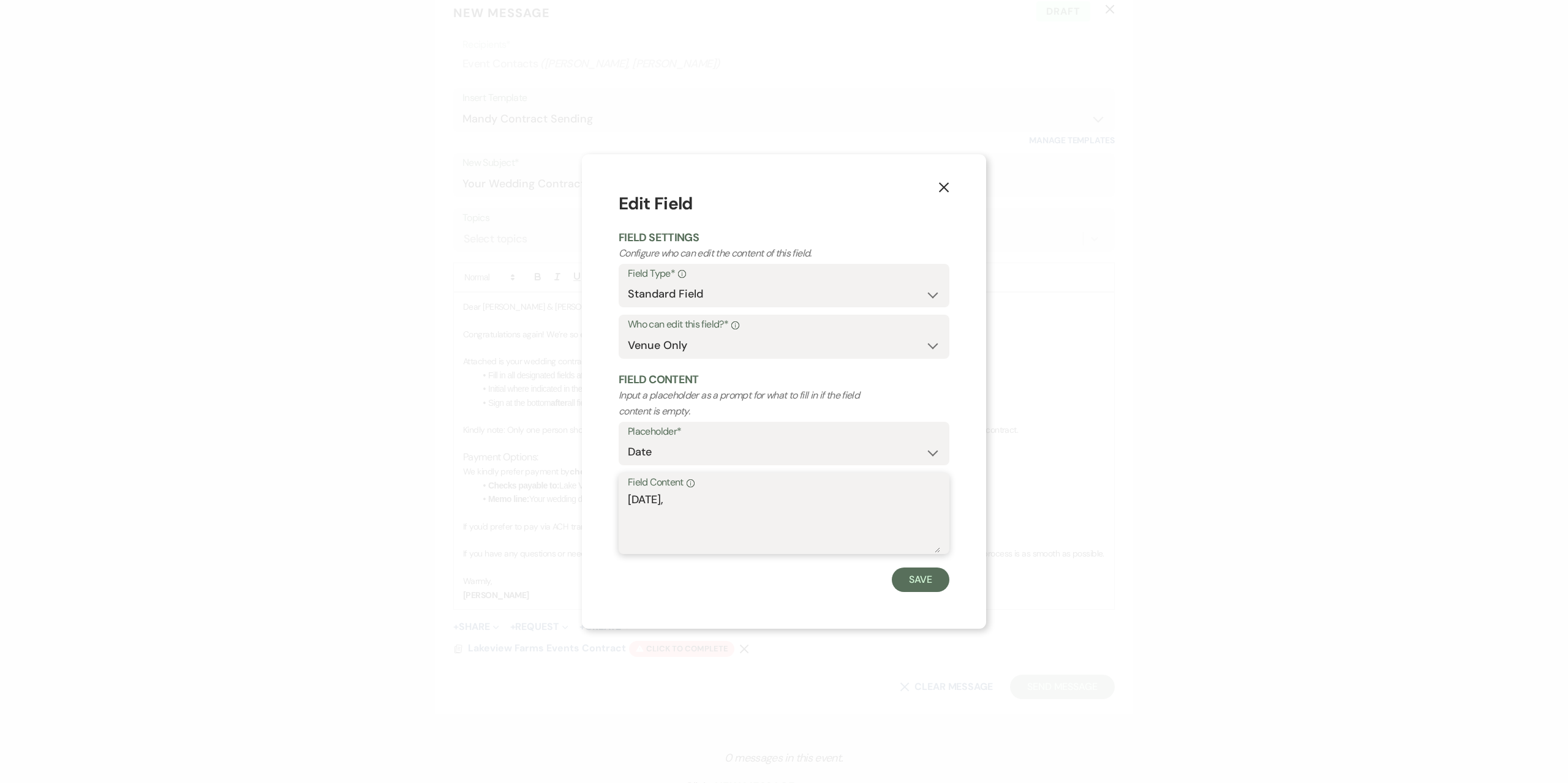
click at [692, 507] on textarea "[DATE]," at bounding box center [784, 522] width 312 height 61
type textarea "[DATE]"
click at [905, 572] on button "Save" at bounding box center [920, 580] width 58 height 24
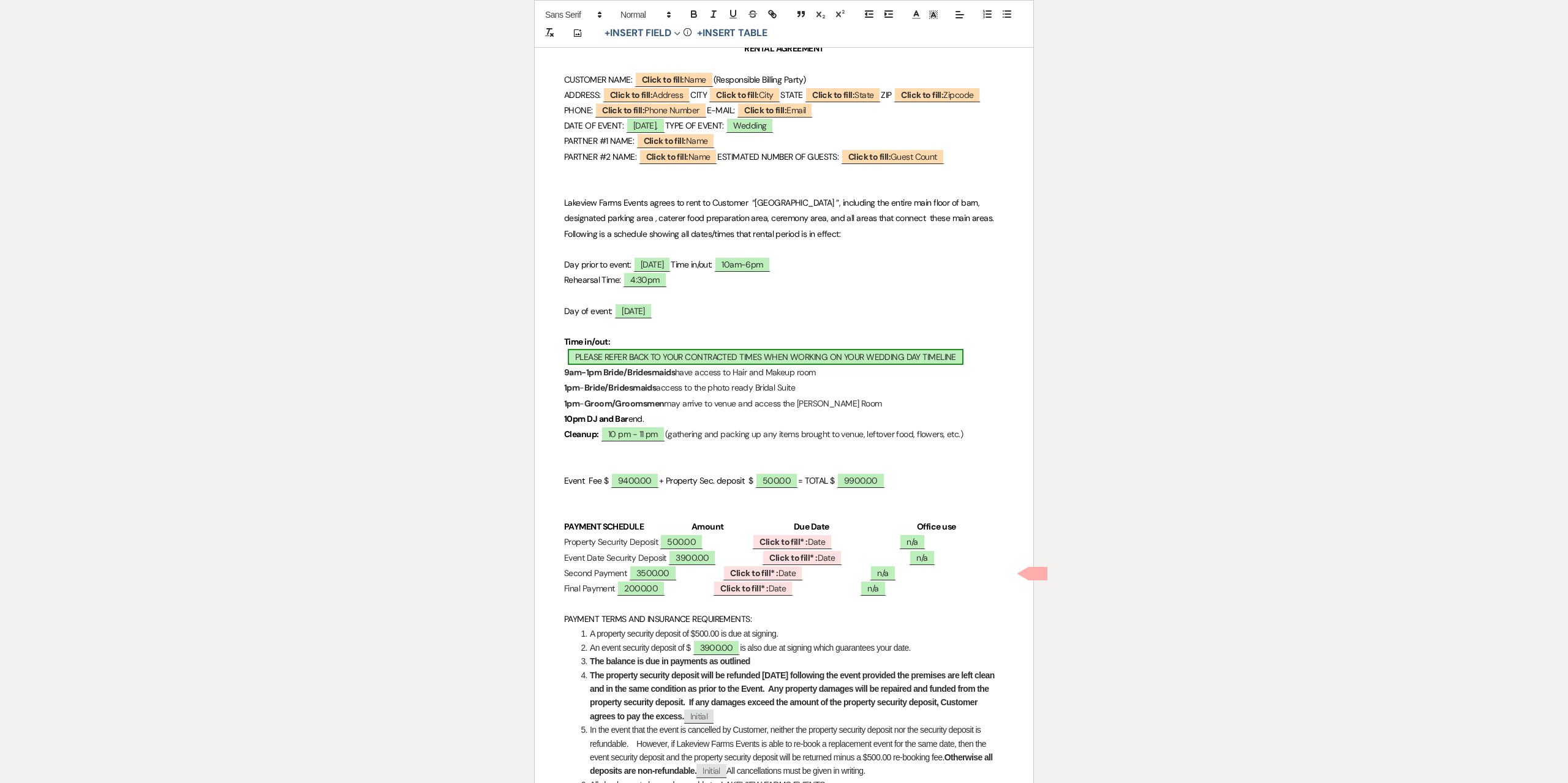
scroll to position [245, 0]
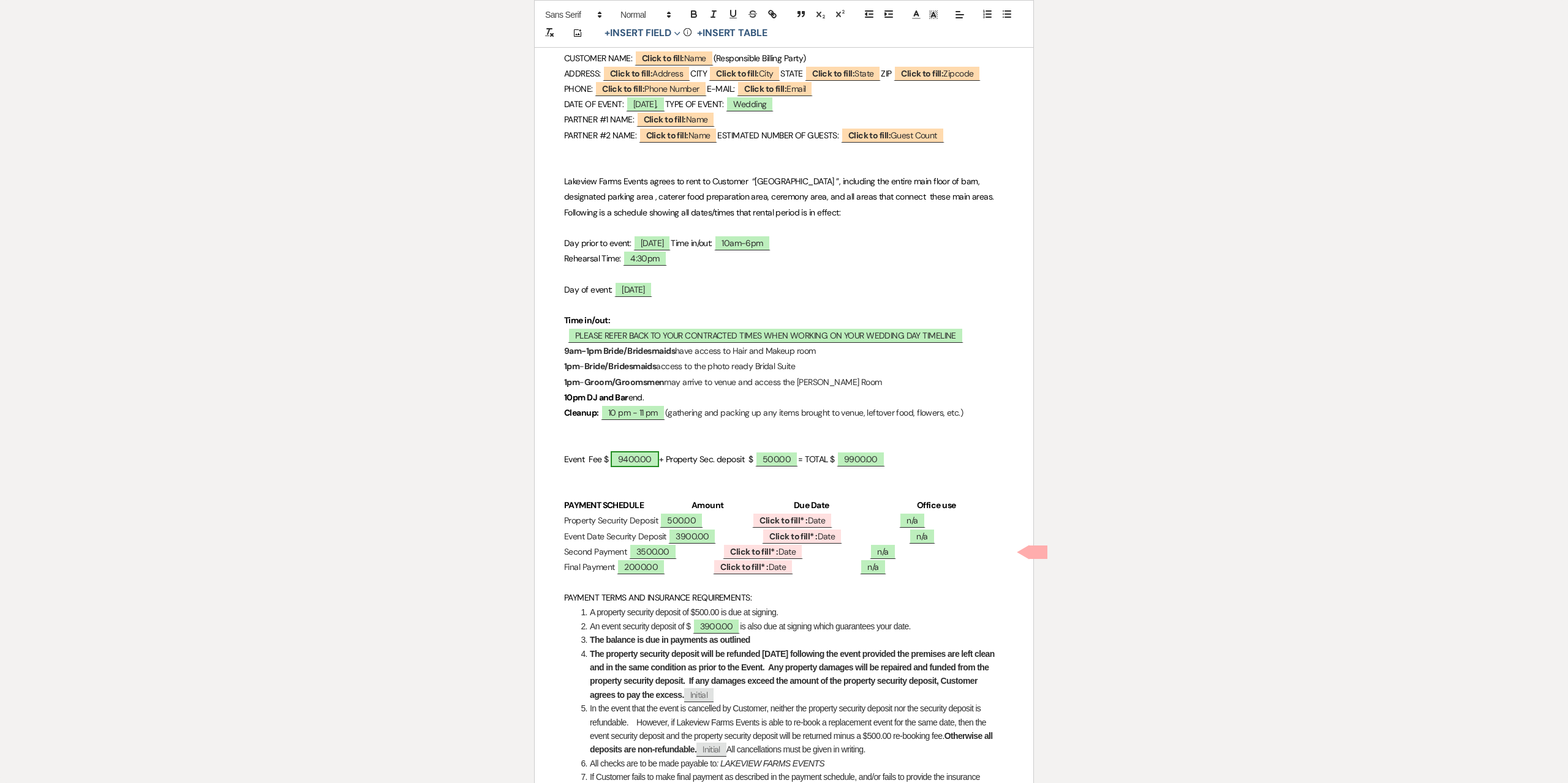
click at [639, 467] on span "9400.00" at bounding box center [635, 459] width 48 height 16
select select "owner"
select select "custom_placeholder"
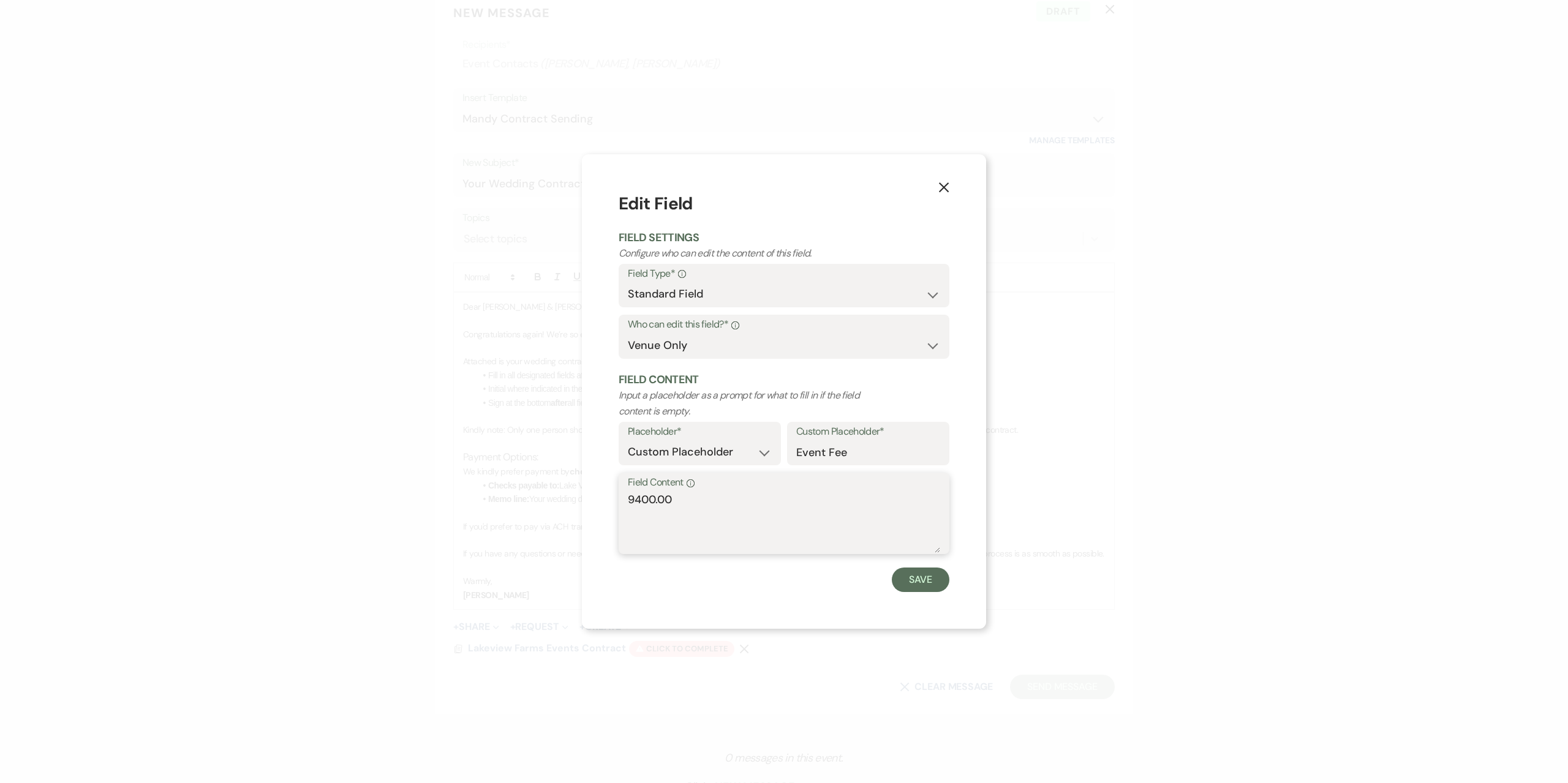
drag, startPoint x: 695, startPoint y: 508, endPoint x: 533, endPoint y: 490, distance: 163.0
click at [533, 490] on div "X Edit Field Field Settings Configure who can edit the content of this field. F…" at bounding box center [784, 392] width 1568 height 783
type textarea "10,000.00"
click at [922, 581] on button "Save" at bounding box center [920, 580] width 58 height 24
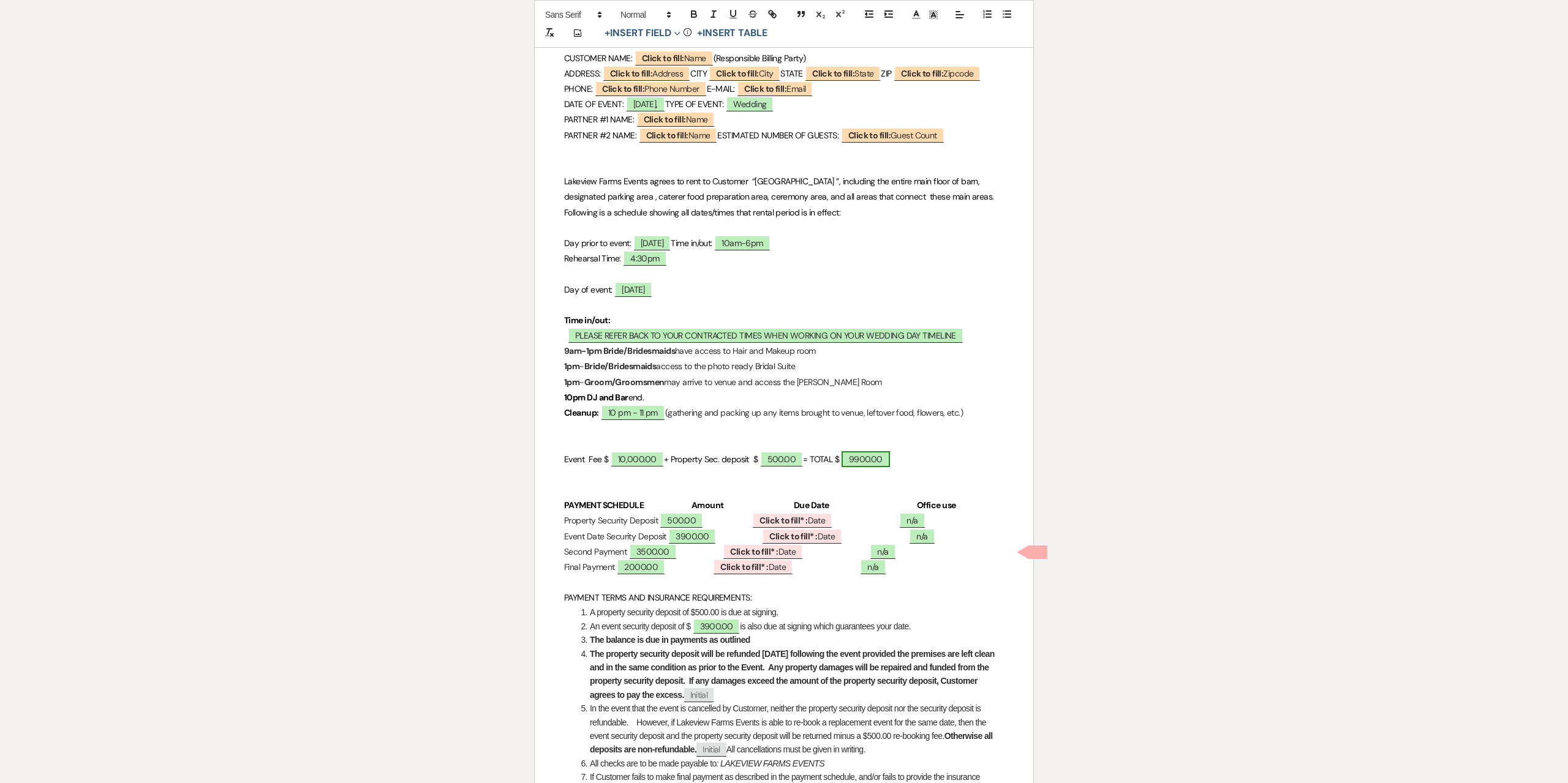
click at [867, 467] on span "9900.00" at bounding box center [865, 459] width 48 height 16
select select "owner"
select select "Total"
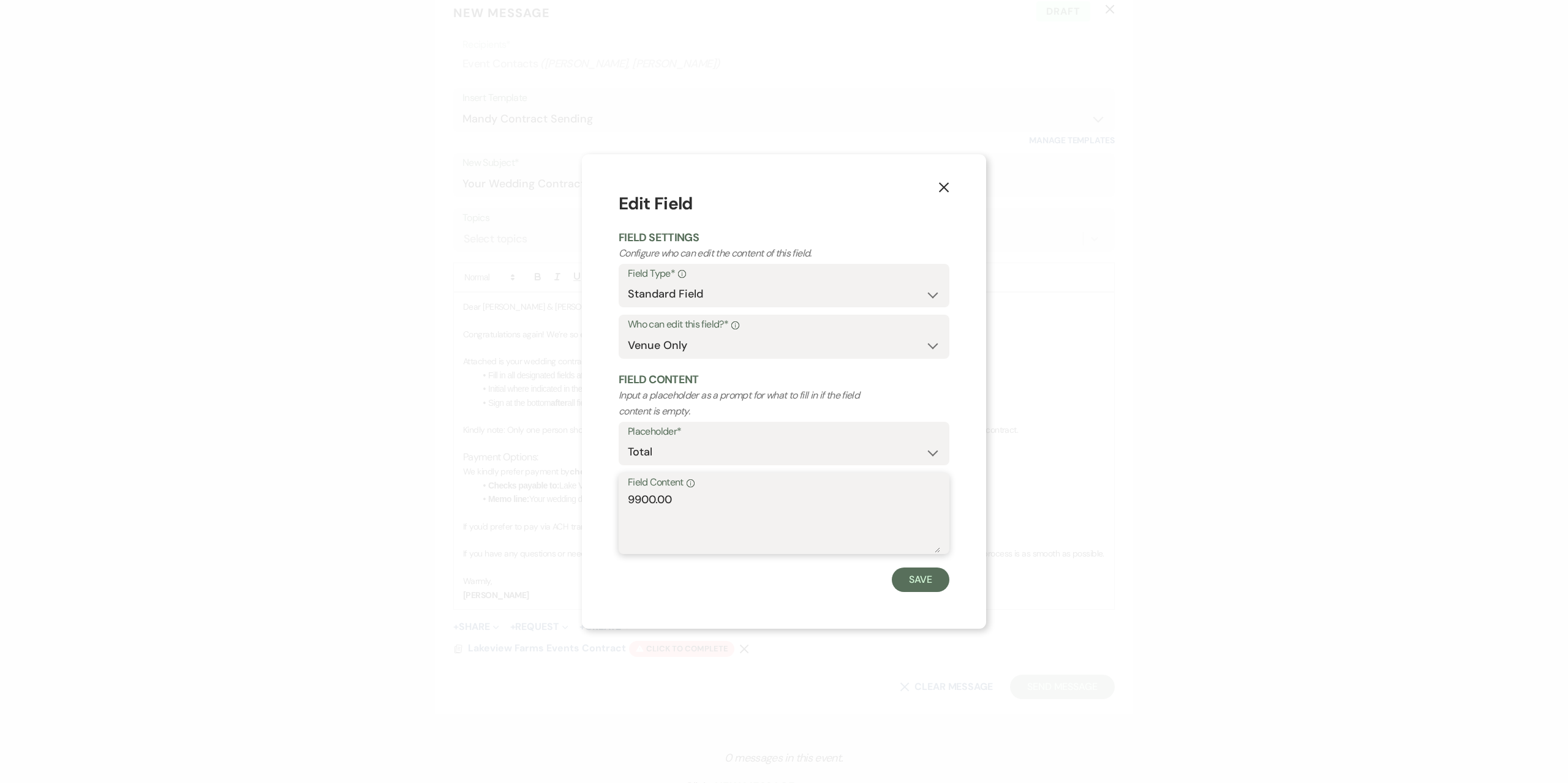
drag, startPoint x: 702, startPoint y: 502, endPoint x: 535, endPoint y: 491, distance: 167.4
click at [535, 491] on div "X Edit Field Field Settings Configure who can edit the content of this field. F…" at bounding box center [784, 392] width 1568 height 783
type textarea "10,500.00"
click at [913, 580] on button "Save" at bounding box center [920, 580] width 58 height 24
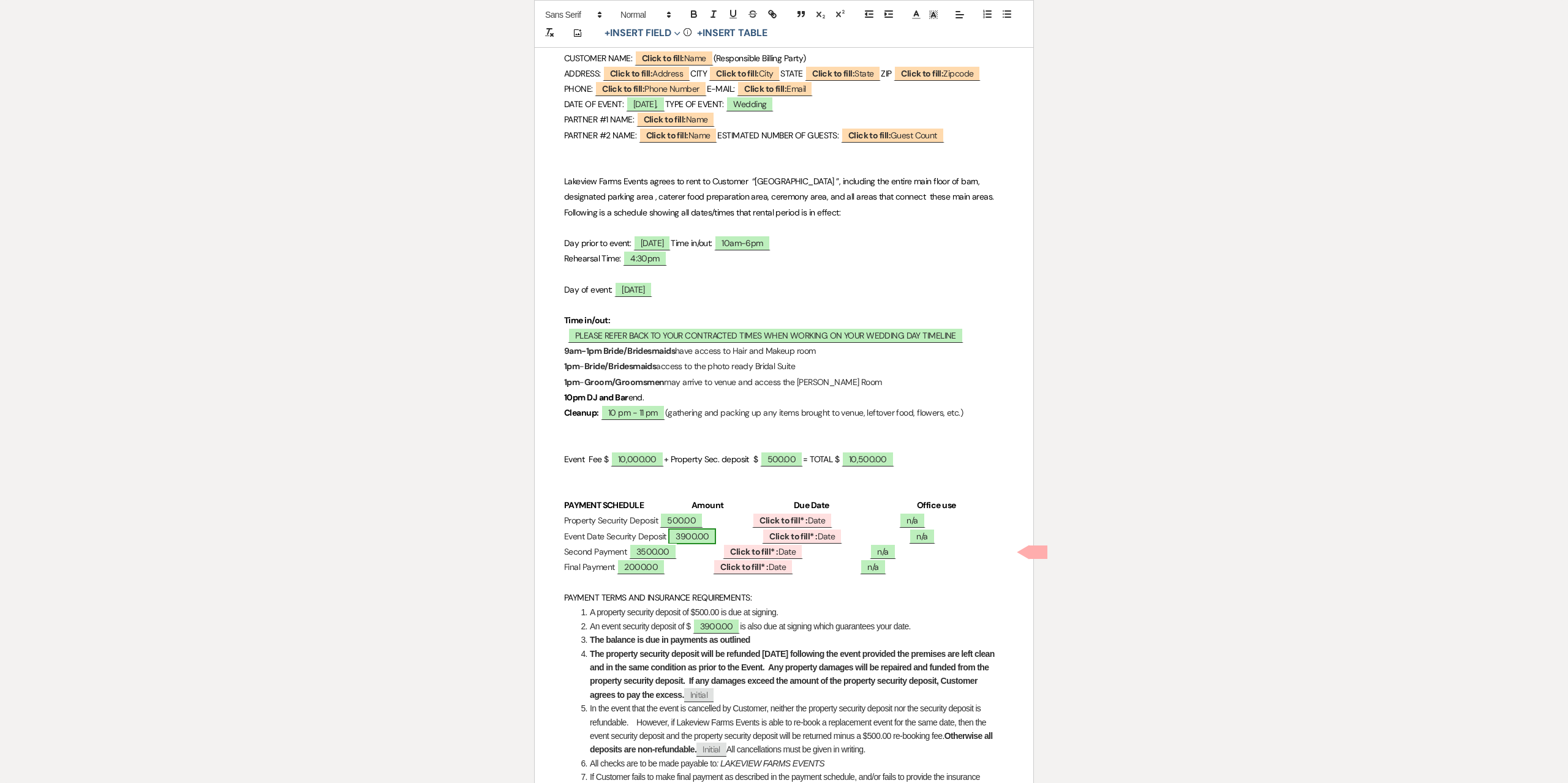
click at [716, 544] on span "3900.00" at bounding box center [692, 537] width 48 height 16
select select "owner"
select select "Amount"
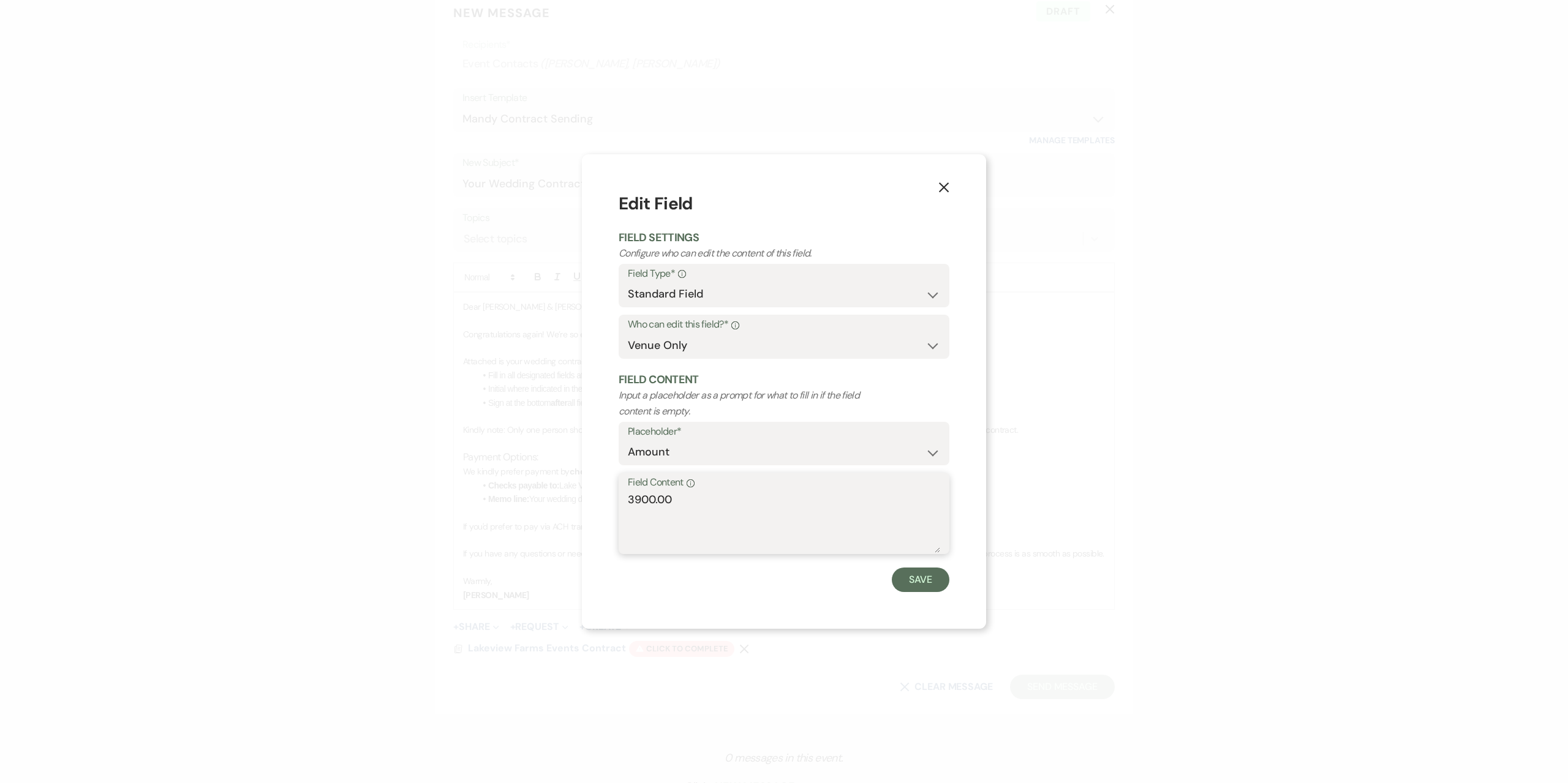
drag, startPoint x: 732, startPoint y: 509, endPoint x: 602, endPoint y: 495, distance: 130.8
click at [602, 495] on div "X Edit Field Field Settings Configure who can edit the content of this field. F…" at bounding box center [784, 392] width 404 height 475
type textarea "4000.00"
click at [926, 582] on button "Save" at bounding box center [920, 580] width 58 height 24
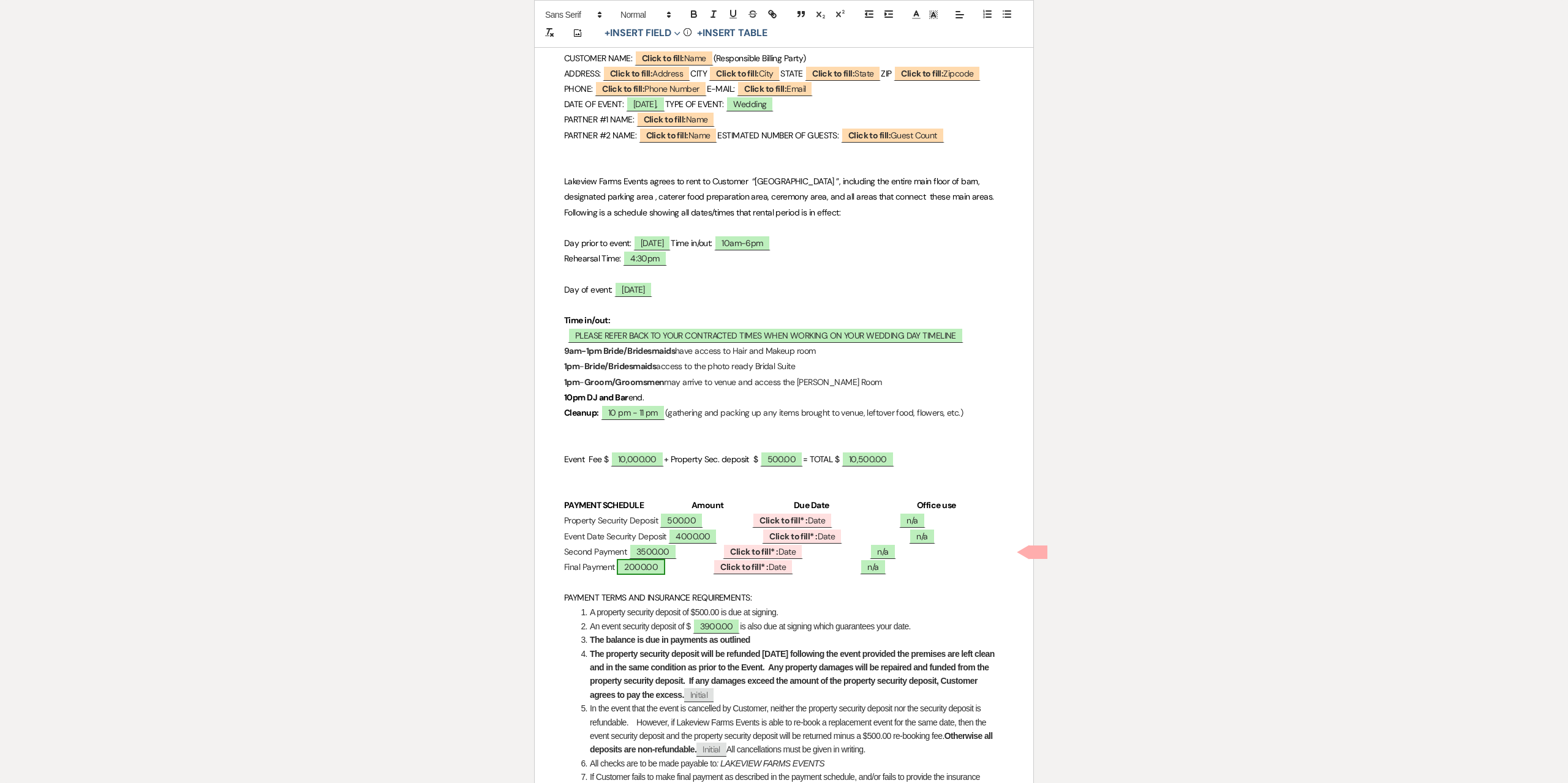
click at [665, 575] on span "2000.00" at bounding box center [641, 567] width 48 height 16
select select "owner"
select select "Amount"
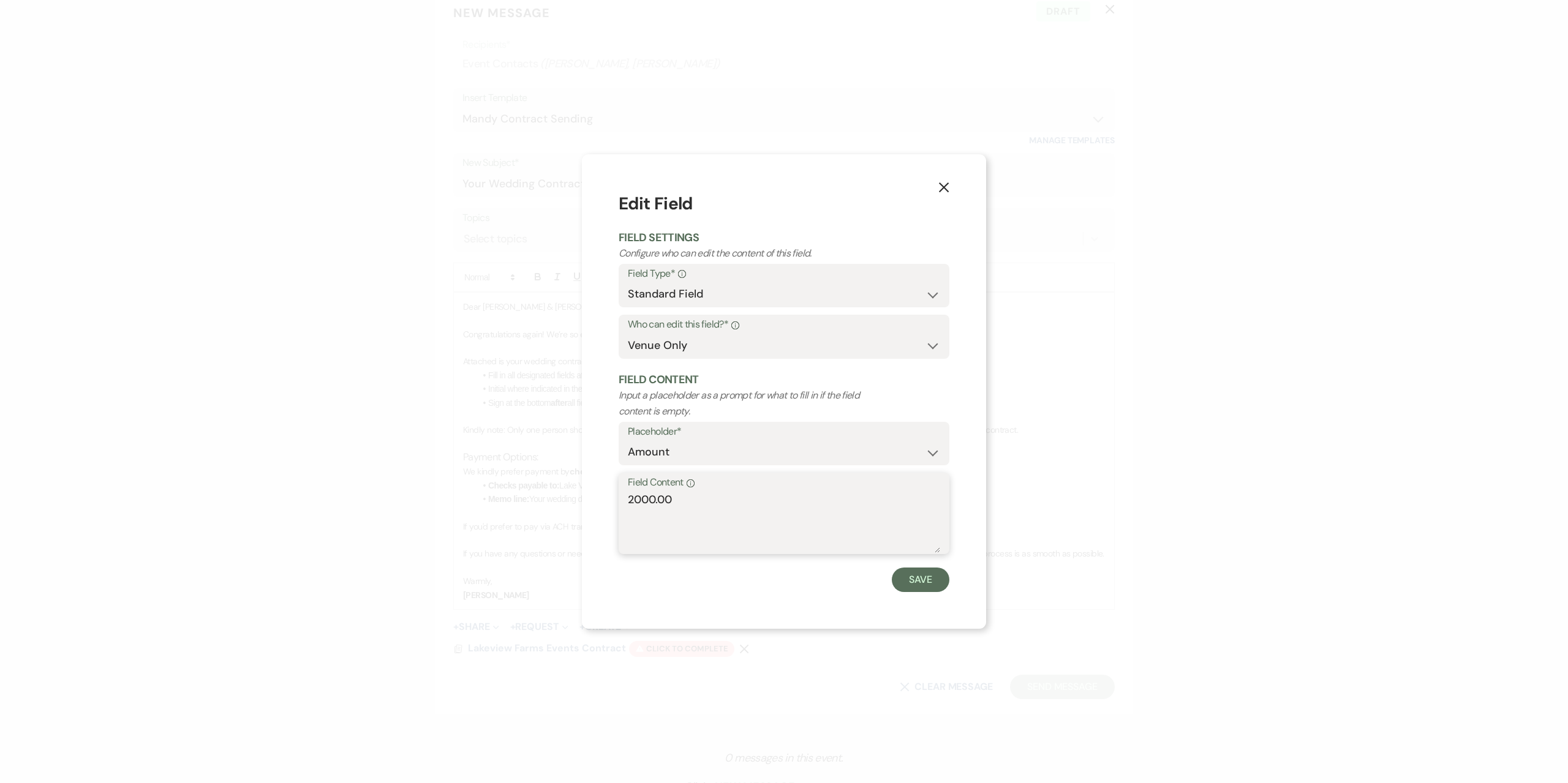
drag, startPoint x: 707, startPoint y: 508, endPoint x: 566, endPoint y: 488, distance: 142.4
click at [566, 488] on div "X Edit Field Field Settings Configure who can edit the content of this field. F…" at bounding box center [784, 392] width 1568 height 783
type textarea "2500.00"
click at [920, 590] on button "Save" at bounding box center [920, 580] width 58 height 24
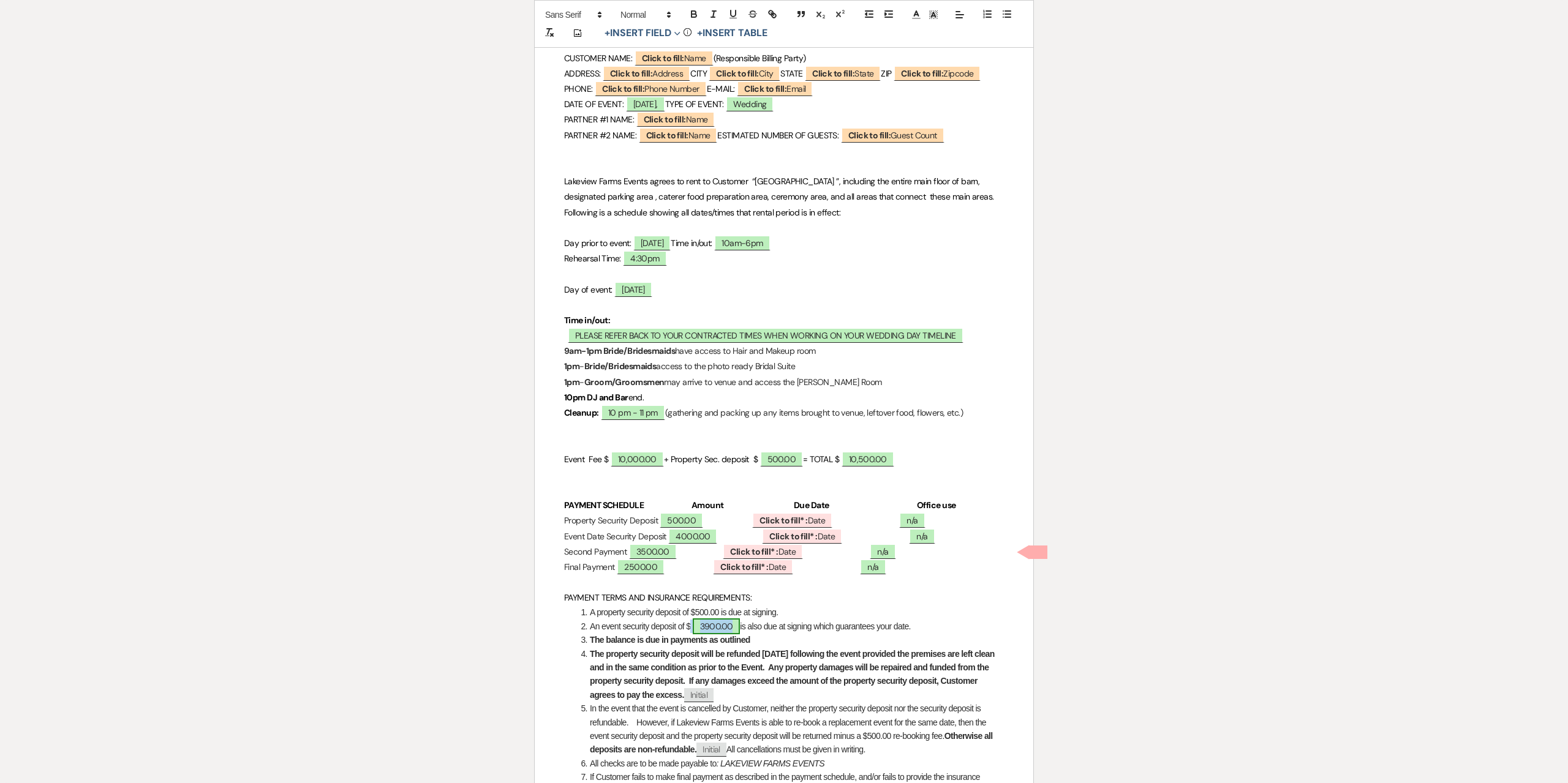
click at [735, 635] on span "3900.00" at bounding box center [716, 626] width 48 height 16
select select "owner"
select select "Amount"
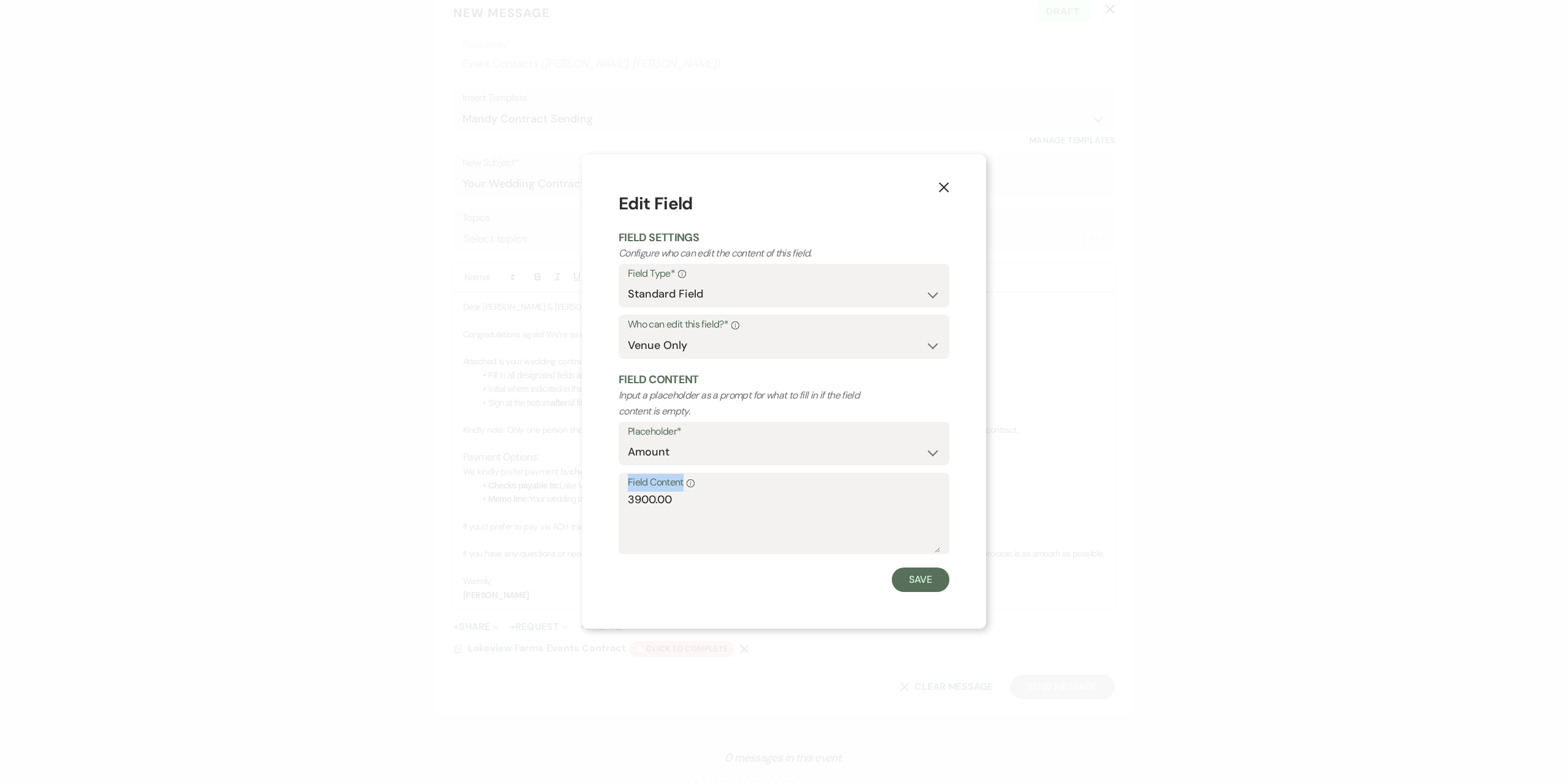
drag, startPoint x: 753, startPoint y: 486, endPoint x: 598, endPoint y: 508, distance: 156.6
click at [598, 508] on div "X Edit Field Field Settings Configure who can edit the content of this field. F…" at bounding box center [784, 392] width 404 height 475
click at [658, 503] on textarea "3900.00" at bounding box center [784, 522] width 312 height 61
type textarea "4000.00"
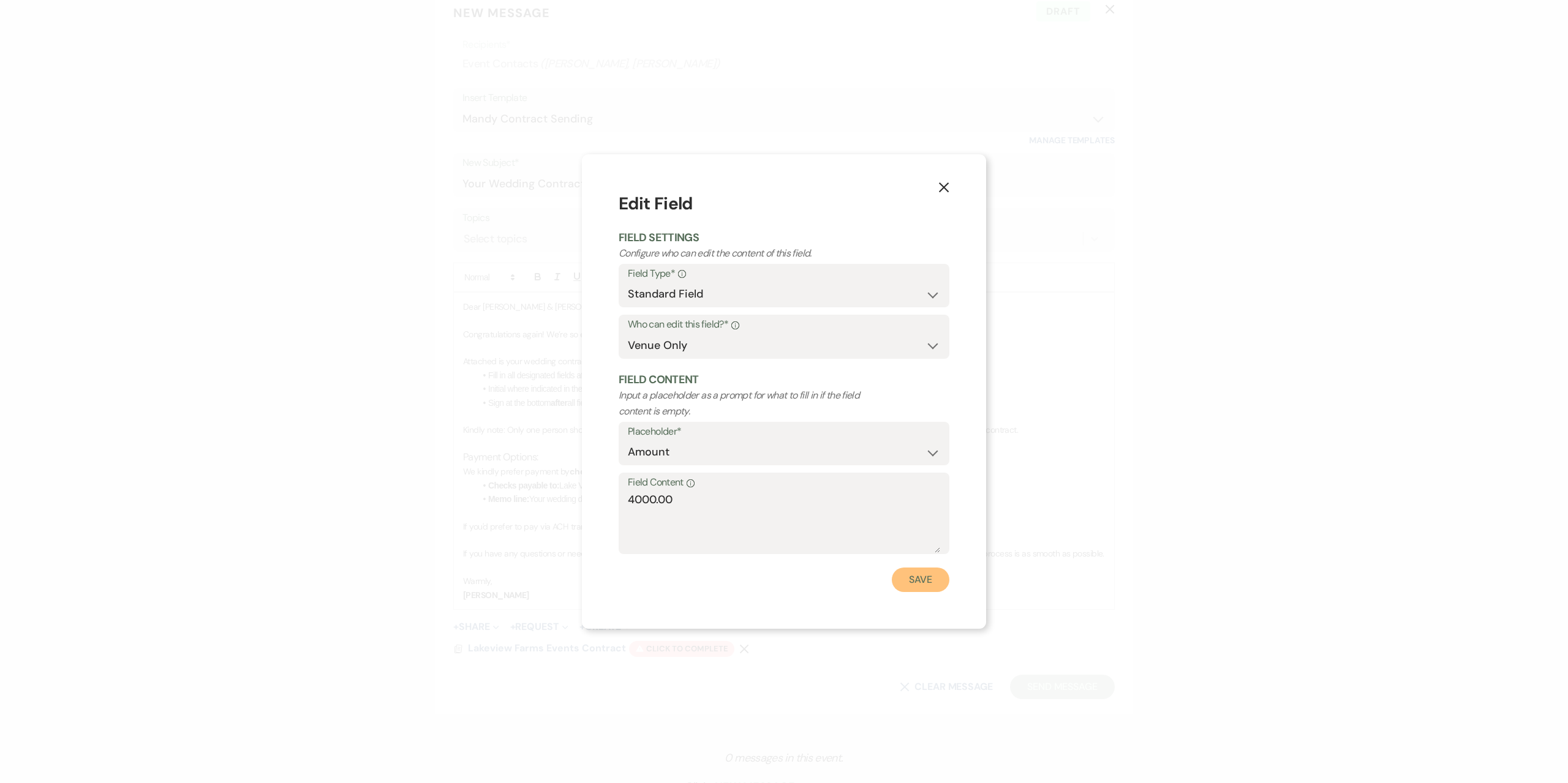
click at [924, 576] on button "Save" at bounding box center [920, 580] width 58 height 24
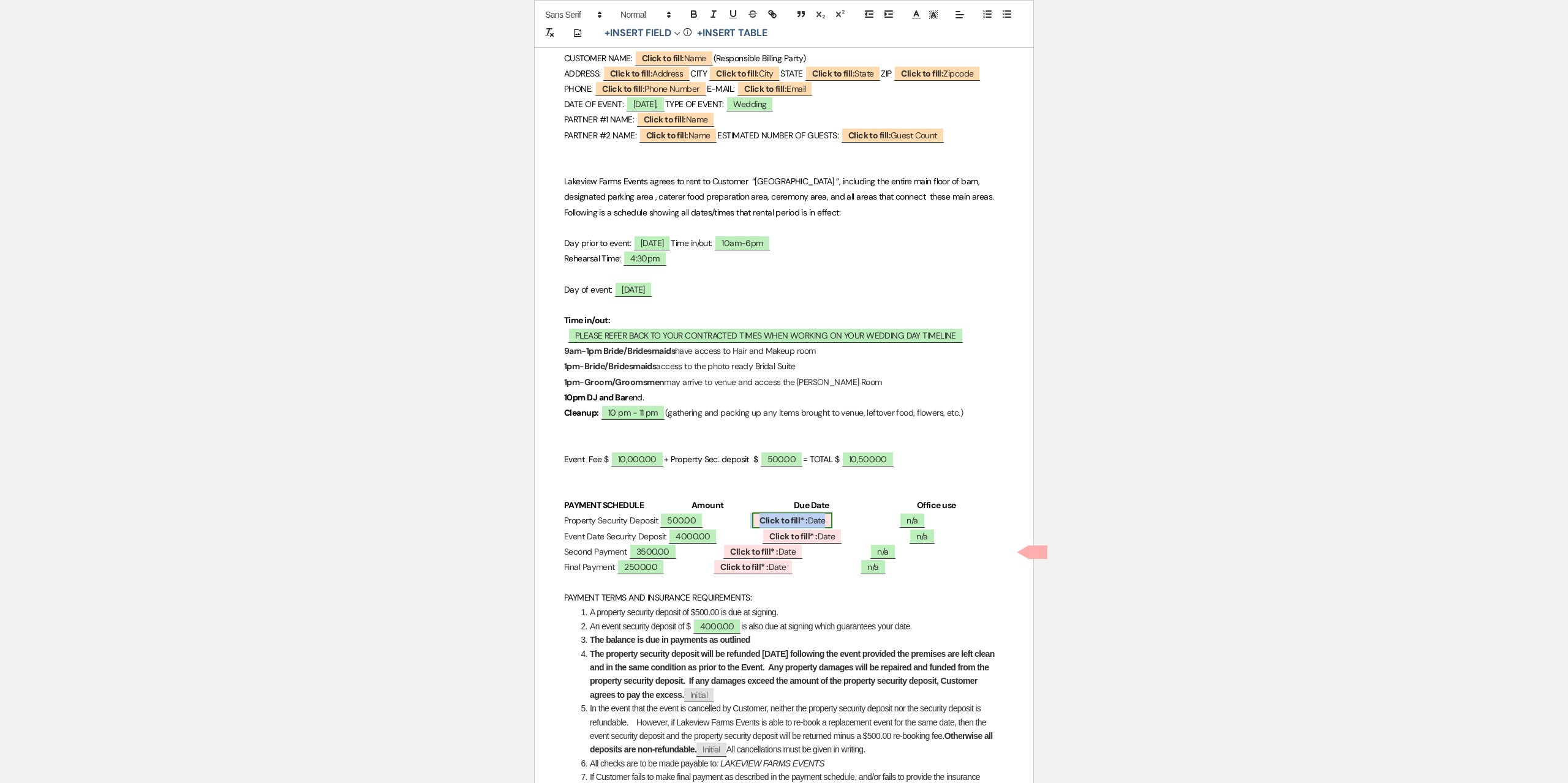
click at [807, 526] on b "Click to fill* :" at bounding box center [783, 520] width 48 height 11
select select "owner"
select select "Date"
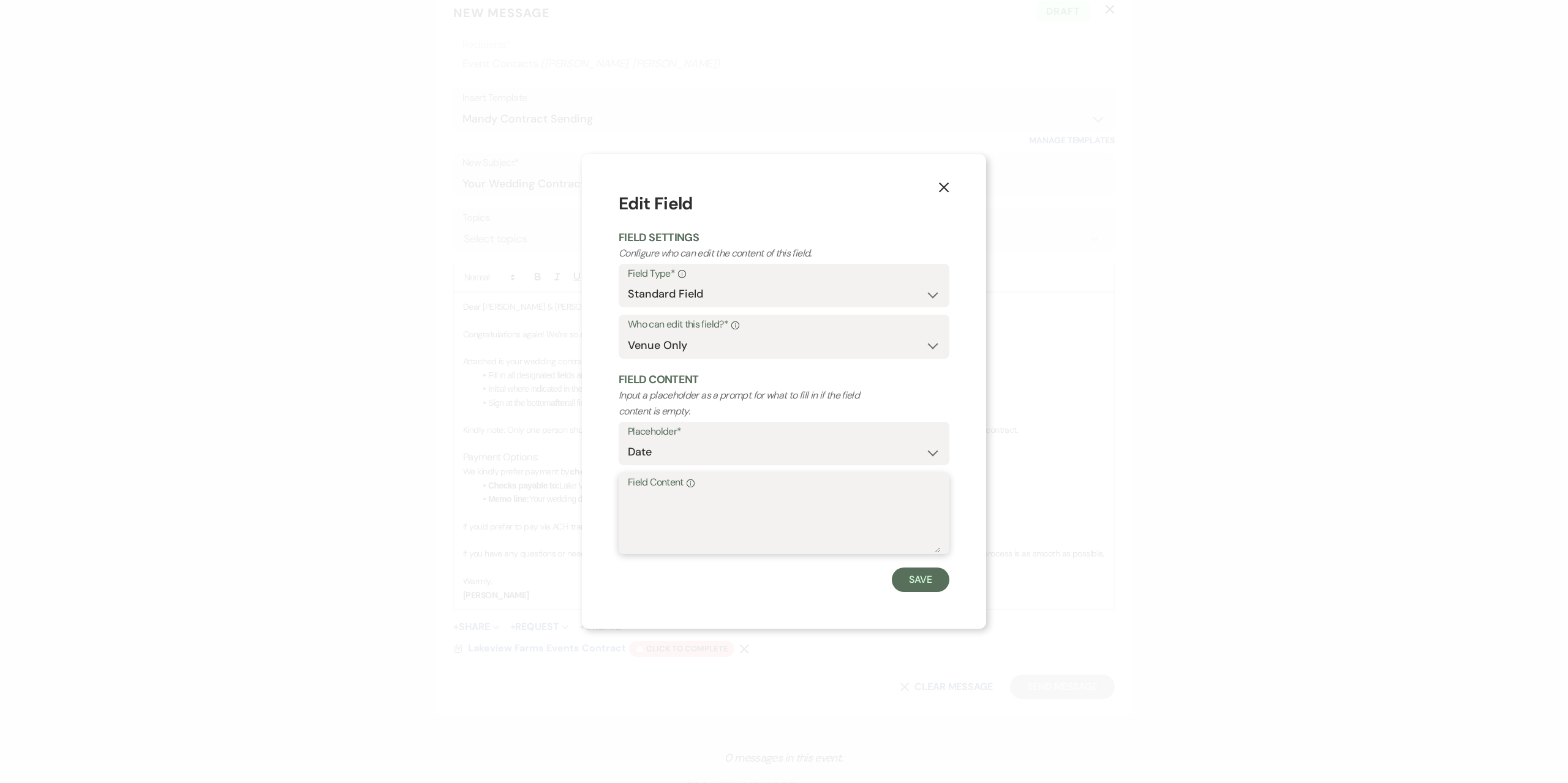
click at [776, 514] on textarea "Field Content Info" at bounding box center [784, 522] width 312 height 61
type textarea "[DATE]"
click at [927, 594] on div "X Edit Field Field Settings Configure who can edit the content of this field. F…" at bounding box center [784, 392] width 404 height 475
click at [927, 578] on button "Save" at bounding box center [920, 580] width 58 height 24
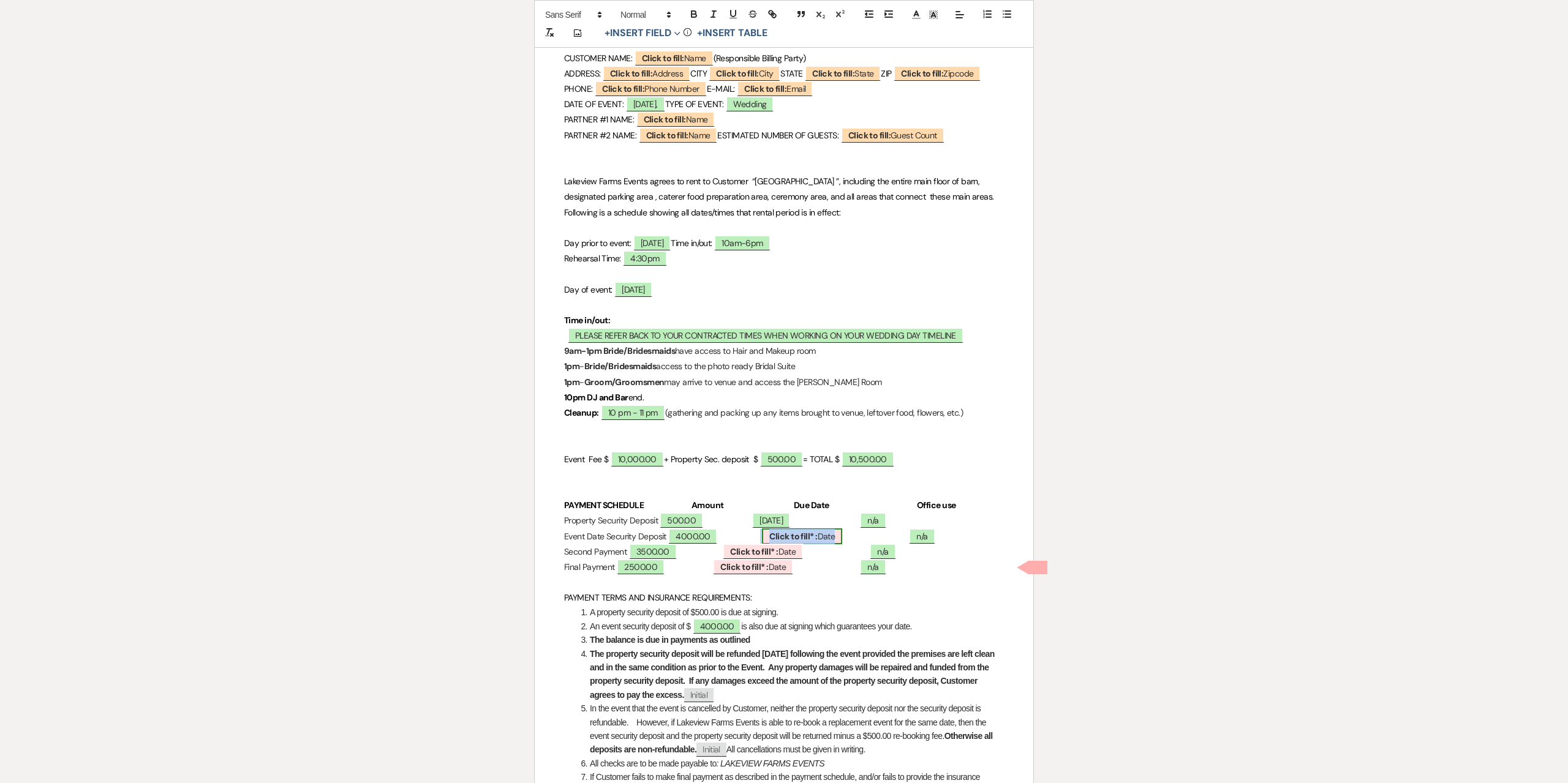
click at [817, 542] on b "Click to fill* :" at bounding box center [793, 536] width 48 height 11
select select "owner"
select select "Date"
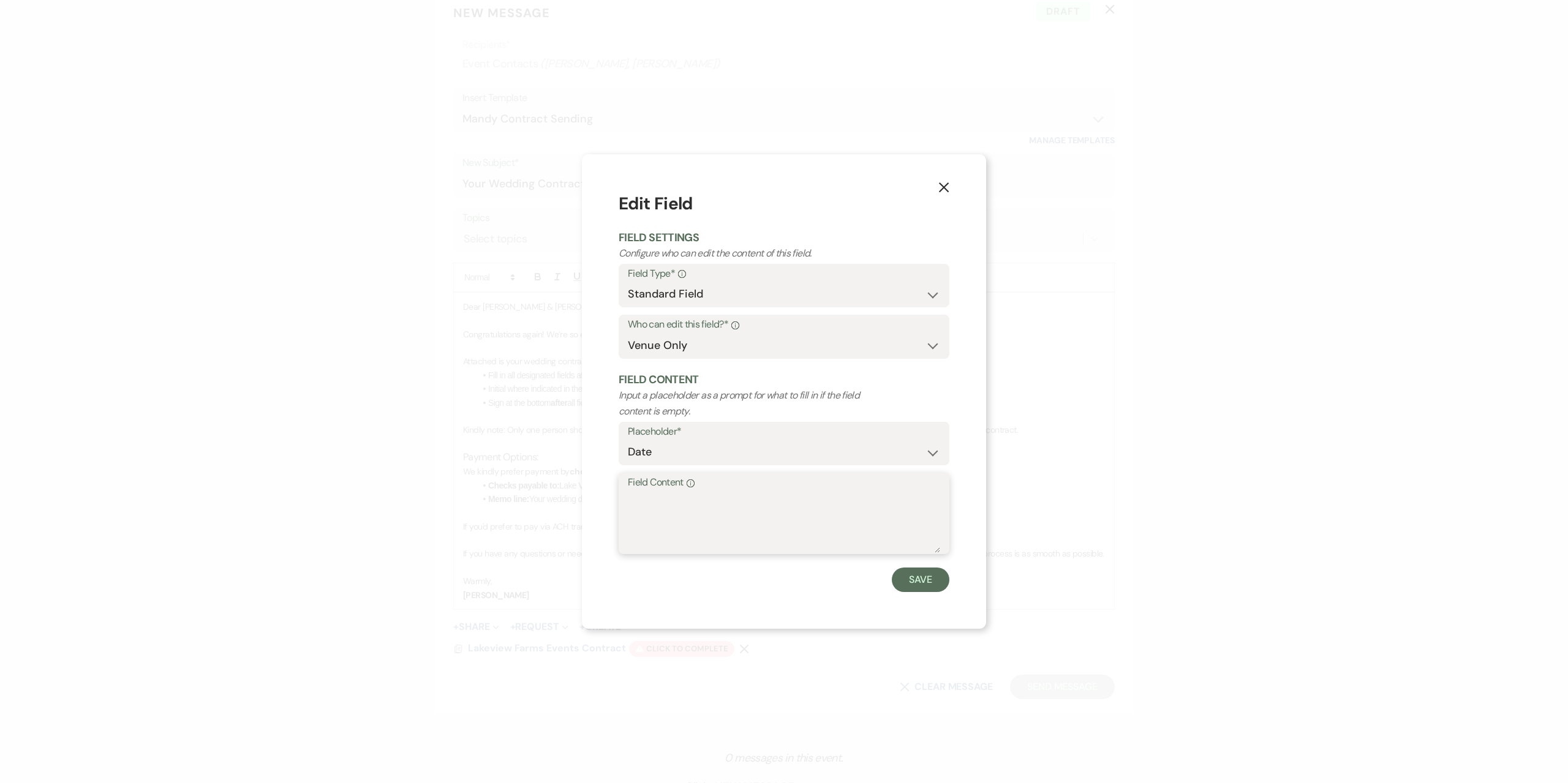
click at [775, 520] on textarea "Field Content Info" at bounding box center [784, 522] width 312 height 61
type textarea "[DATE]"
click at [914, 576] on button "Save" at bounding box center [920, 580] width 58 height 24
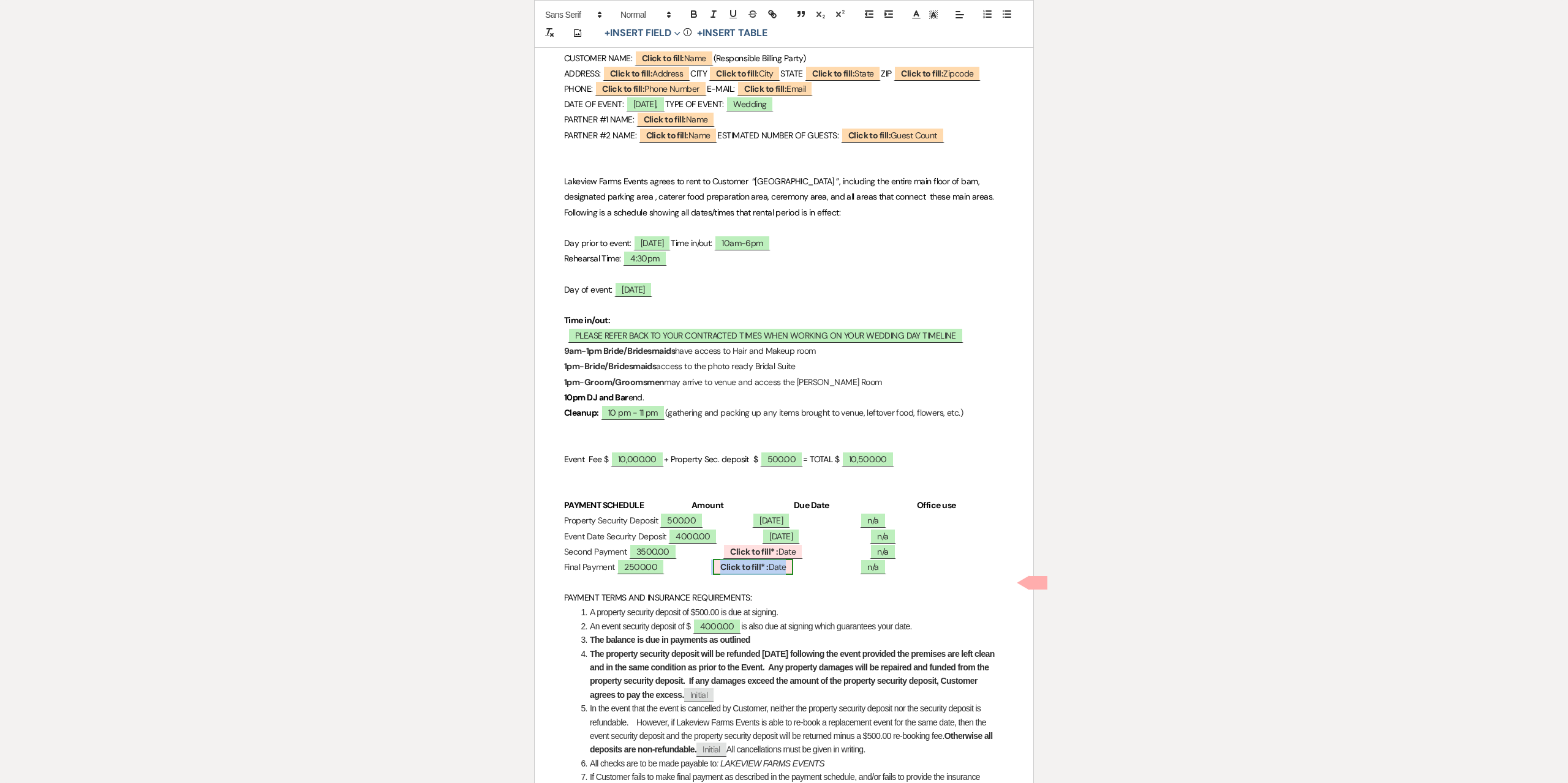
click at [768, 573] on b "Click to fill* :" at bounding box center [744, 567] width 48 height 11
select select "owner"
select select "Date"
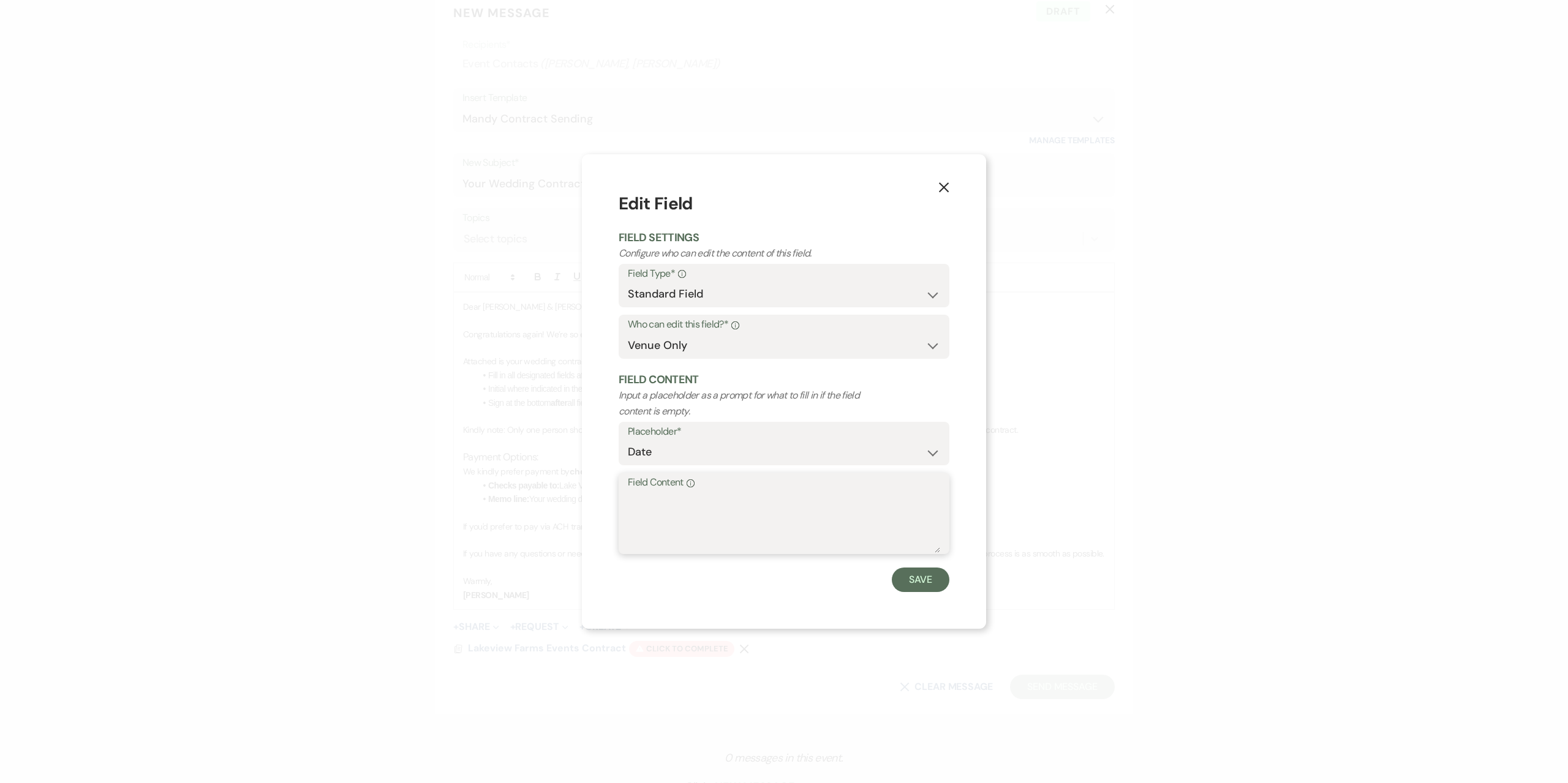
click at [758, 521] on textarea "Field Content Info" at bounding box center [784, 522] width 312 height 61
type textarea "[DATE]"
click at [930, 569] on button "Save" at bounding box center [920, 580] width 58 height 24
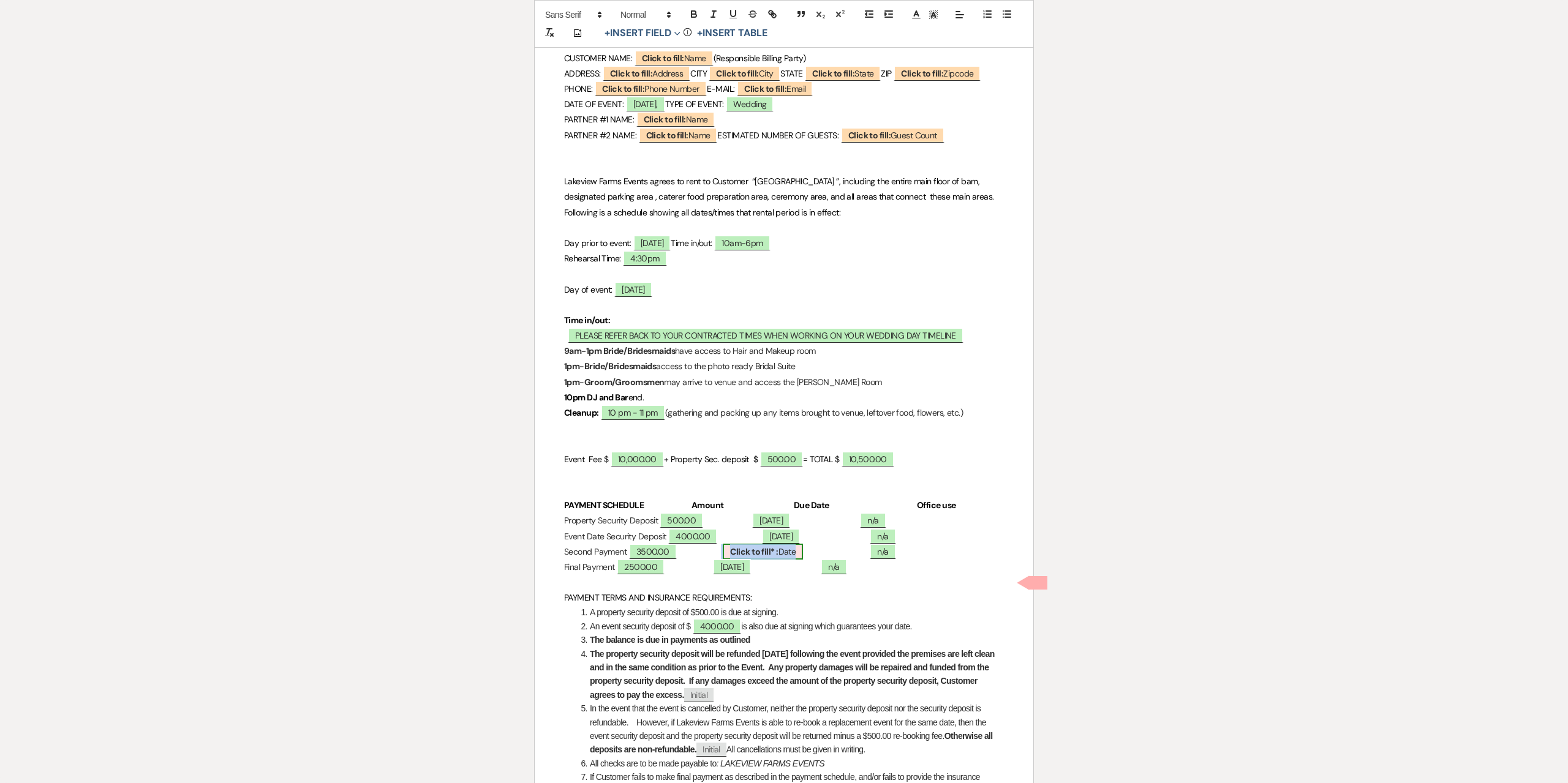
click at [778, 558] on b "Click to fill* :" at bounding box center [754, 552] width 48 height 11
select select "owner"
select select "Date"
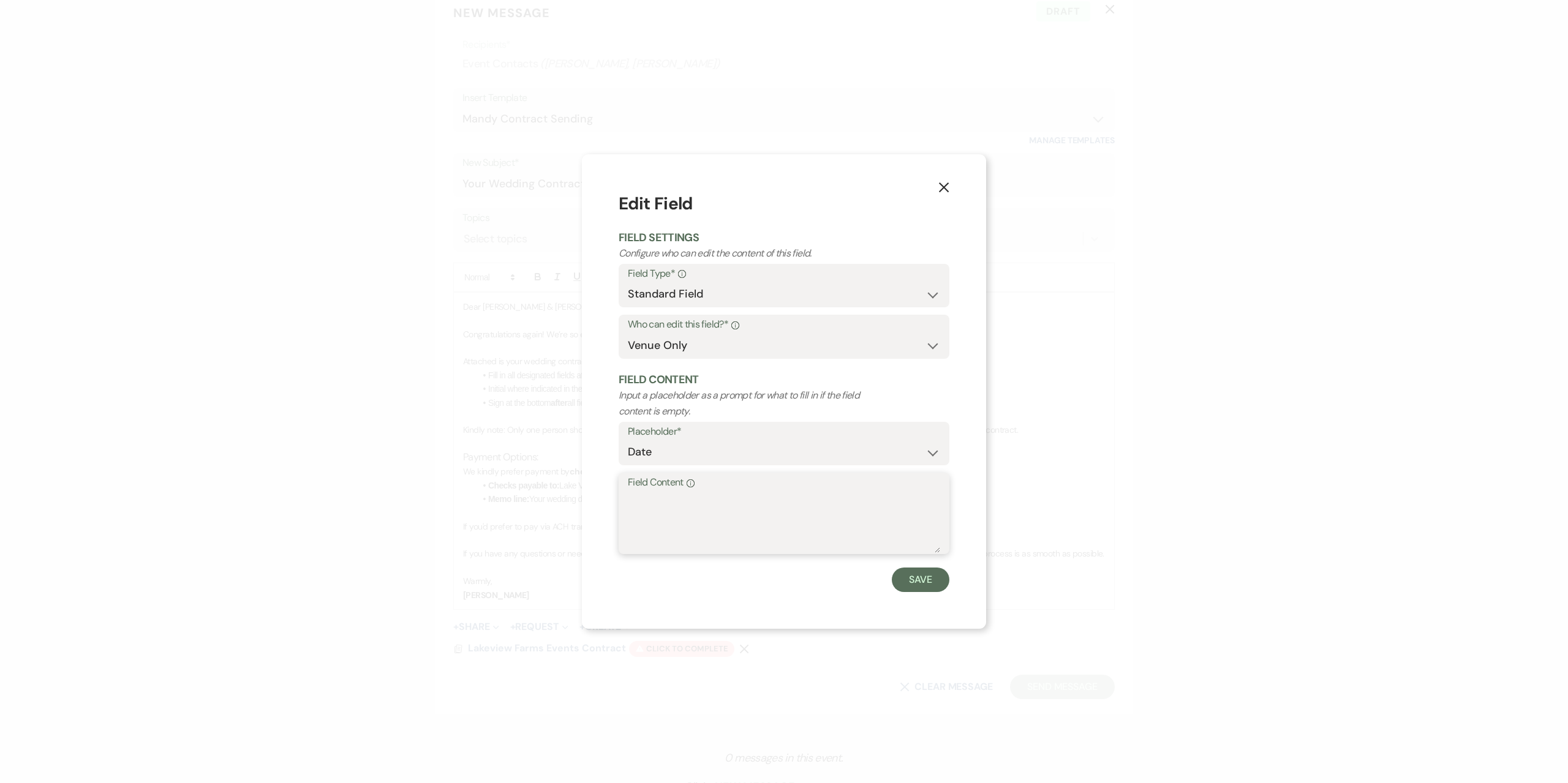
click at [800, 525] on textarea "Field Content Info" at bounding box center [784, 522] width 312 height 61
type textarea "[DATE]"
click at [931, 575] on button "Save" at bounding box center [920, 580] width 58 height 24
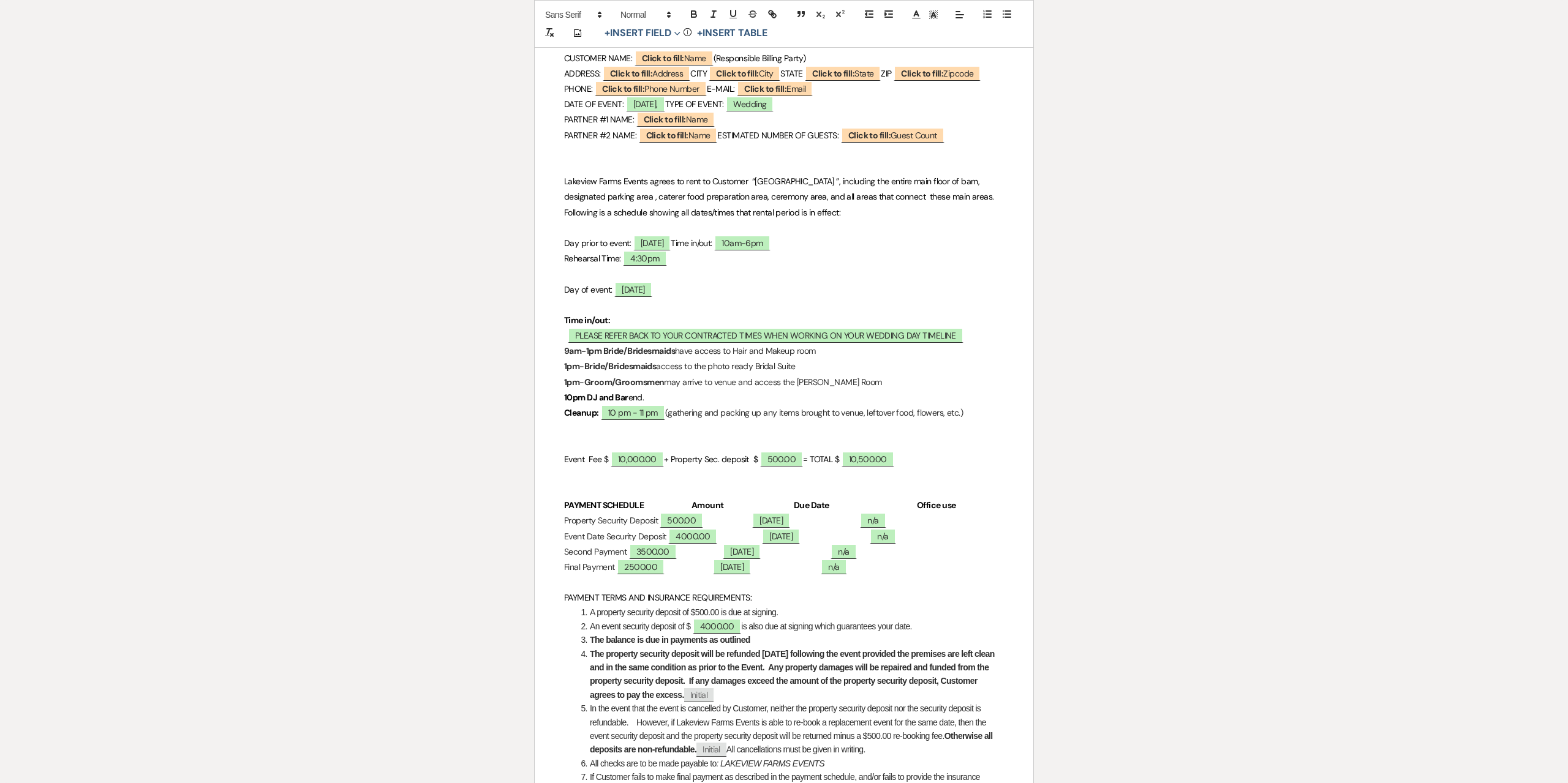
click at [697, 575] on p "Final Payment 2500.00 [DATE] ﻿ n/a ﻿" at bounding box center [784, 567] width 440 height 15
click at [808, 544] on p "Event Date Security Deposit 4000.00 [DATE] ﻿ n/a ﻿" at bounding box center [784, 537] width 440 height 15
click at [930, 559] on p "Second Payment ﻿ 3500.00 ﻿ [DATE] ﻿ n/a ﻿" at bounding box center [784, 552] width 440 height 15
click at [957, 575] on p "Final Payment 2500.00 [DATE] ﻿ n/a ﻿" at bounding box center [784, 567] width 440 height 15
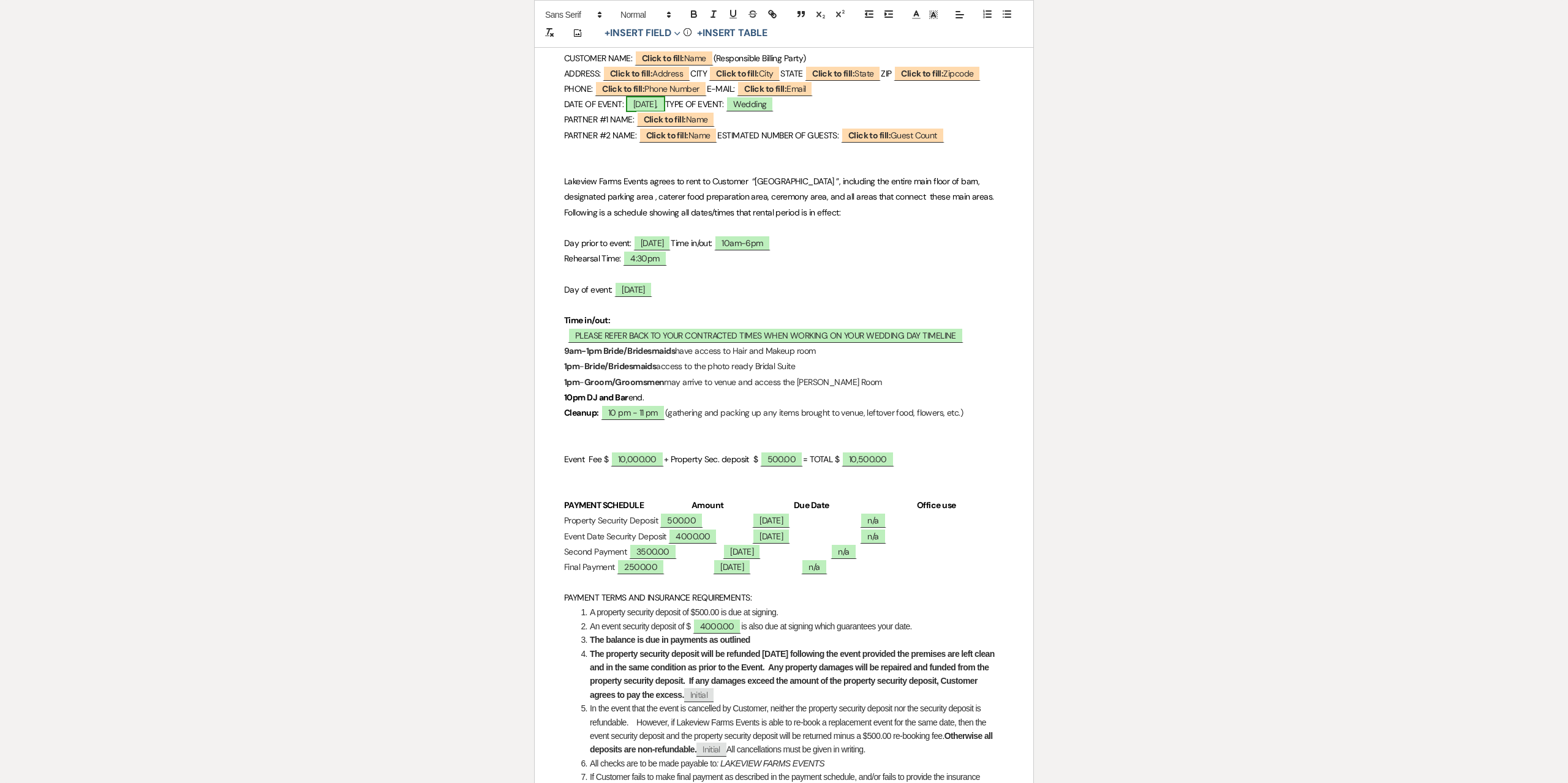
click at [660, 112] on span "[DATE]," at bounding box center [646, 104] width 39 height 16
select select "owner"
select select "Date"
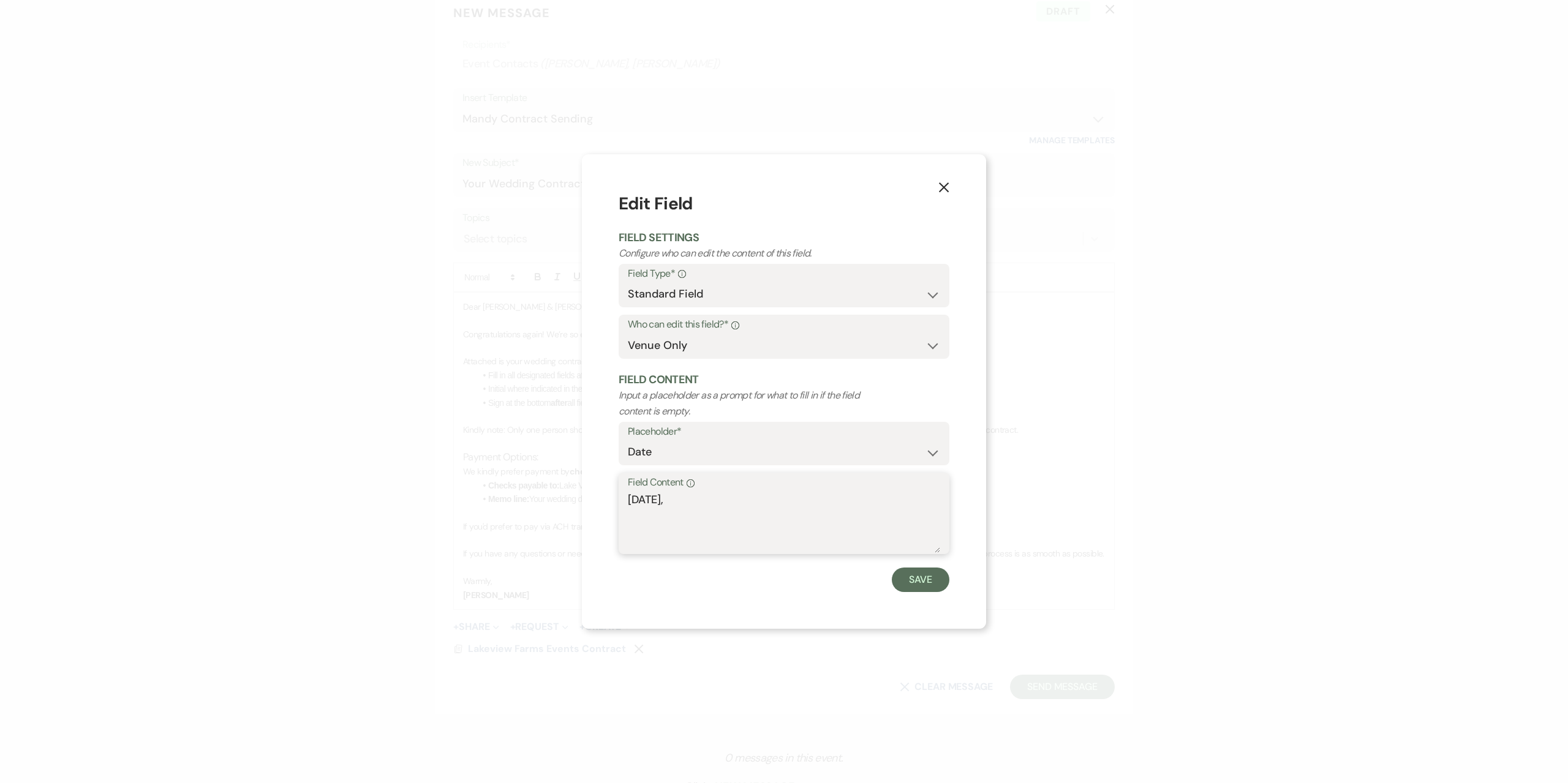
click at [701, 499] on textarea "[DATE]," at bounding box center [784, 522] width 312 height 61
type textarea "[DATE]"
click at [909, 584] on button "Save" at bounding box center [920, 580] width 58 height 24
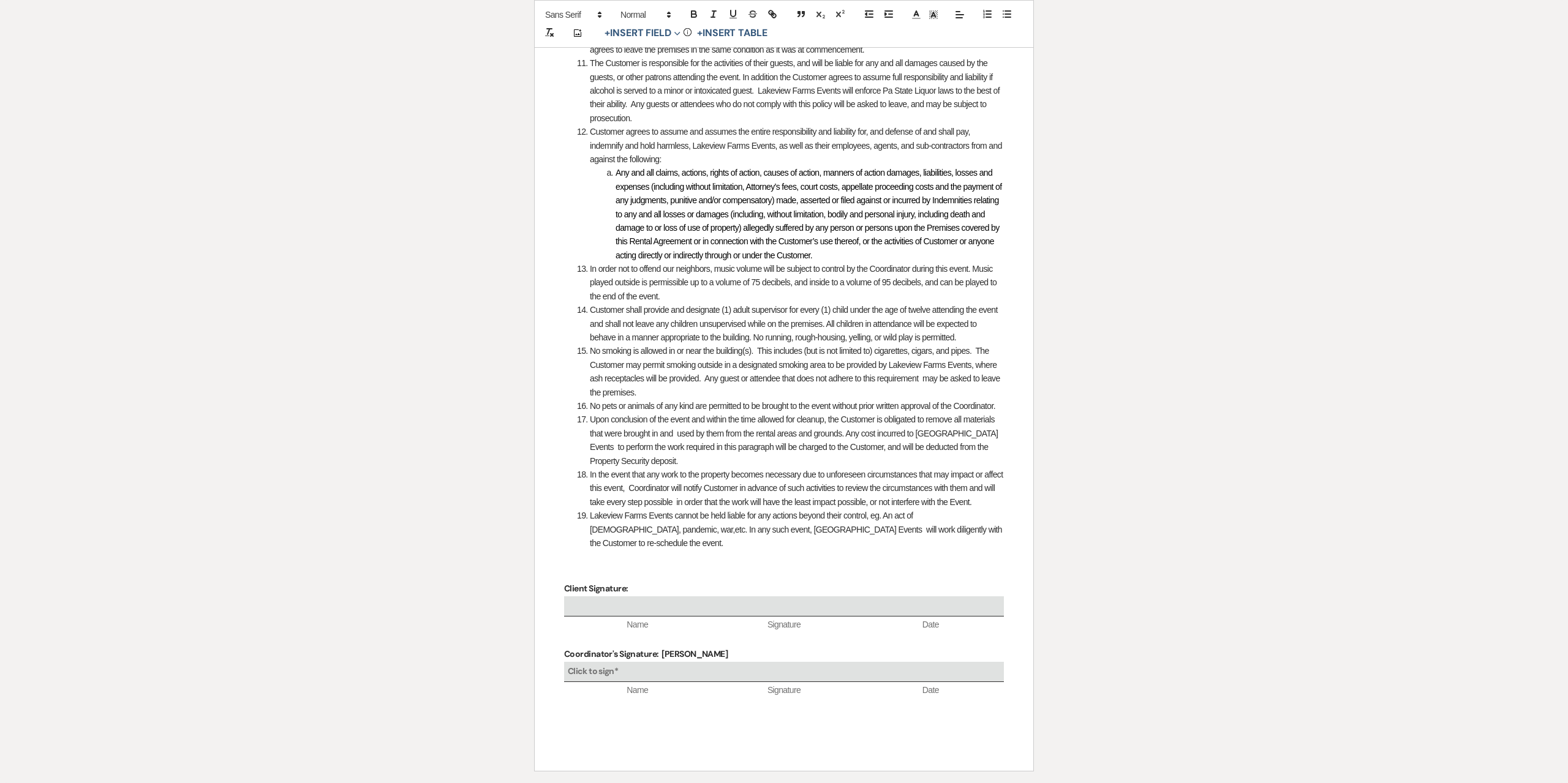
scroll to position [1512, 0]
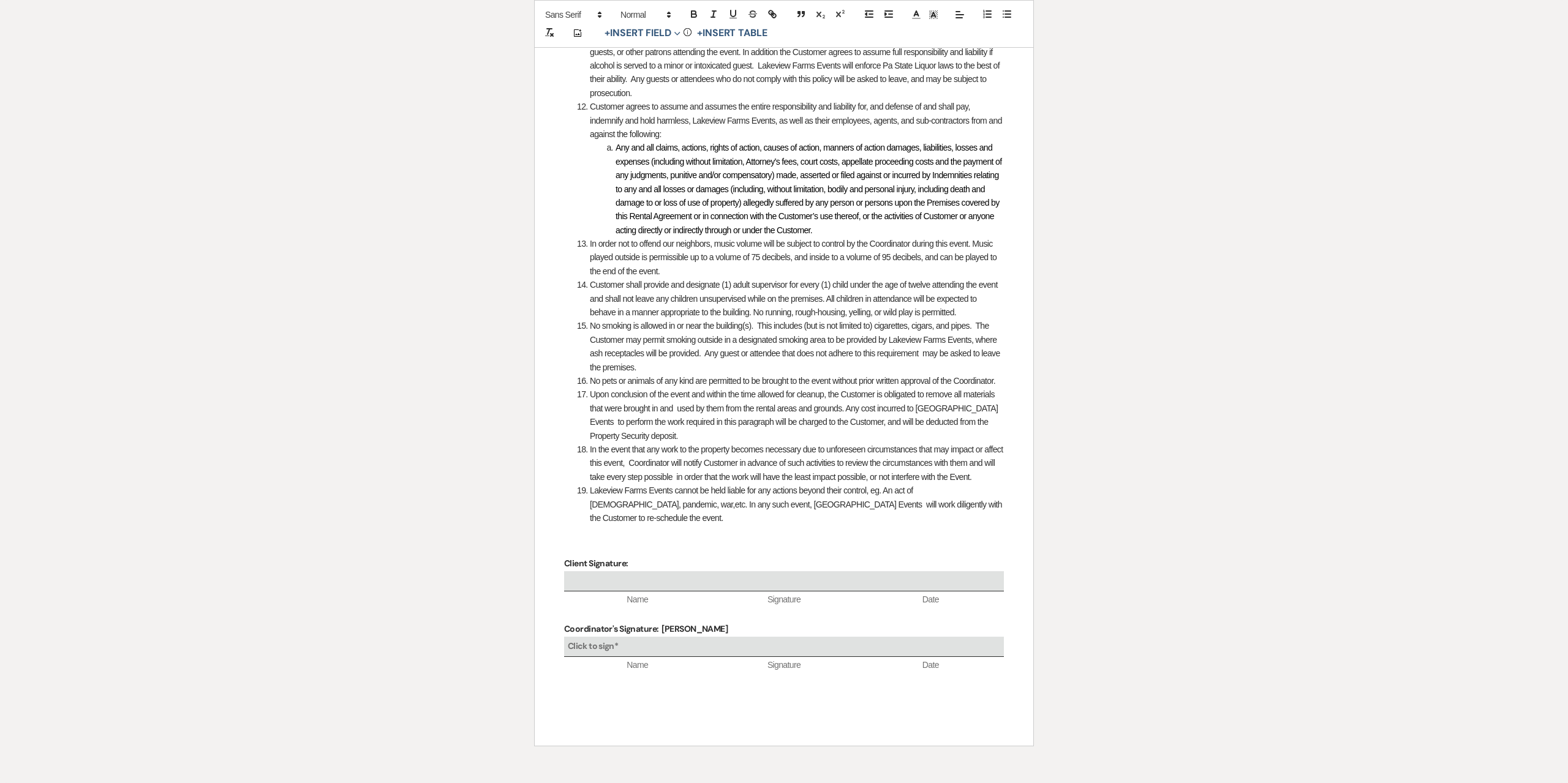
drag, startPoint x: 739, startPoint y: 628, endPoint x: 660, endPoint y: 632, distance: 79.1
click at [660, 632] on p "Coordinator's Signature: [PERSON_NAME]" at bounding box center [784, 629] width 440 height 15
click at [797, 442] on li "Upon conclusion of the event and within the time allowed for cleanup, the Custo…" at bounding box center [790, 415] width 427 height 55
click at [802, 434] on span "Upon conclusion of the event and within the time allowed for cleanup, the Custo…" at bounding box center [795, 415] width 410 height 51
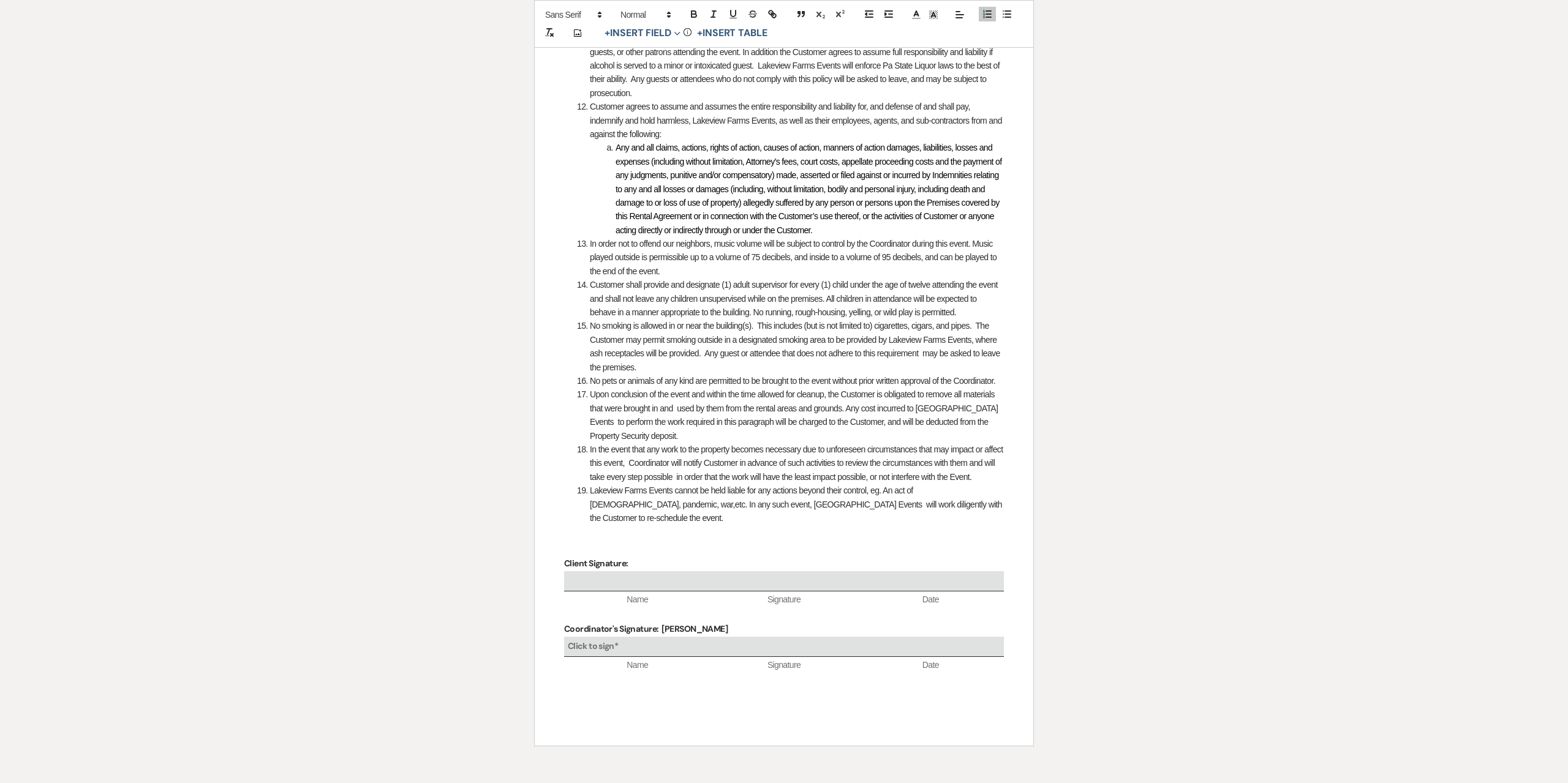
click at [831, 434] on span "Upon conclusion of the event and within the time allowed for cleanup, the Custo…" at bounding box center [795, 415] width 410 height 51
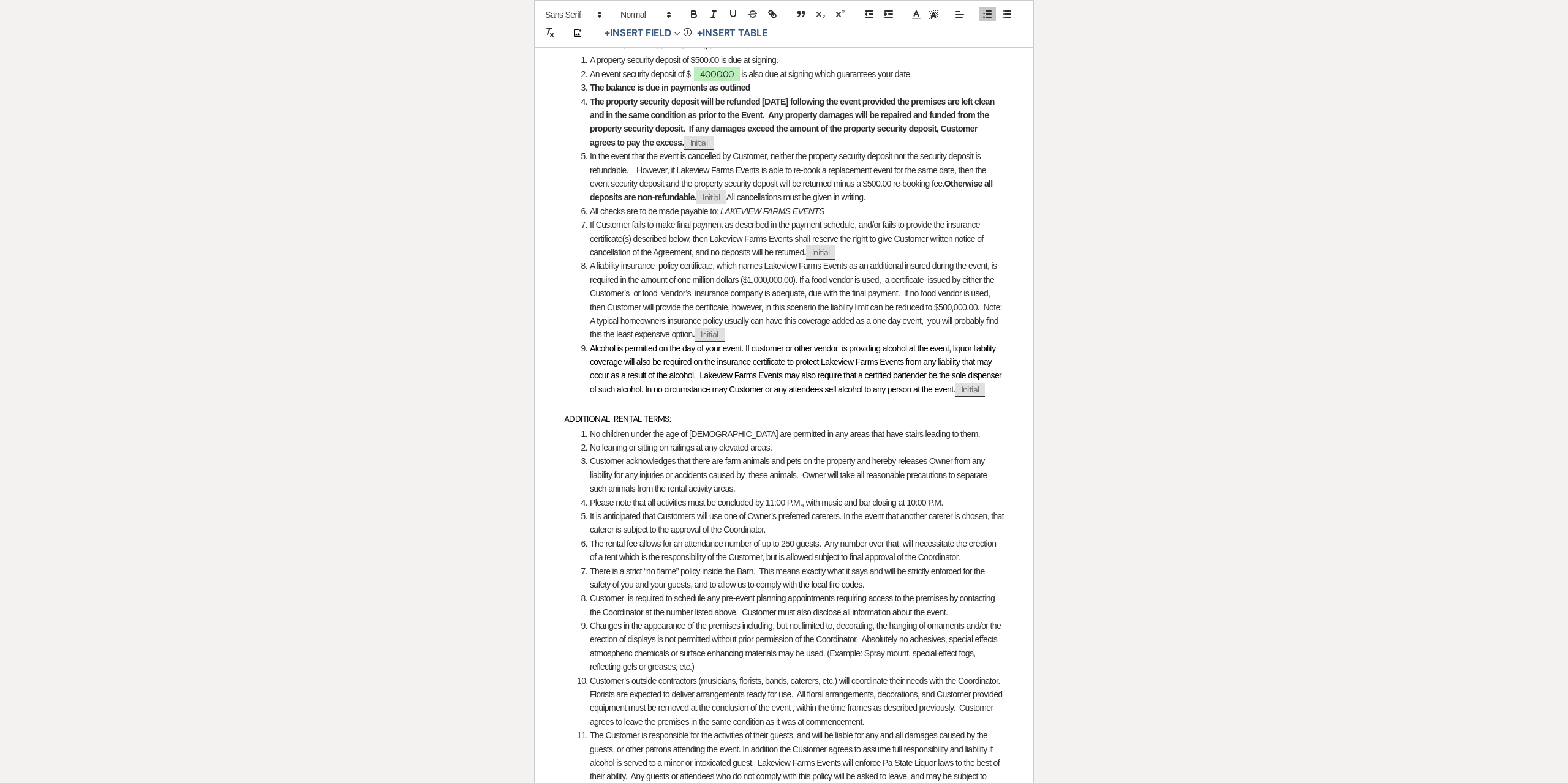
scroll to position [777, 0]
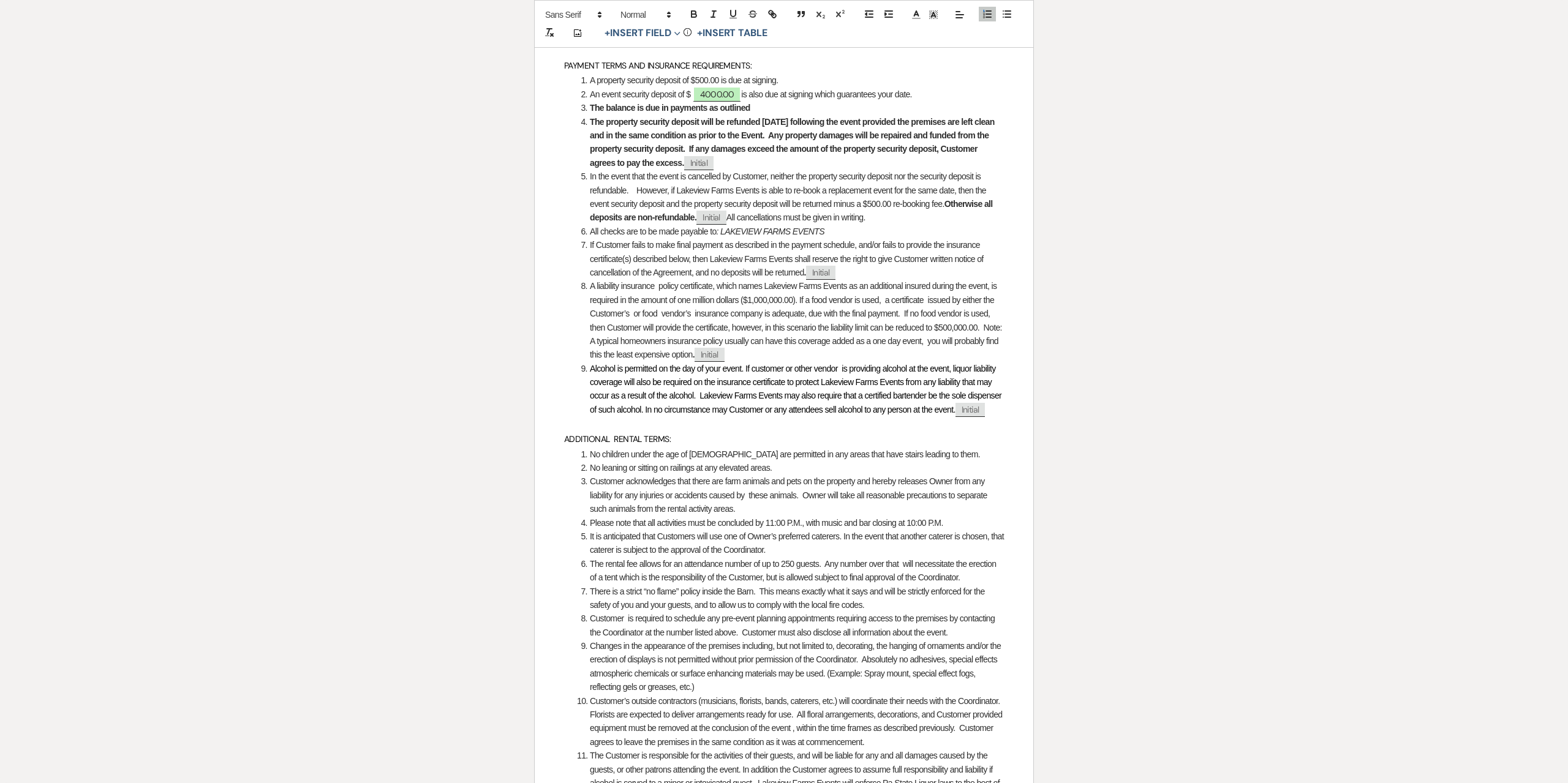
click at [742, 239] on li "All checks are to be made payable to : LAKEVIEW FARMS EVENTS" at bounding box center [790, 231] width 427 height 14
click at [830, 239] on li "All checks are to be made payable to : LAKE VIEW FARMS EVENTS" at bounding box center [790, 231] width 427 height 14
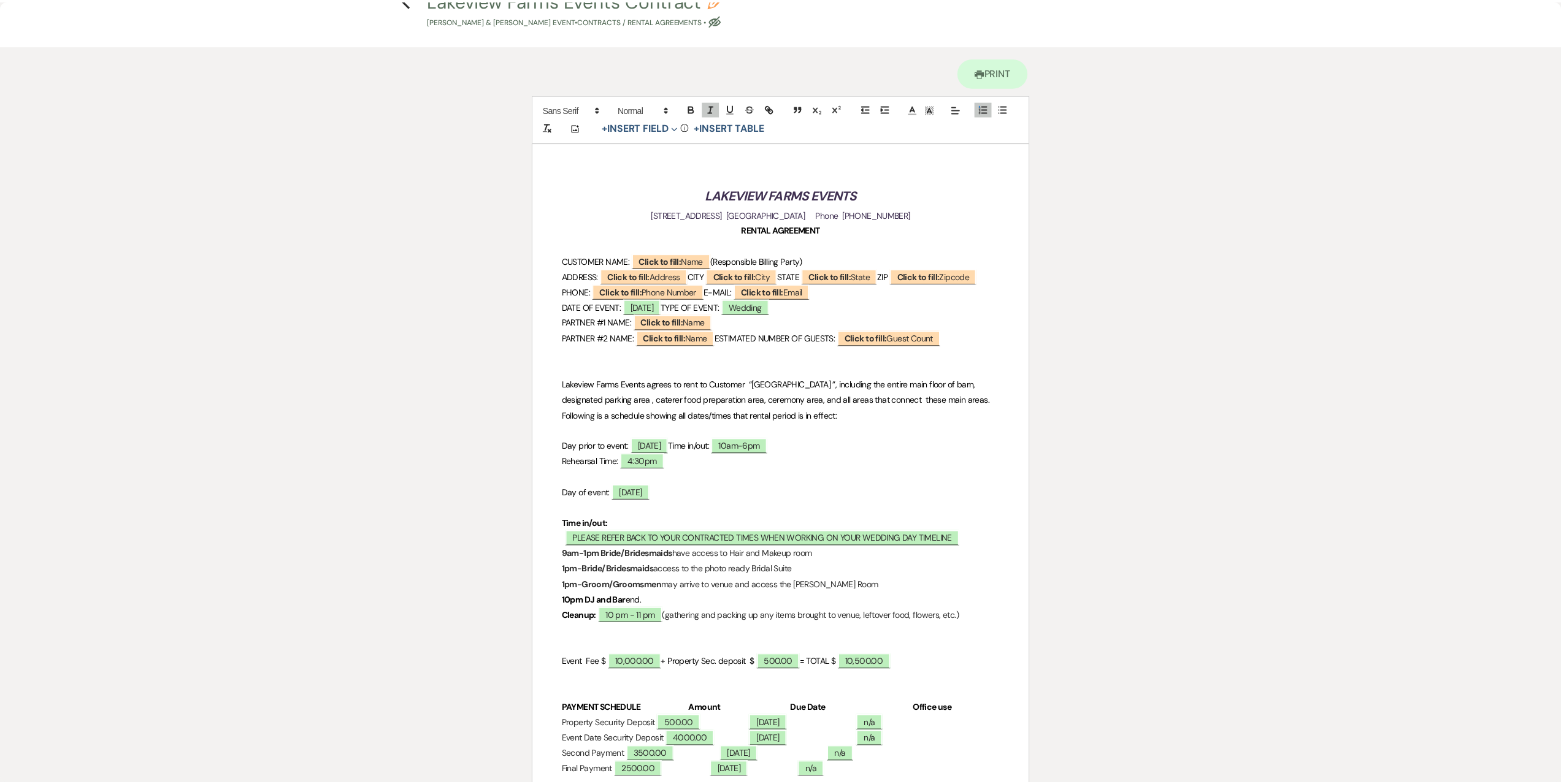
scroll to position [0, 0]
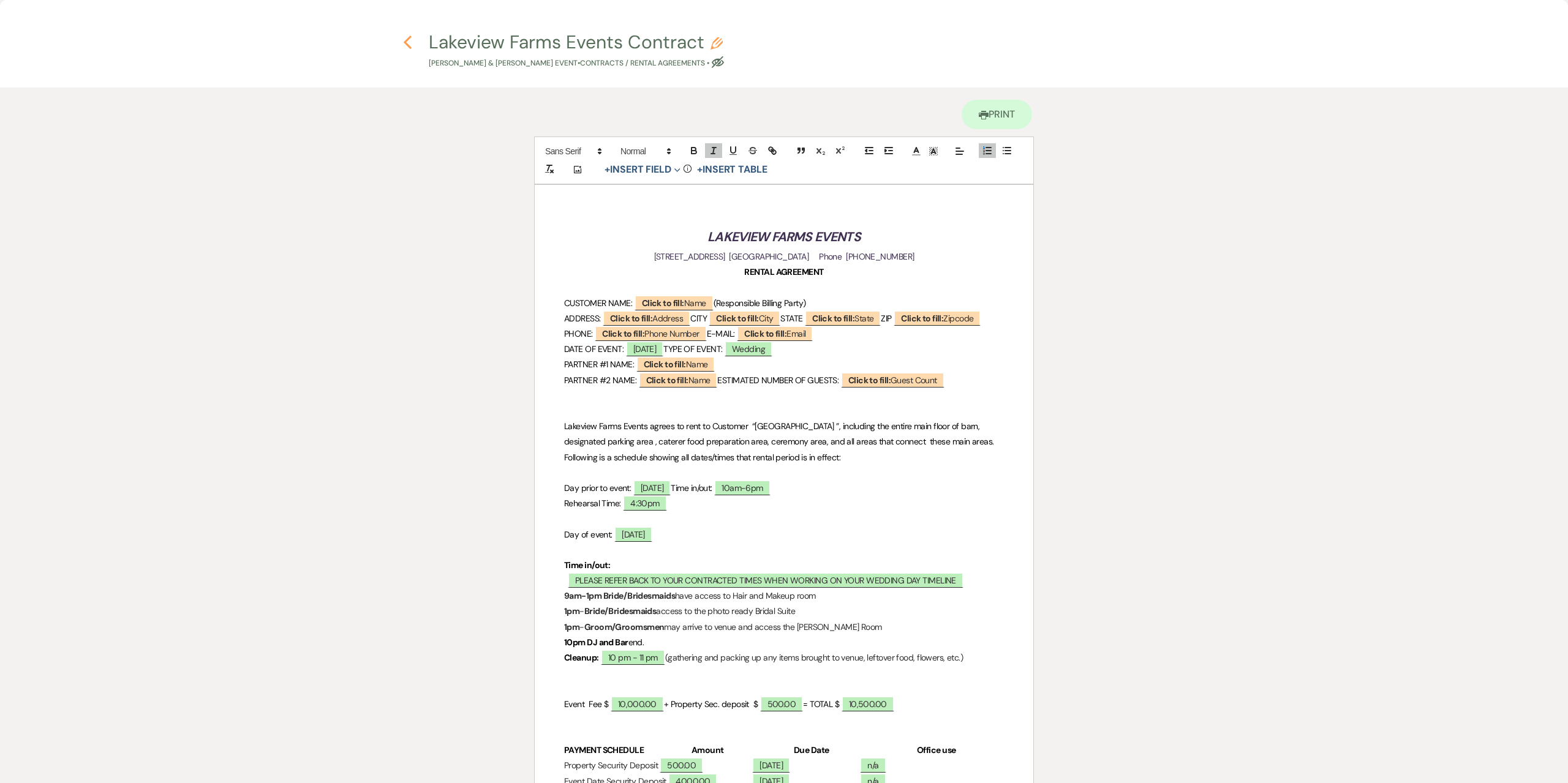
click at [404, 42] on use "button" at bounding box center [407, 42] width 8 height 14
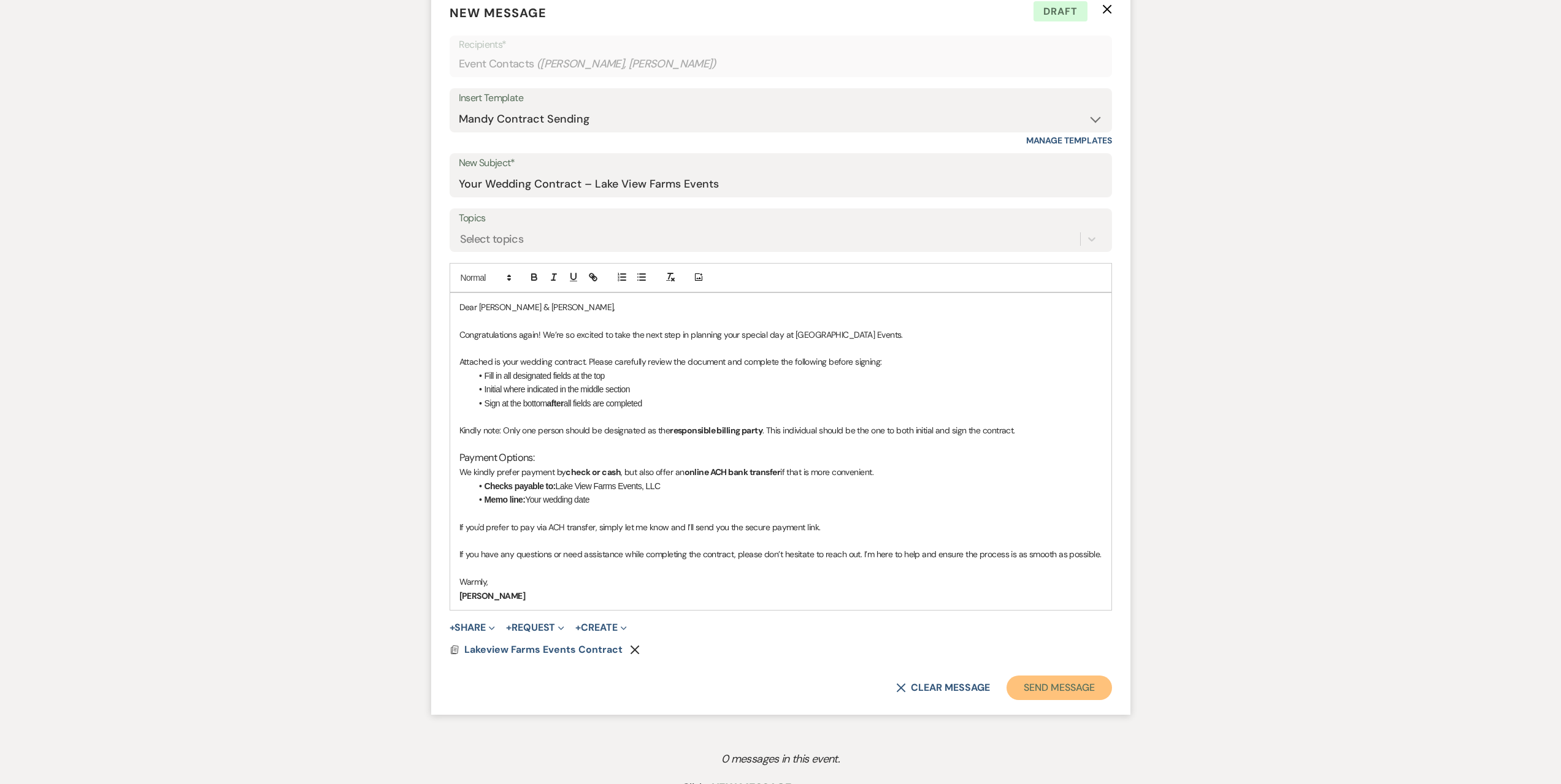
click at [1076, 684] on button "Send Message" at bounding box center [1059, 688] width 105 height 24
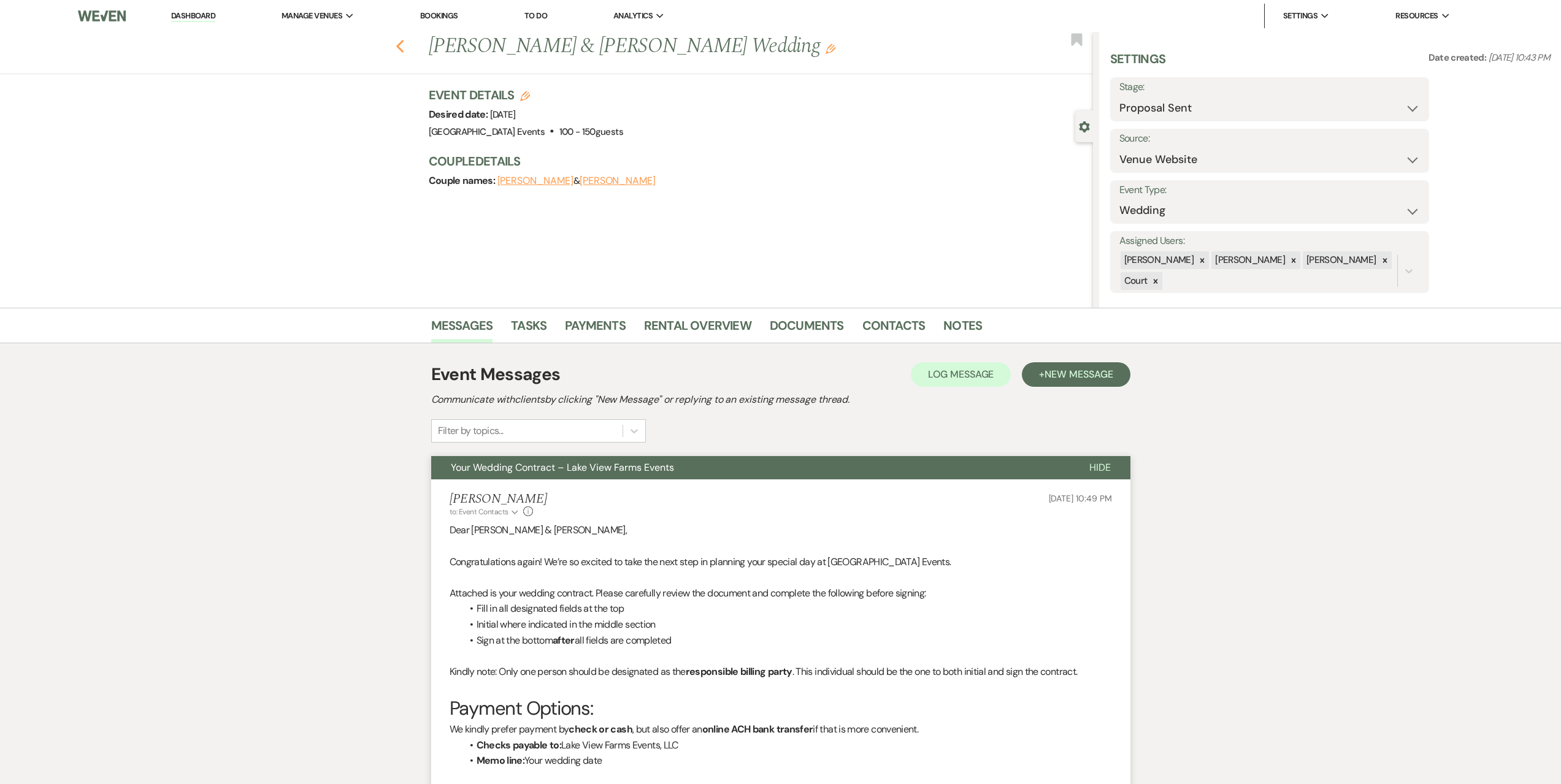
click at [404, 48] on icon "Previous" at bounding box center [400, 46] width 9 height 14
select select "6"
